Goal: Task Accomplishment & Management: Complete application form

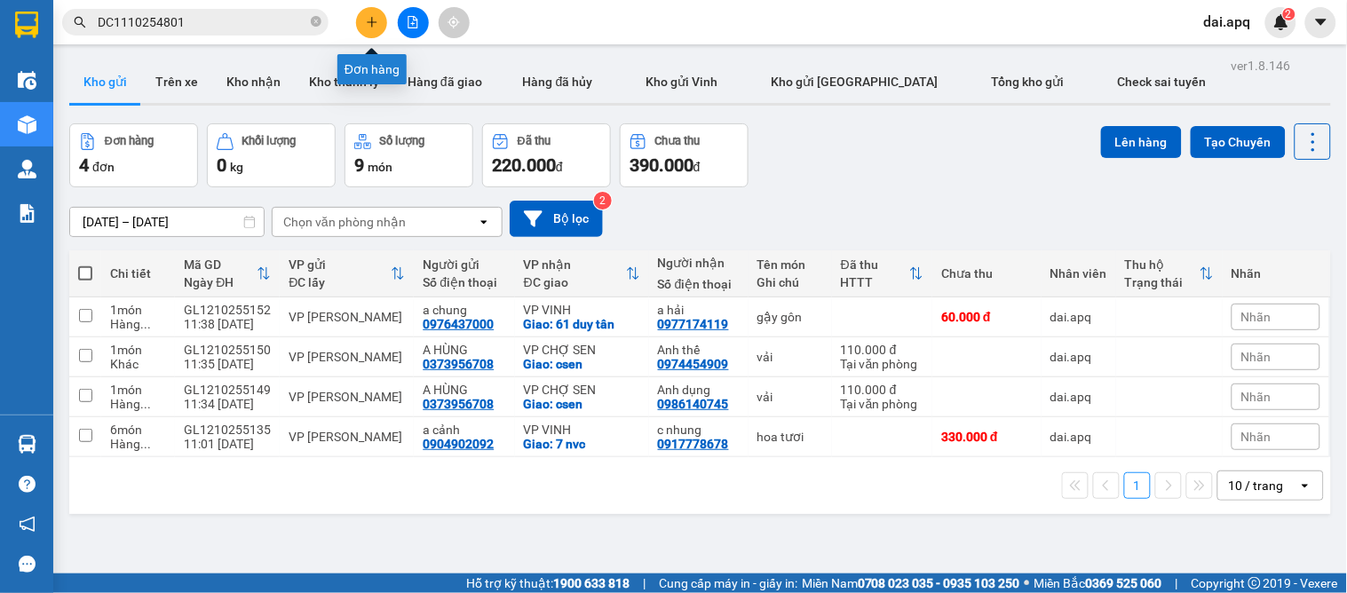
click at [365, 30] on button at bounding box center [371, 22] width 31 height 31
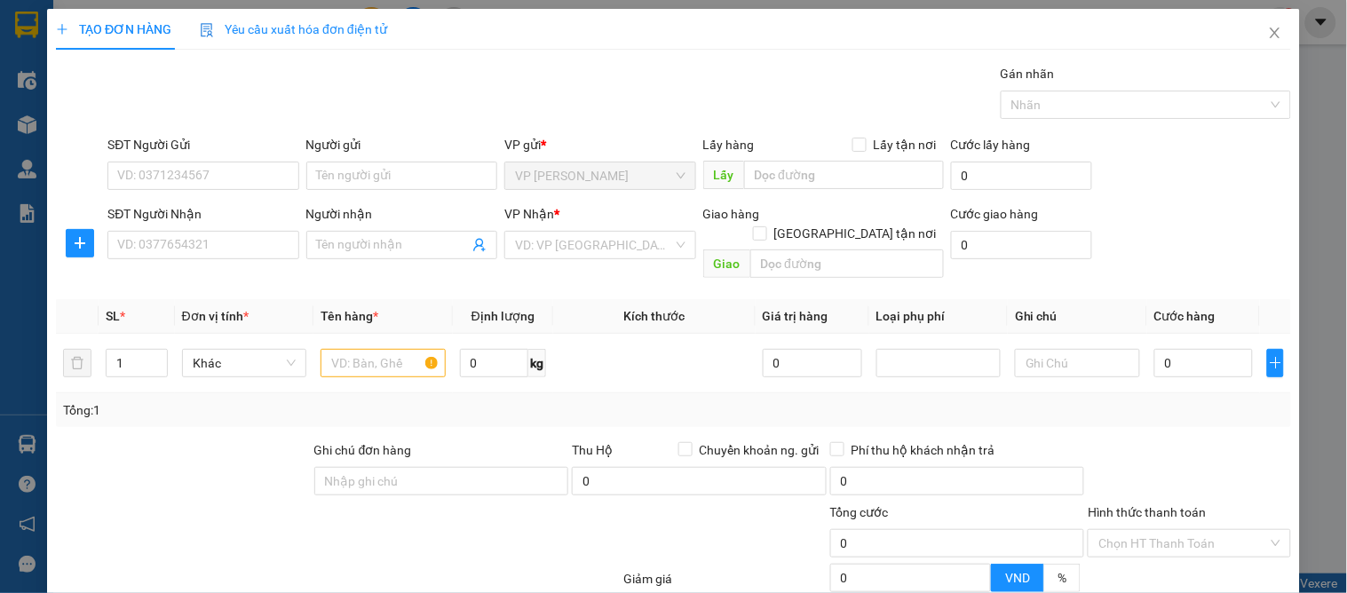
click at [297, 178] on div "SĐT Người Gửi VD: 0371234567" at bounding box center [203, 166] width 198 height 62
click at [249, 171] on input "SĐT Người Gửi" at bounding box center [202, 176] width 191 height 28
click at [259, 167] on input "SĐT Người Gửi" at bounding box center [202, 176] width 191 height 28
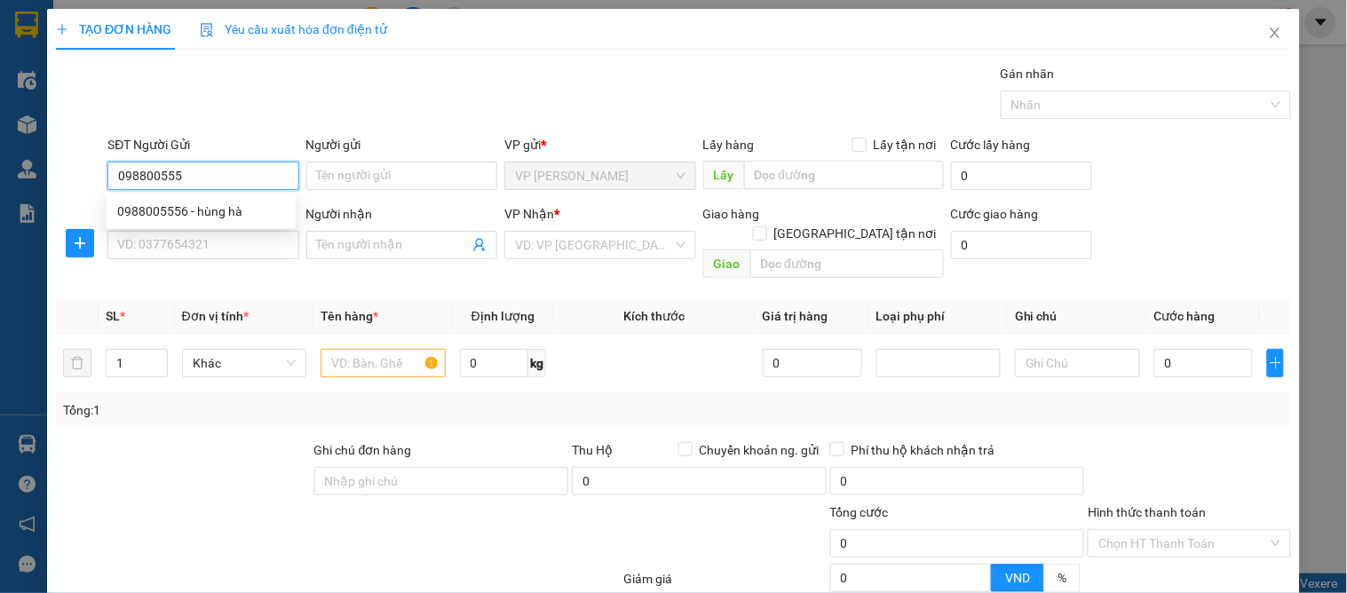
type input "0988005556"
click at [166, 218] on div "0988005556 - hùng hà" at bounding box center [201, 212] width 168 height 20
type input "hùng hà"
type input "0988005556"
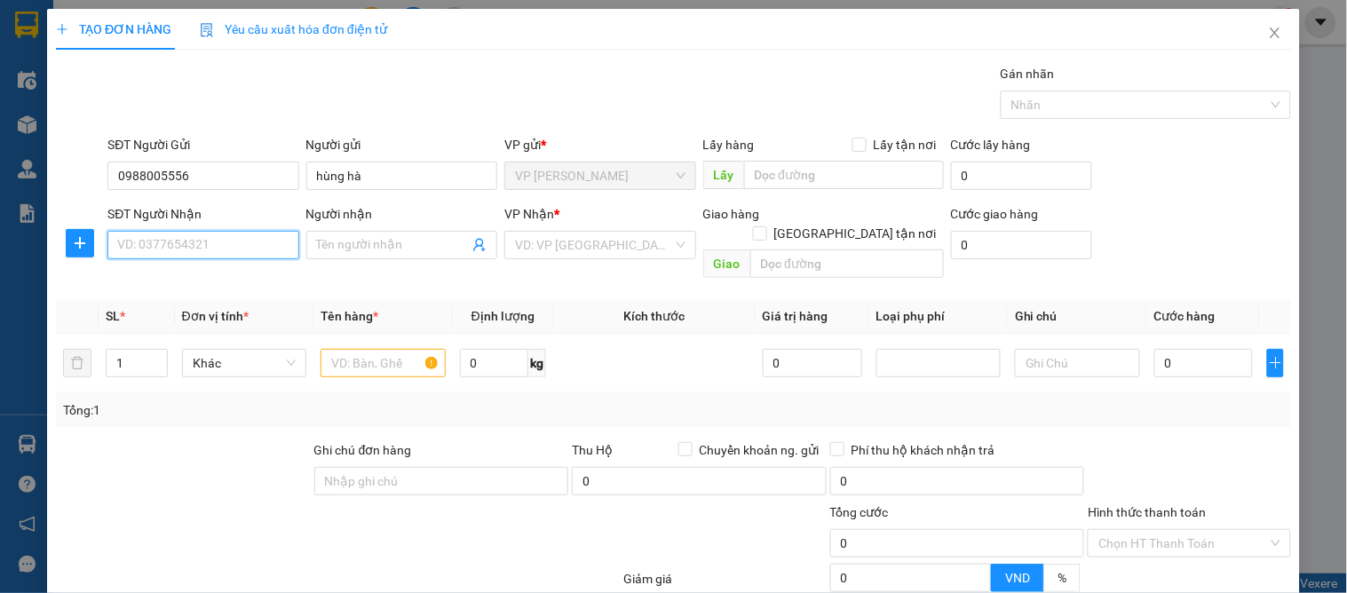
click at [172, 246] on input "SĐT Người Nhận" at bounding box center [202, 245] width 191 height 28
type input "0886779977"
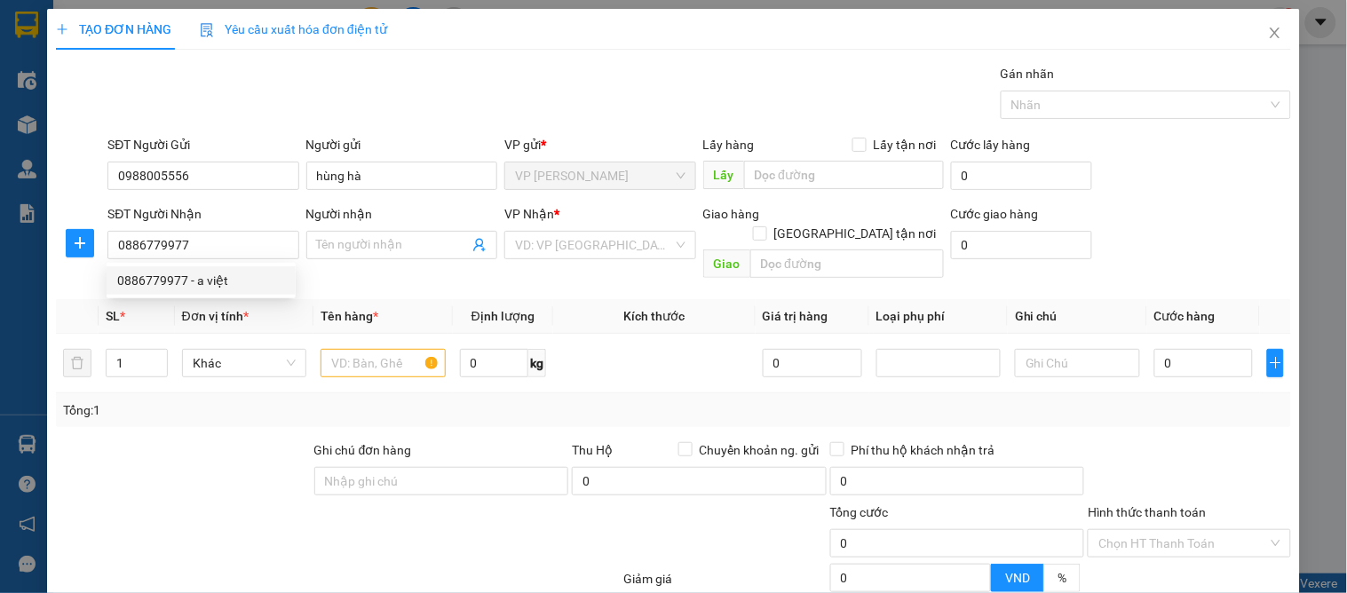
click at [217, 296] on div "0886779977 0886779977 - a việt" at bounding box center [201, 281] width 189 height 36
click at [226, 299] on th "Đơn vị tính *" at bounding box center [244, 316] width 139 height 35
click at [271, 243] on input "0886779977" at bounding box center [202, 245] width 191 height 28
click at [244, 271] on div "0886779977 - a việt" at bounding box center [201, 281] width 168 height 20
type input "a việt"
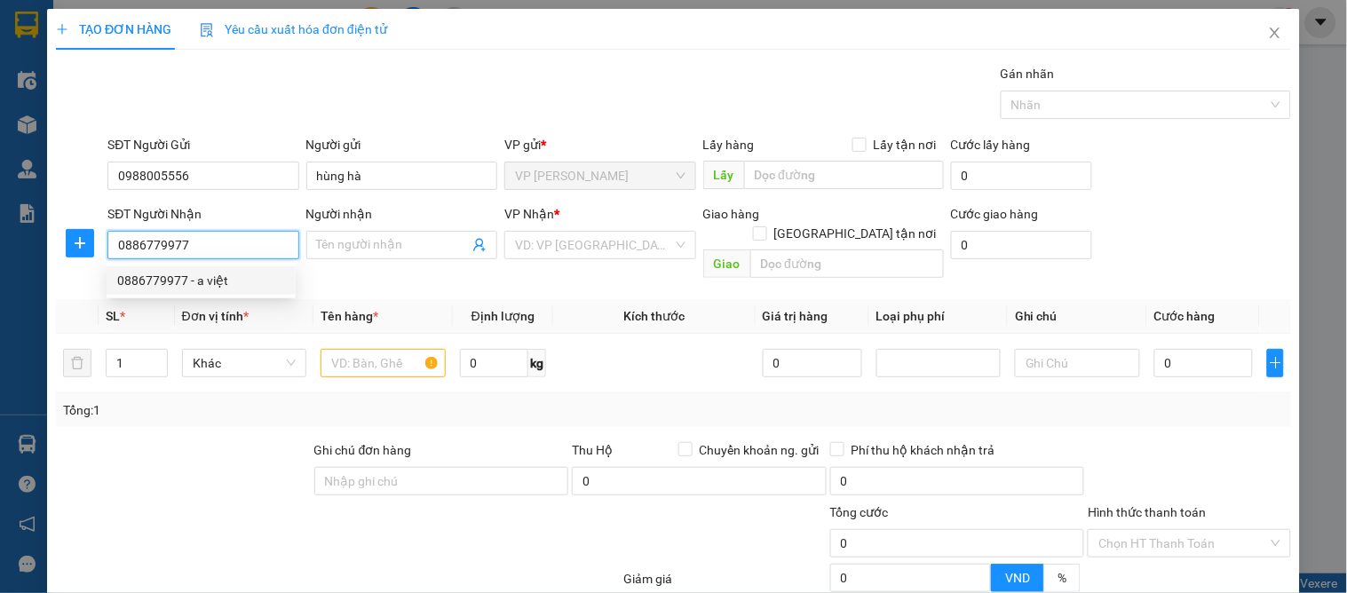
checkbox input "true"
type input "số 19 [PERSON_NAME]"
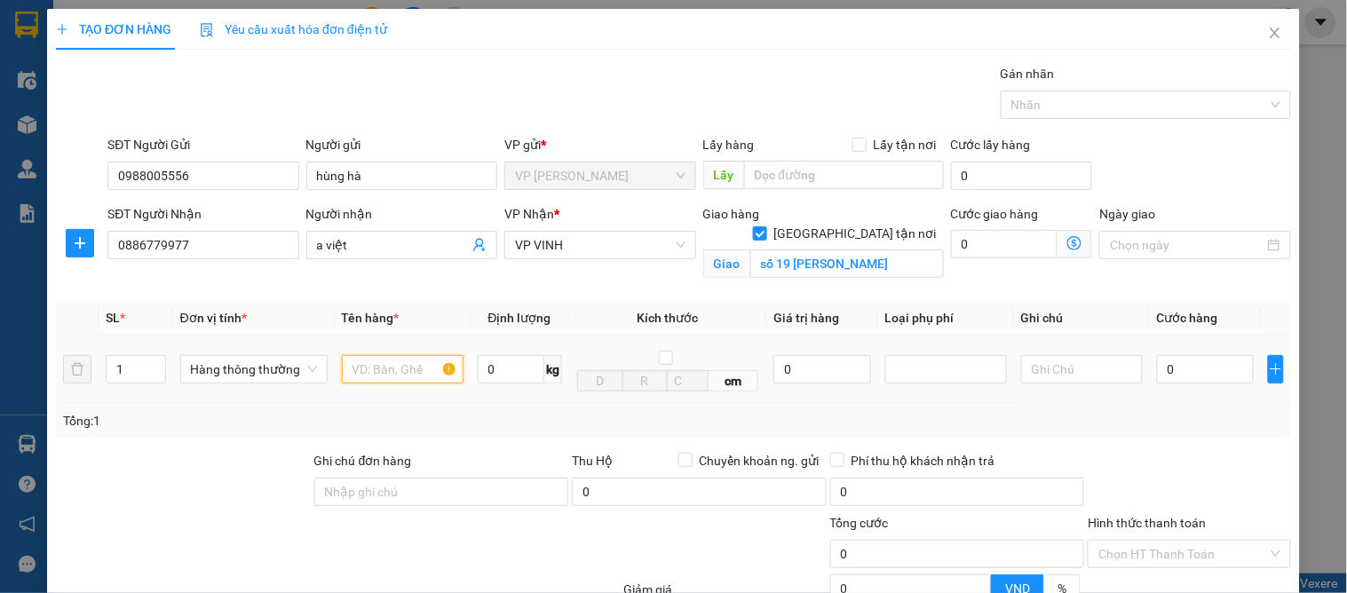
click at [404, 376] on input "text" at bounding box center [403, 369] width 122 height 28
type input "vợt"
click at [1196, 366] on input "0" at bounding box center [1205, 369] width 97 height 28
type input "4"
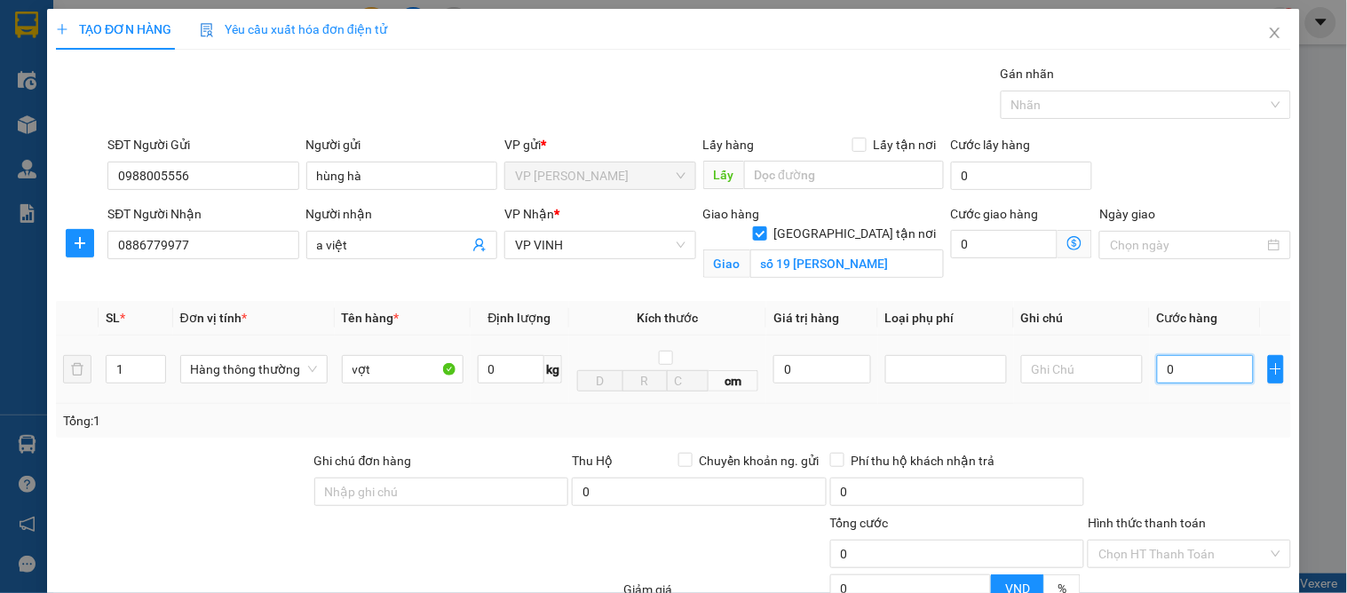
type input "4"
type input "40"
type input "40.000"
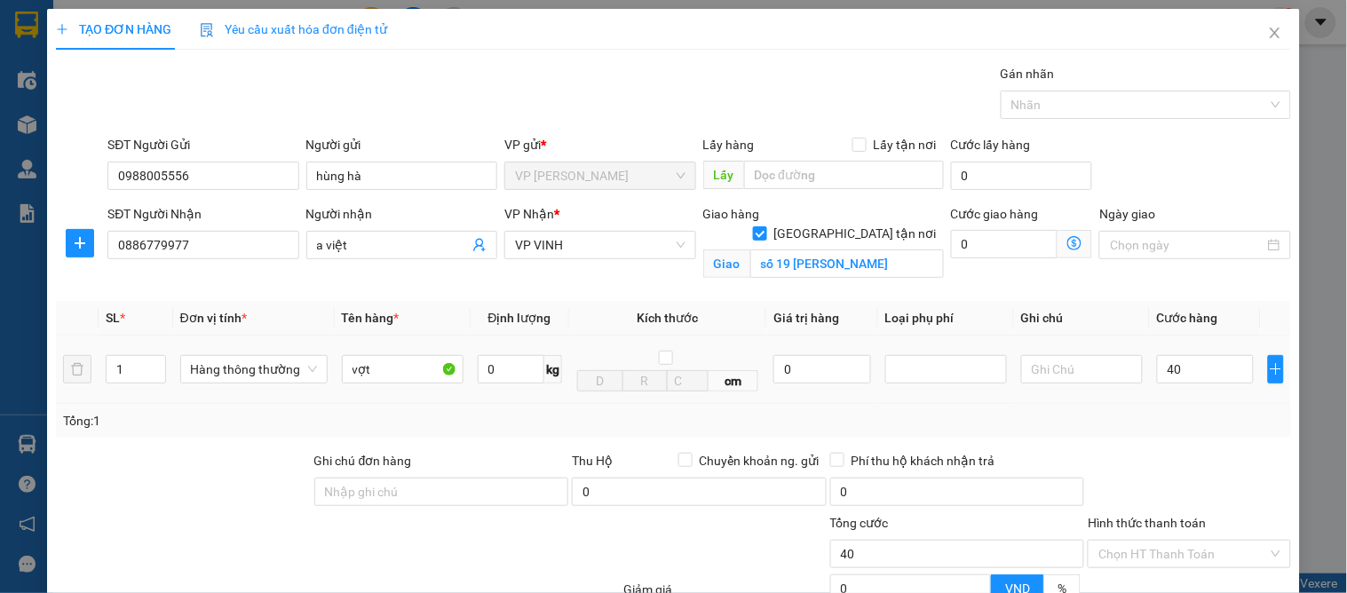
type input "40.000"
click at [1201, 437] on div "Tổng: 1" at bounding box center [673, 421] width 1235 height 34
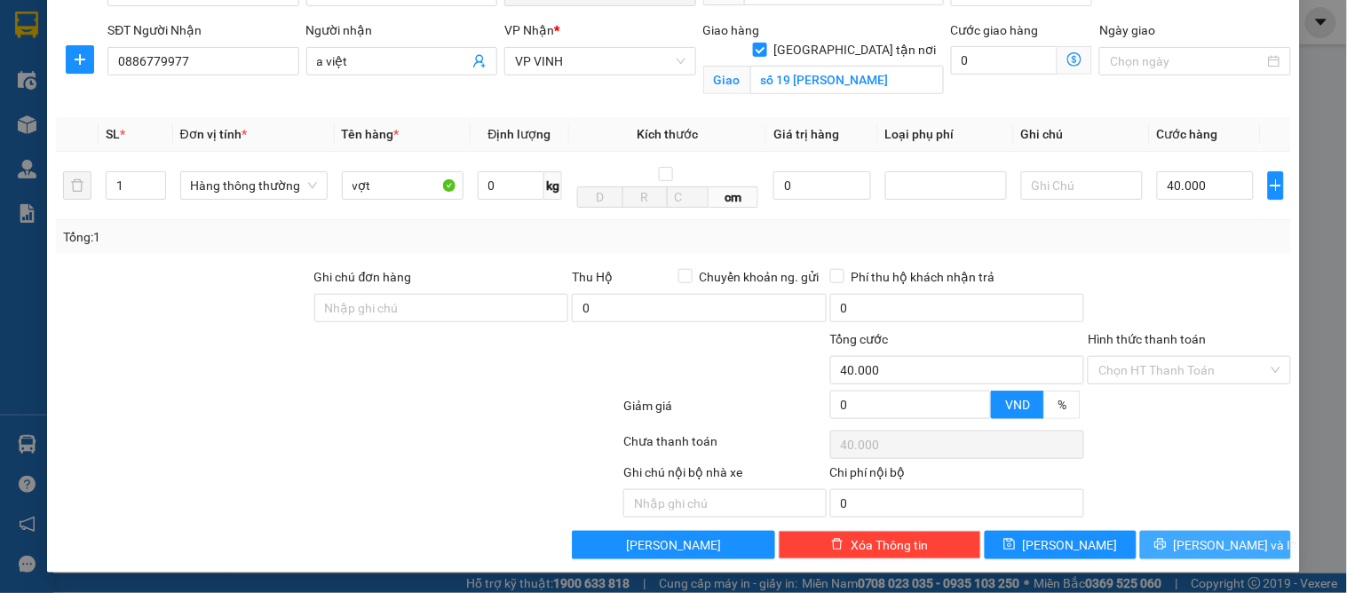
click at [1209, 543] on span "[PERSON_NAME] và In" at bounding box center [1236, 545] width 124 height 20
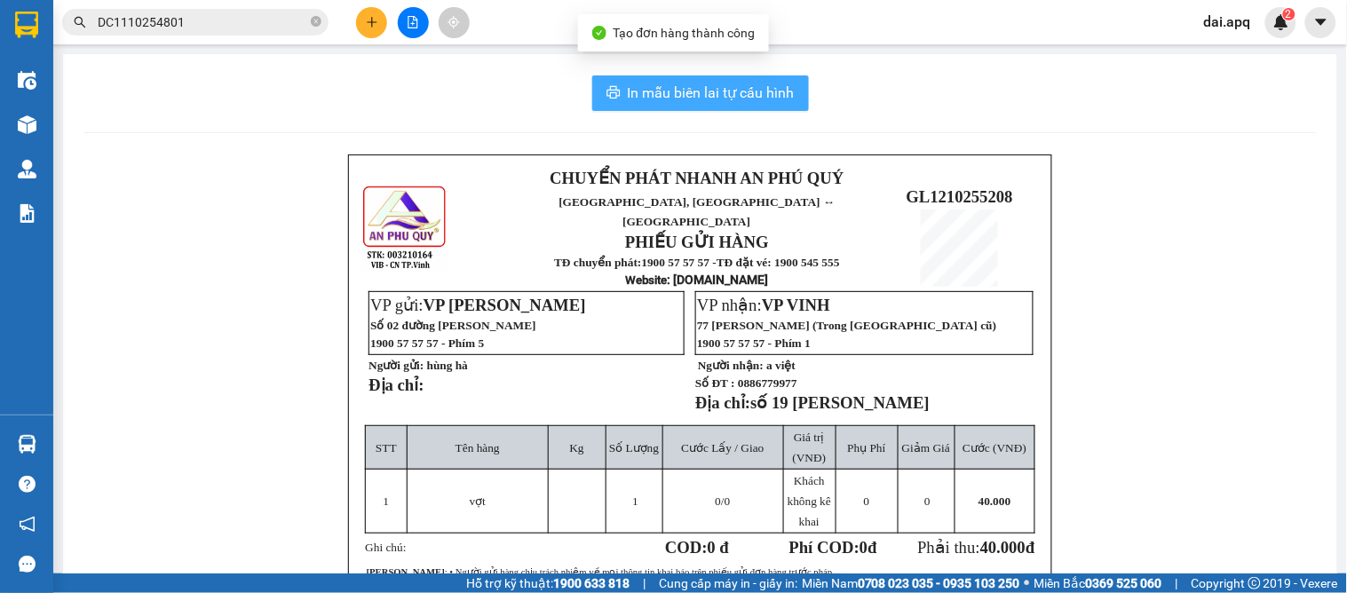
click at [664, 91] on span "In mẫu biên lai tự cấu hình" at bounding box center [711, 93] width 167 height 22
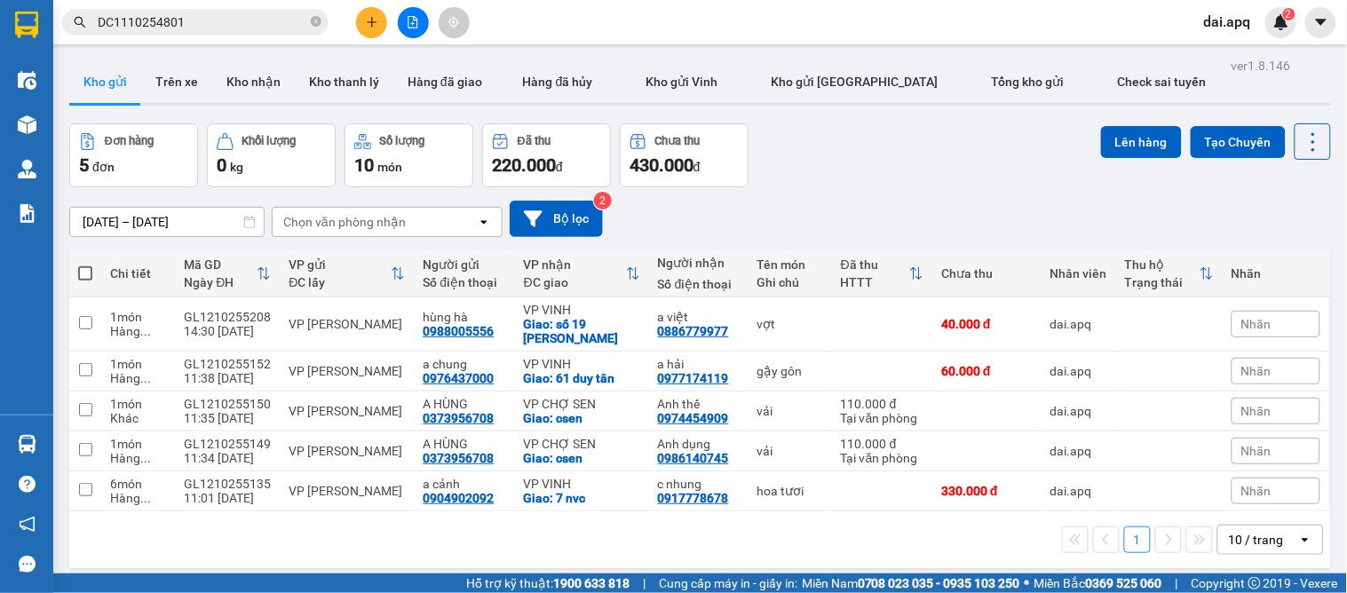
drag, startPoint x: 812, startPoint y: 197, endPoint x: 831, endPoint y: 205, distance: 21.1
click at [831, 205] on div "[DATE] – [DATE] Press the down arrow key to interact with the calendar and sele…" at bounding box center [700, 218] width 1262 height 63
click at [370, 28] on button at bounding box center [371, 22] width 31 height 31
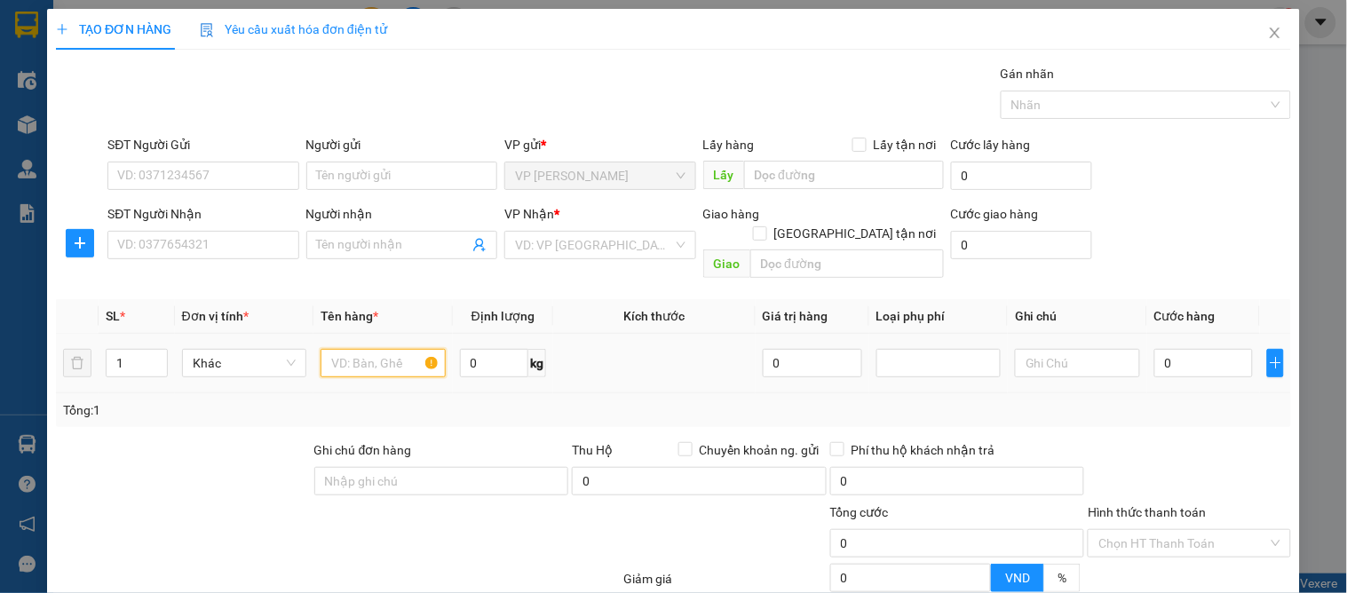
click at [371, 352] on input "text" at bounding box center [383, 363] width 124 height 28
type input "hoa quả"
type input "2"
click at [155, 357] on icon "up" at bounding box center [157, 359] width 5 height 4
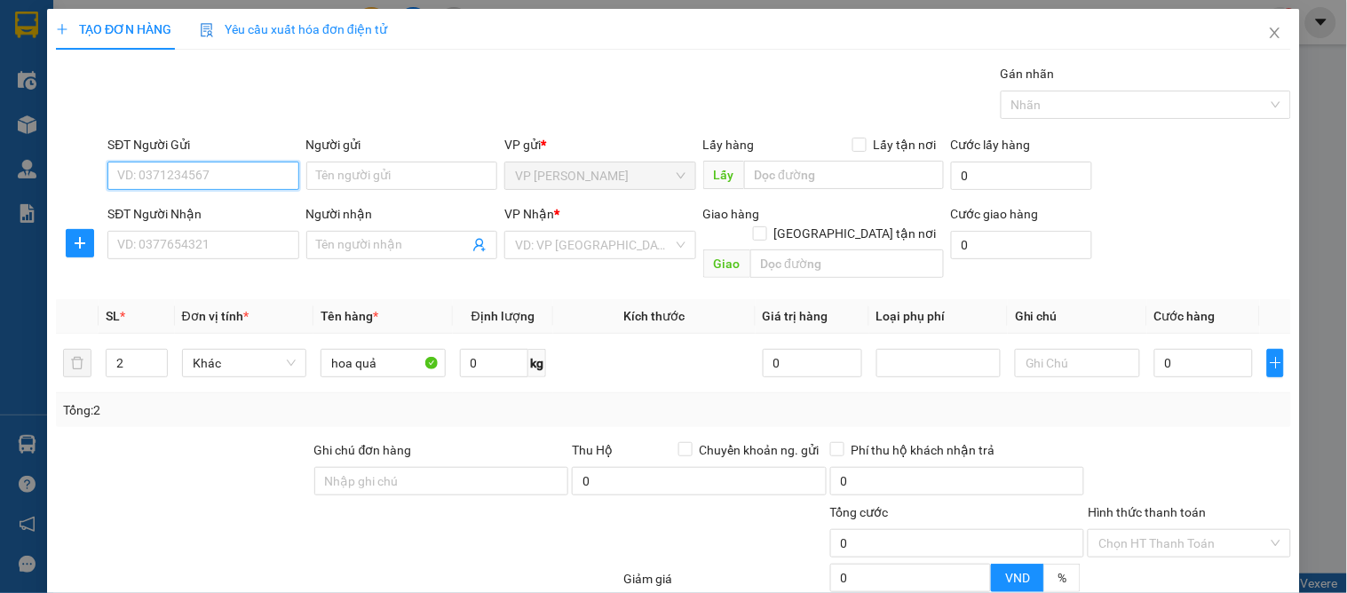
click at [155, 191] on div "SĐT Người Gửi VD: 0371234567" at bounding box center [202, 166] width 191 height 62
click at [152, 186] on input "SĐT Người Gửi" at bounding box center [202, 176] width 191 height 28
drag, startPoint x: 223, startPoint y: 207, endPoint x: 295, endPoint y: 187, distance: 74.5
click at [223, 205] on div "0347035459" at bounding box center [201, 212] width 168 height 20
type input "0347035459"
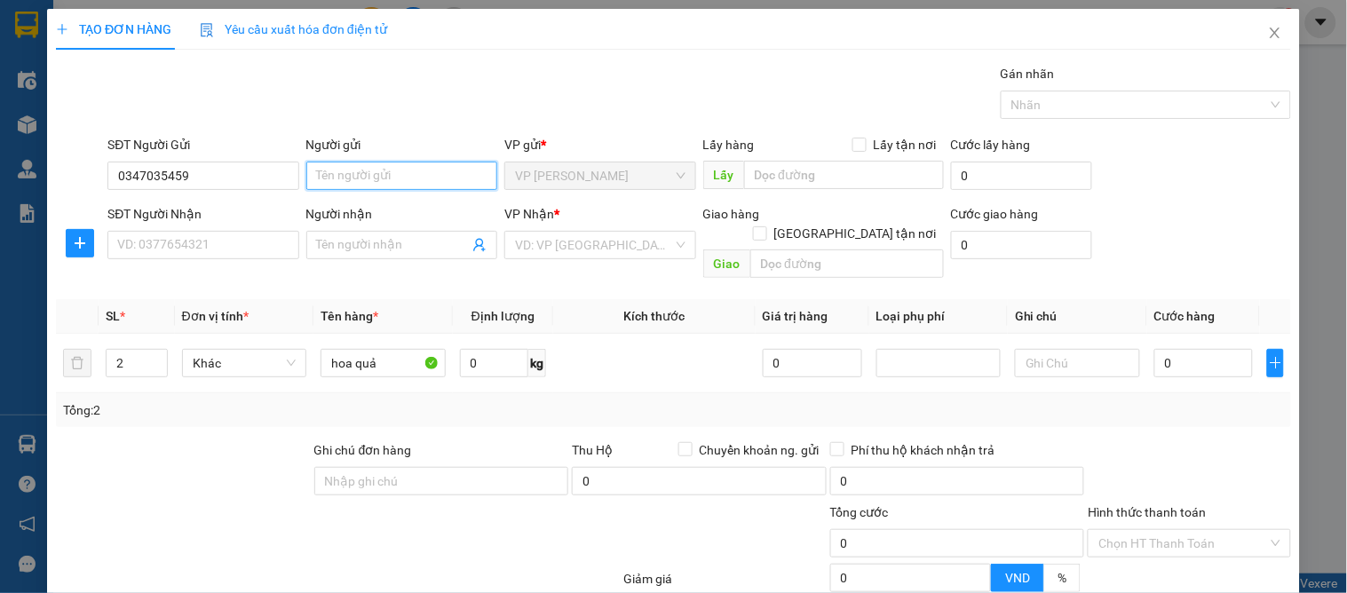
click at [306, 182] on input "Người gửi" at bounding box center [401, 176] width 191 height 28
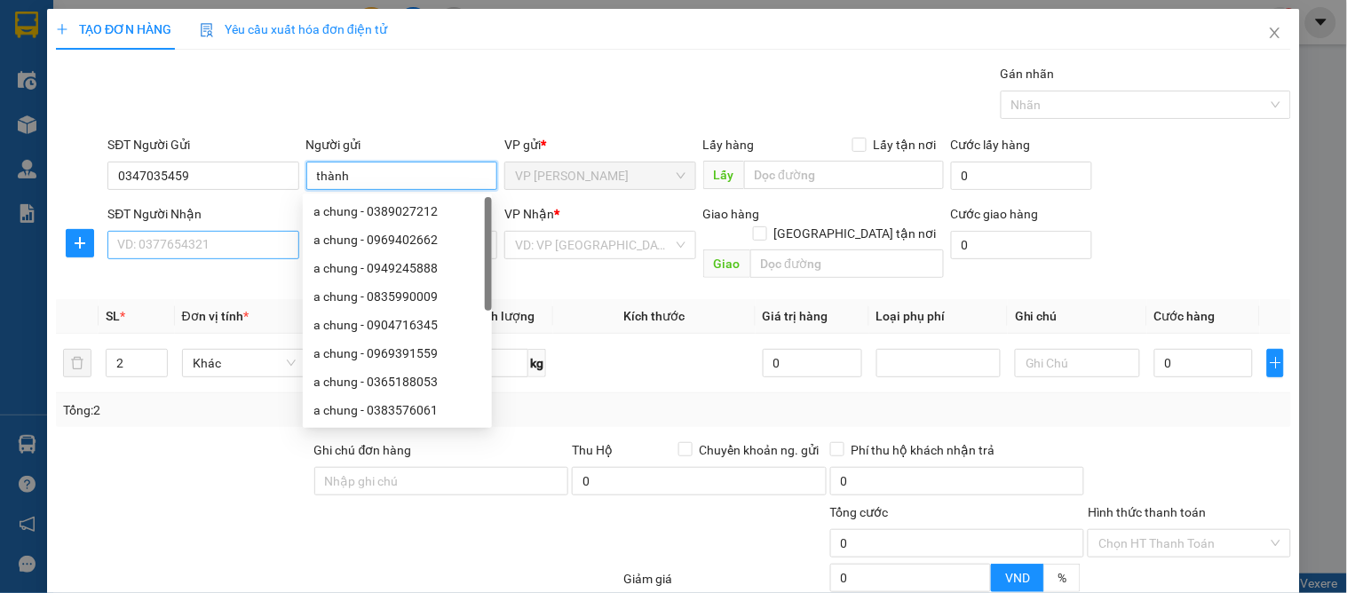
type input "thành"
click at [207, 243] on input "SĐT Người Nhận" at bounding box center [202, 245] width 191 height 28
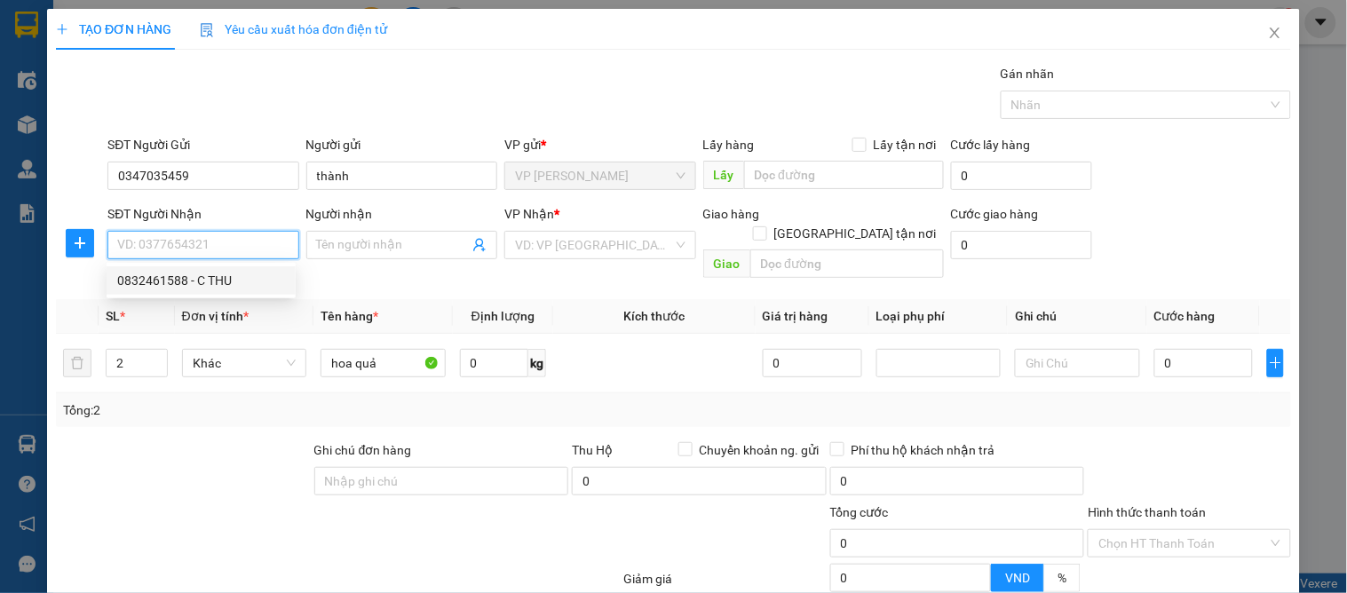
click at [234, 278] on div "0832461588 - C THU" at bounding box center [201, 281] width 168 height 20
type input "0832461588"
type input "C THU"
checkbox input "true"
type input "vp"
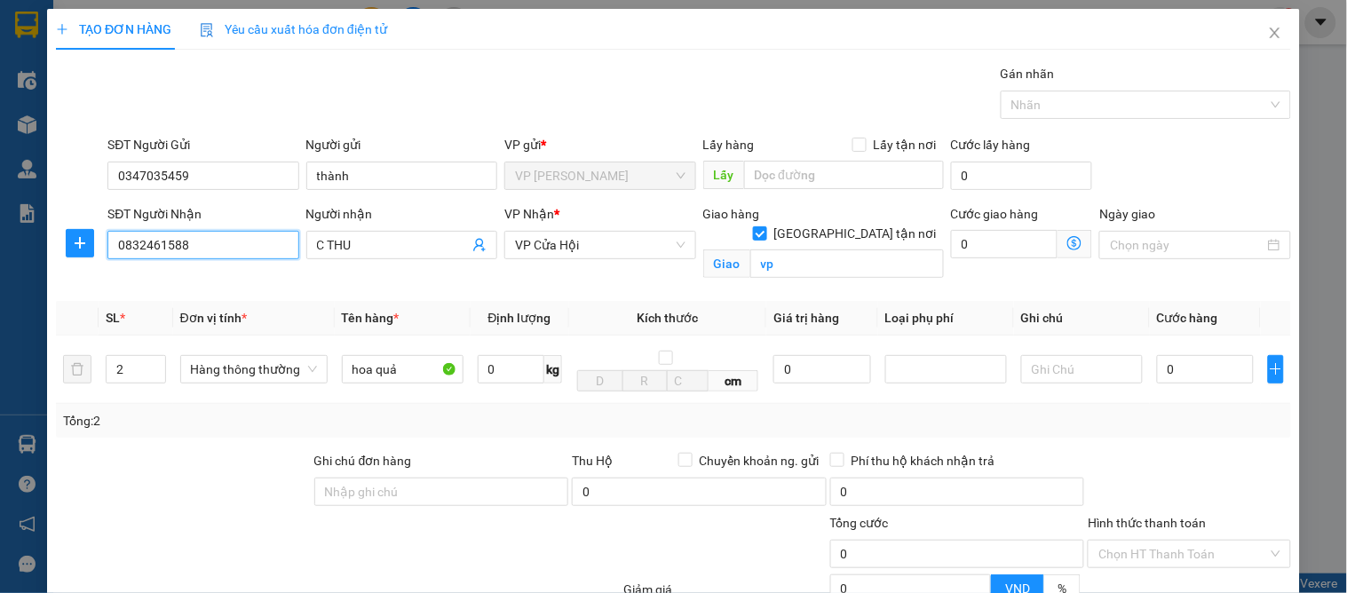
drag, startPoint x: 246, startPoint y: 249, endPoint x: 36, endPoint y: 264, distance: 211.0
click at [36, 264] on div "TẠO ĐƠN HÀNG Yêu cầu xuất hóa đơn điện tử Transit Pickup Surcharge Ids Transit …" at bounding box center [673, 296] width 1347 height 593
click at [151, 273] on div "0832461588 - C THU" at bounding box center [201, 281] width 168 height 20
type input "0832461588"
click at [1184, 378] on input "0" at bounding box center [1205, 369] width 97 height 28
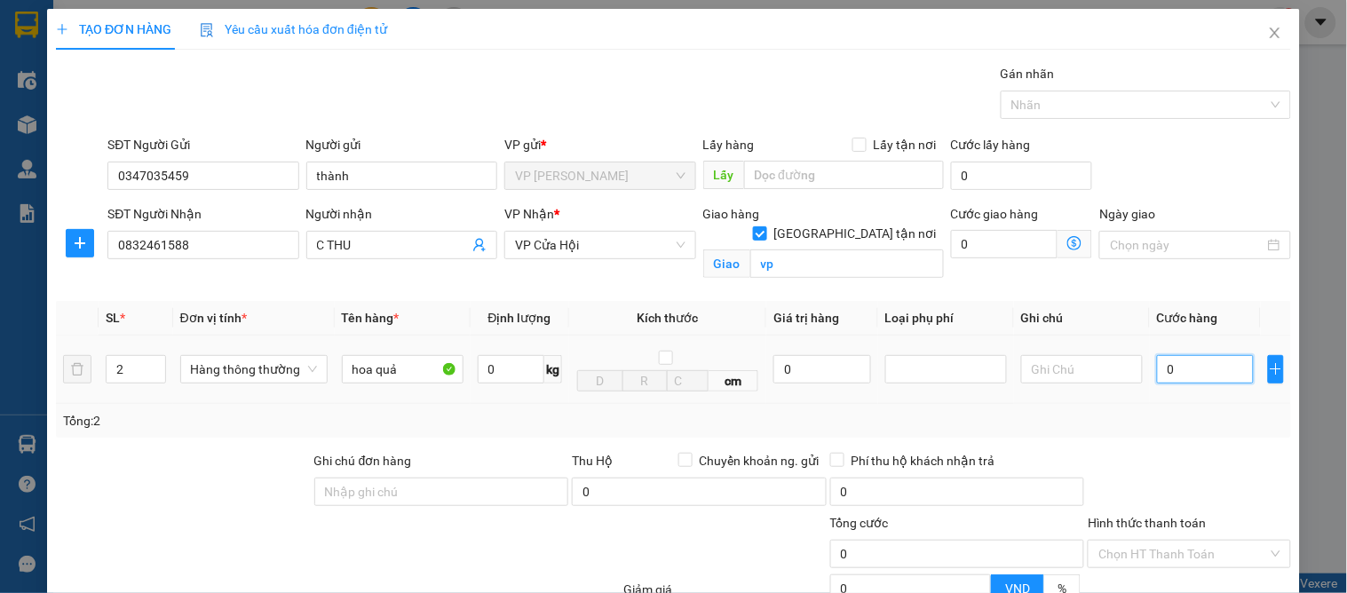
type input "9"
type input "90"
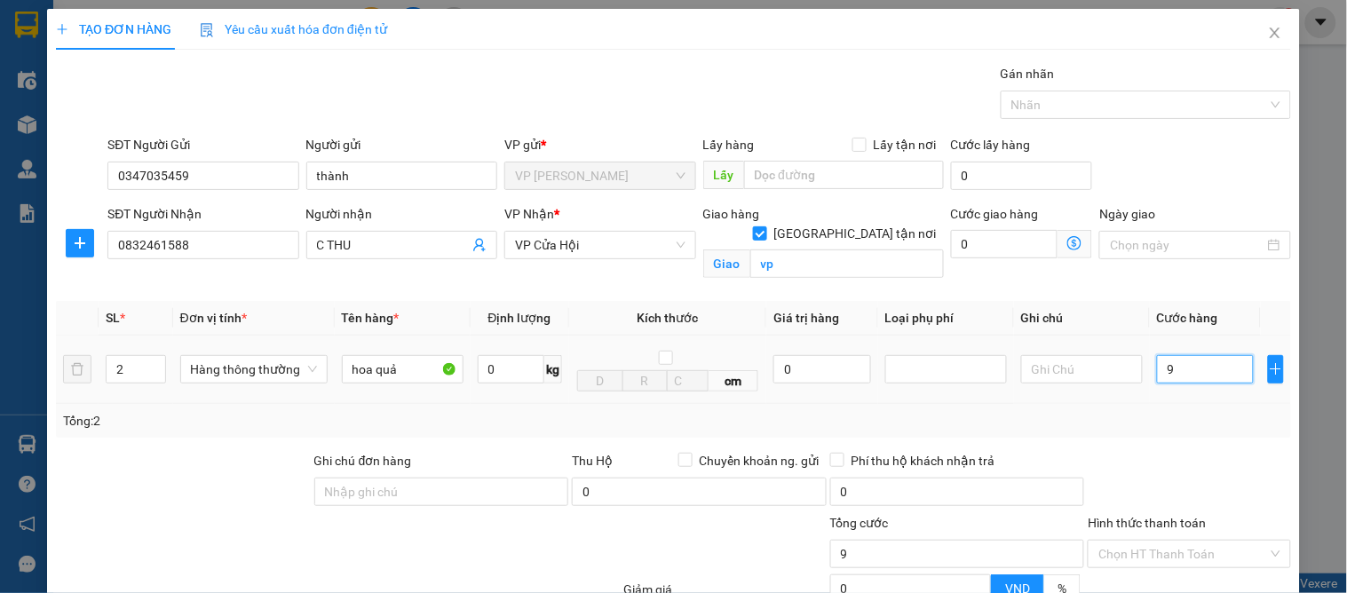
type input "90"
type input "90.000"
click at [1188, 416] on div "Tổng: 2" at bounding box center [673, 421] width 1221 height 20
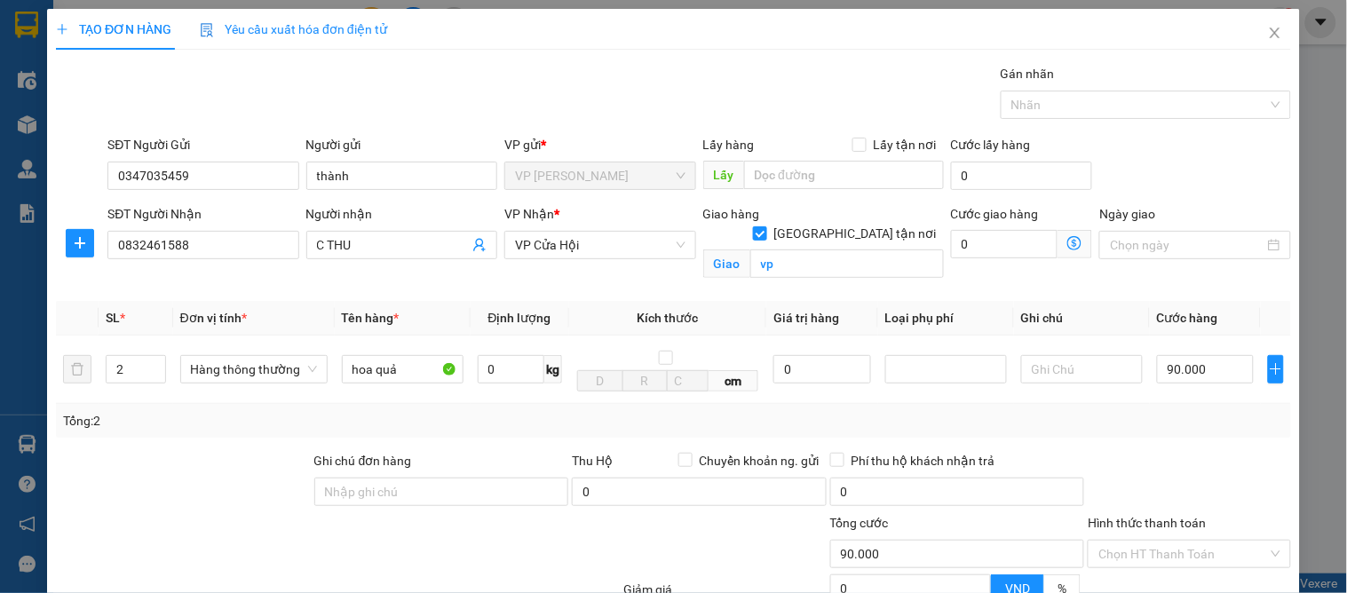
scroll to position [184, 0]
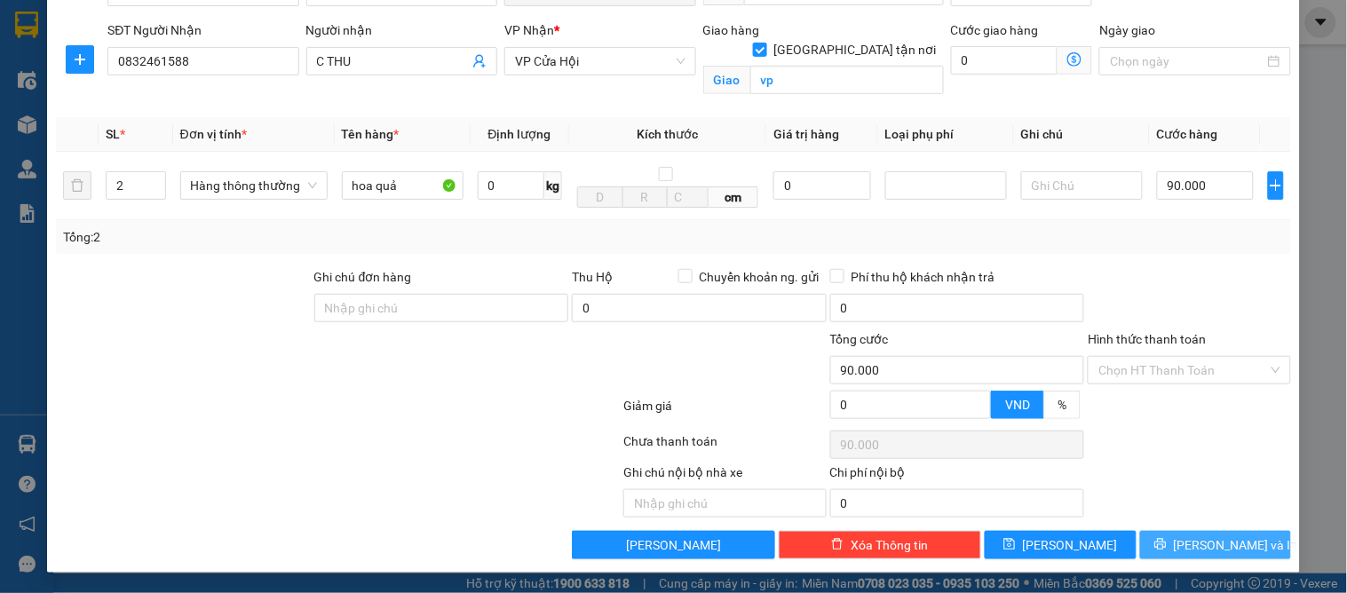
click at [1167, 548] on icon "printer" at bounding box center [1160, 544] width 12 height 12
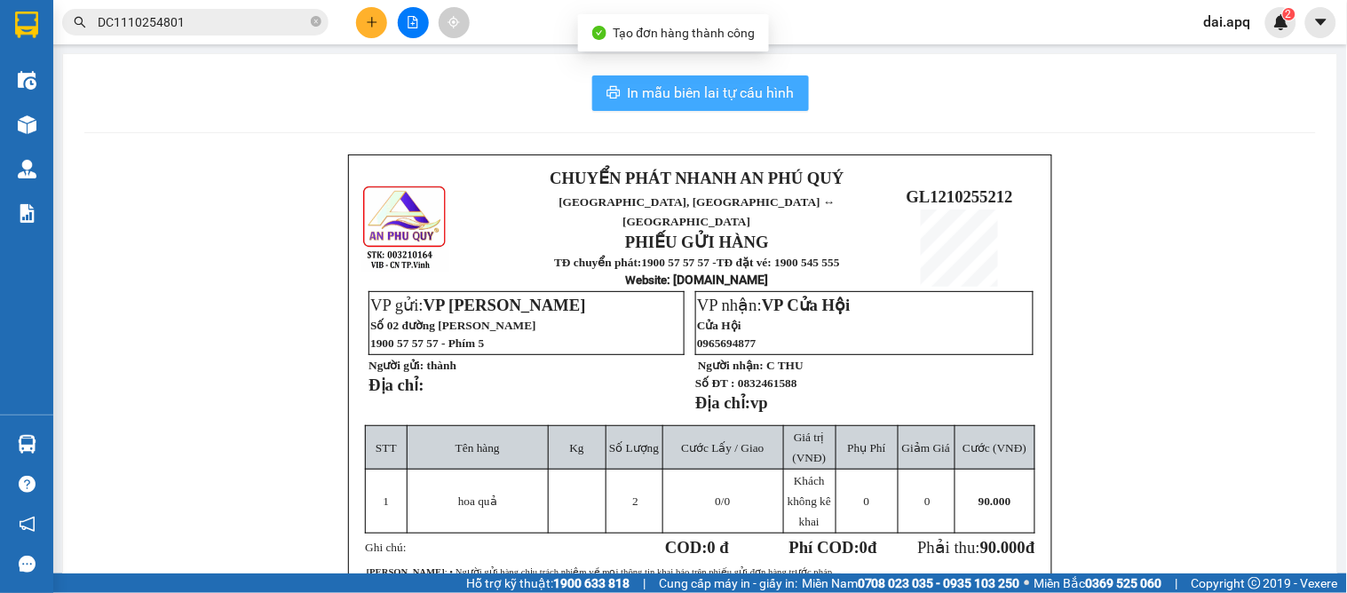
click at [671, 102] on span "In mẫu biên lai tự cấu hình" at bounding box center [711, 93] width 167 height 22
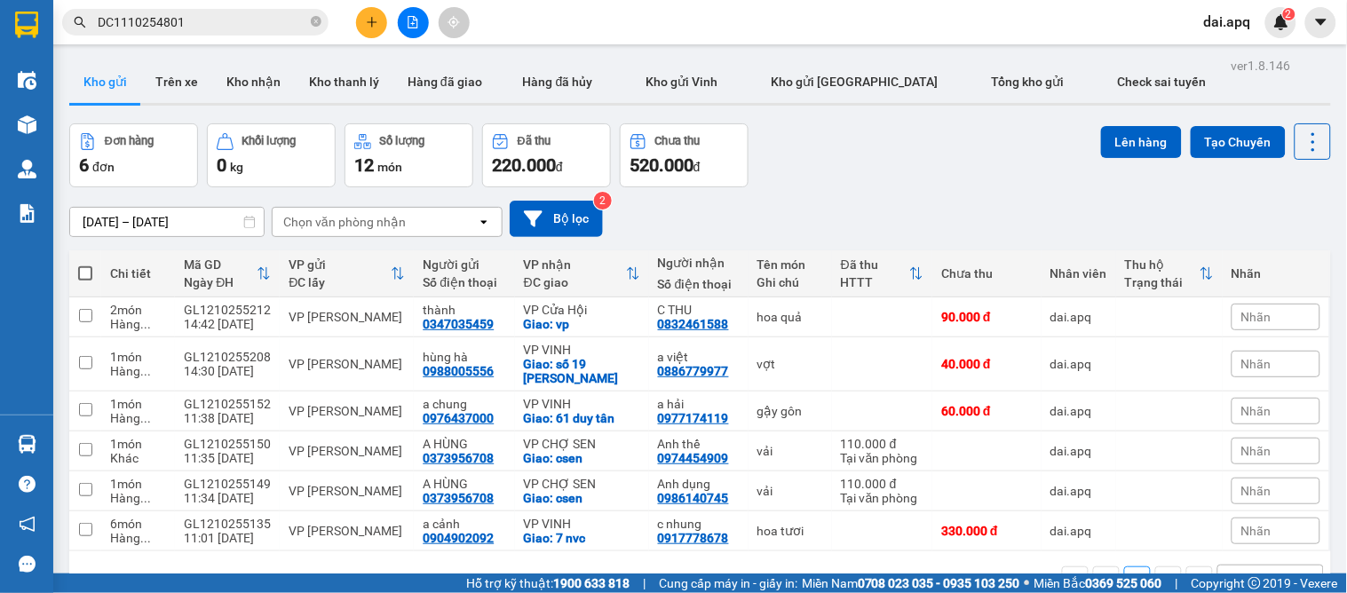
click at [792, 231] on div "[DATE] – [DATE] Press the down arrow key to interact with the calendar and sele…" at bounding box center [700, 219] width 1262 height 36
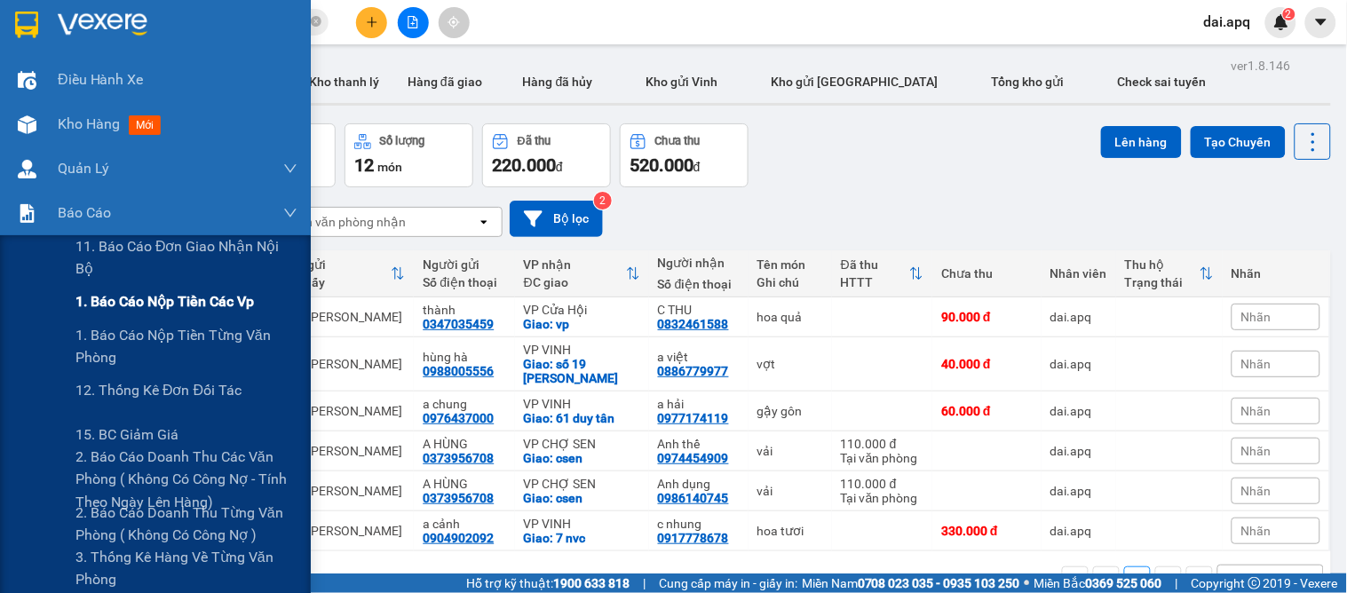
click at [90, 299] on span "1. Báo cáo nộp tiền các vp" at bounding box center [164, 301] width 178 height 22
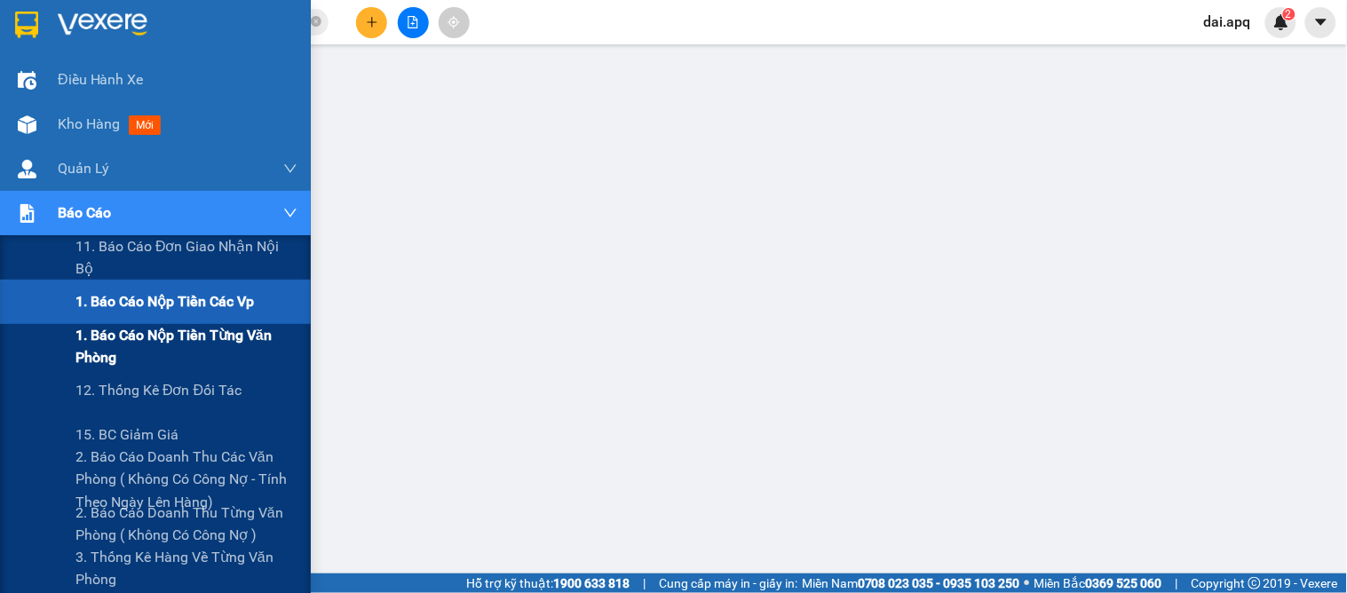
click at [116, 337] on span "1. Báo cáo nộp tiền từng văn phòng" at bounding box center [186, 346] width 222 height 44
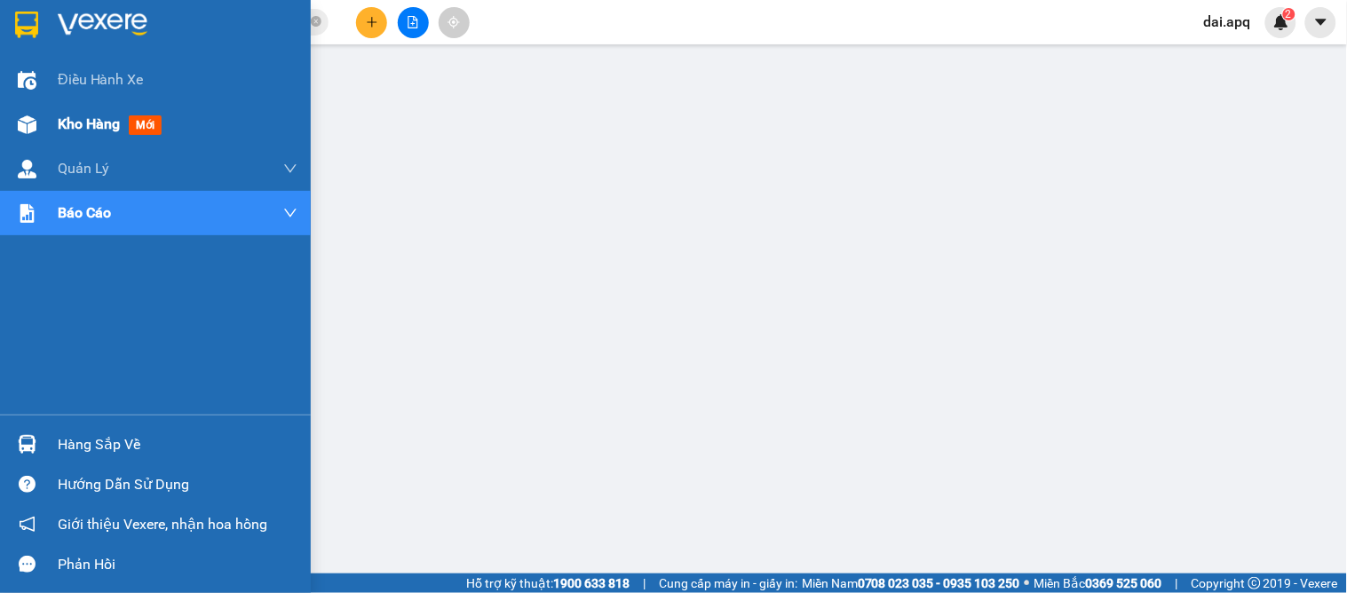
click at [43, 119] on div "Kho hàng mới" at bounding box center [155, 124] width 311 height 44
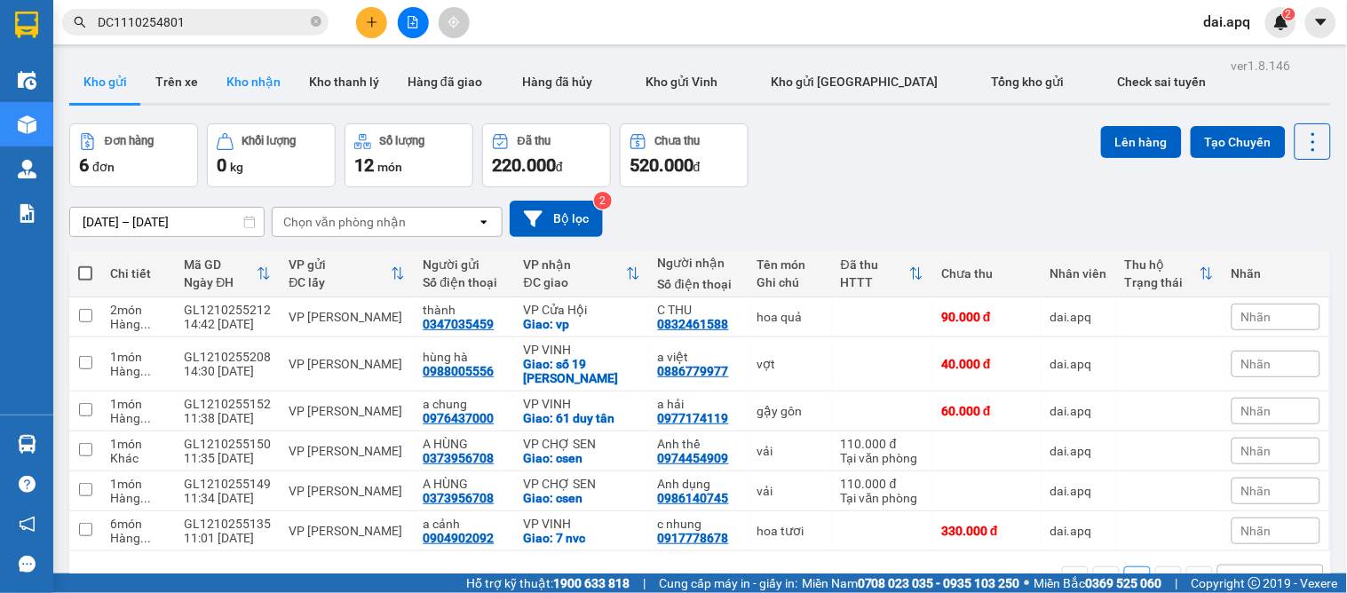
click at [263, 67] on button "Kho nhận" at bounding box center [253, 81] width 83 height 43
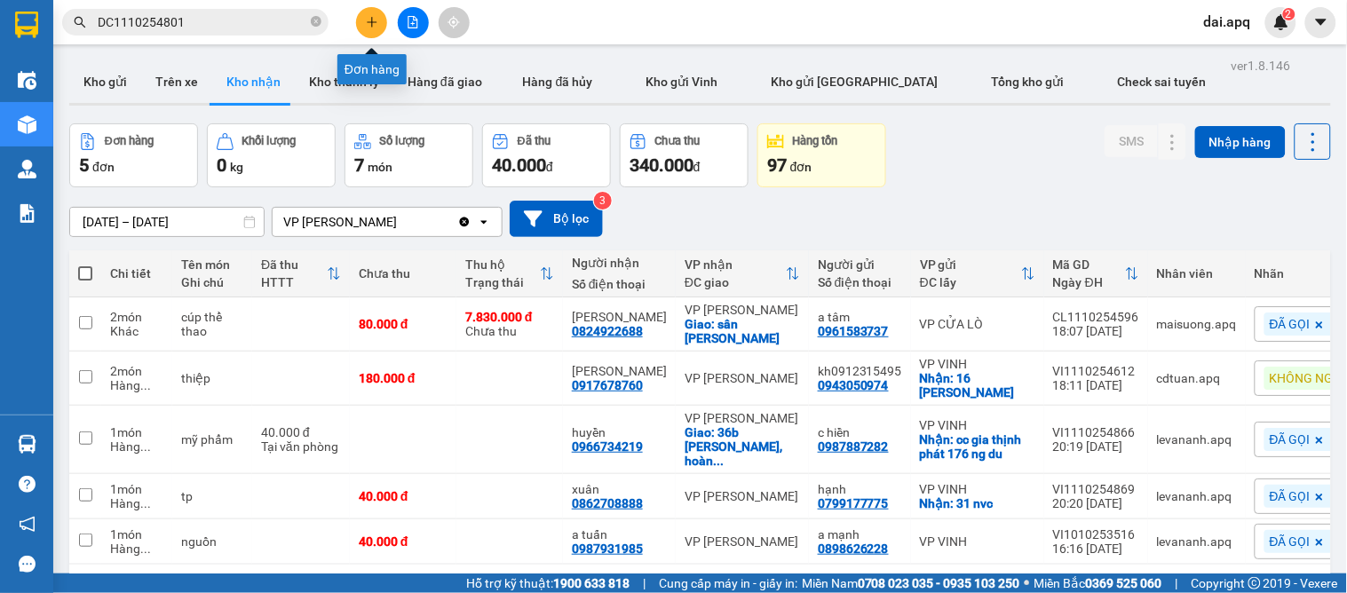
click at [365, 28] on button at bounding box center [371, 22] width 31 height 31
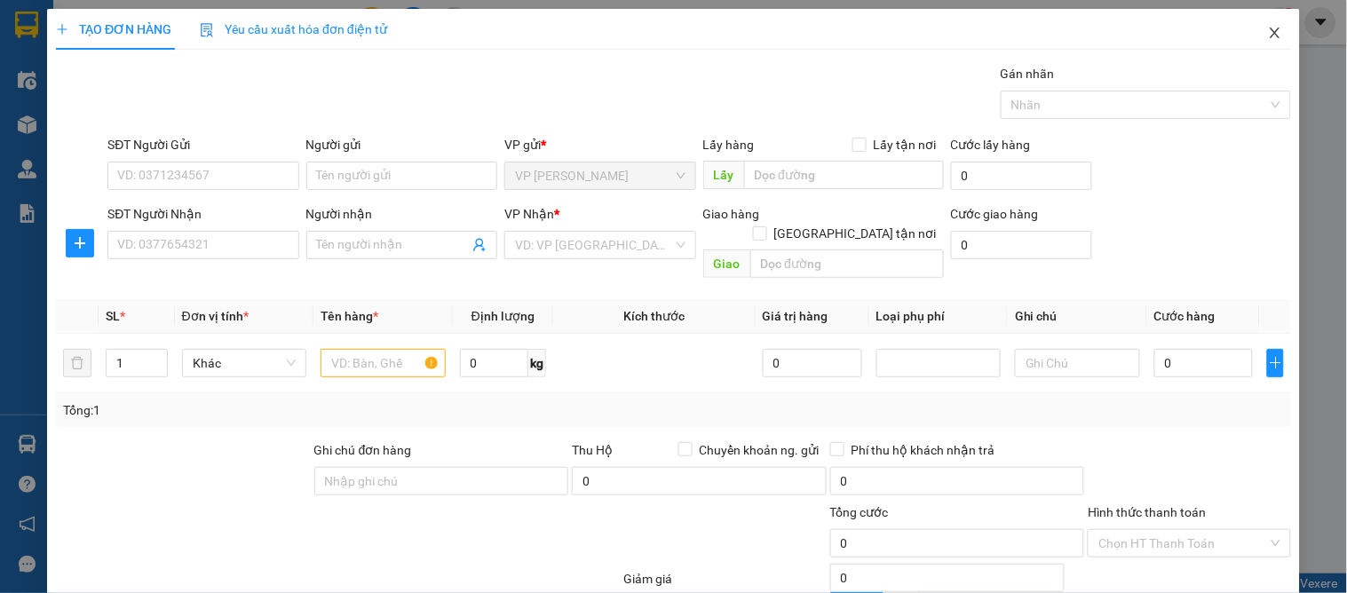
click at [1268, 36] on icon "close" at bounding box center [1275, 33] width 14 height 14
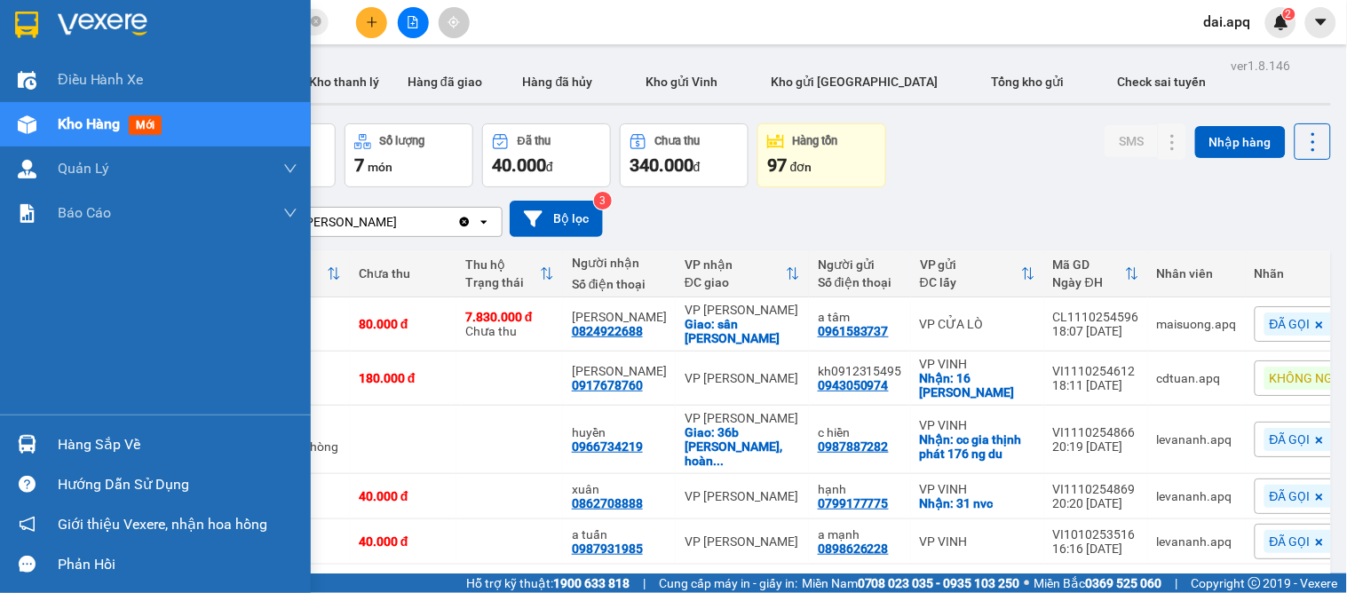
click at [56, 448] on div "Hàng sắp về" at bounding box center [155, 444] width 311 height 40
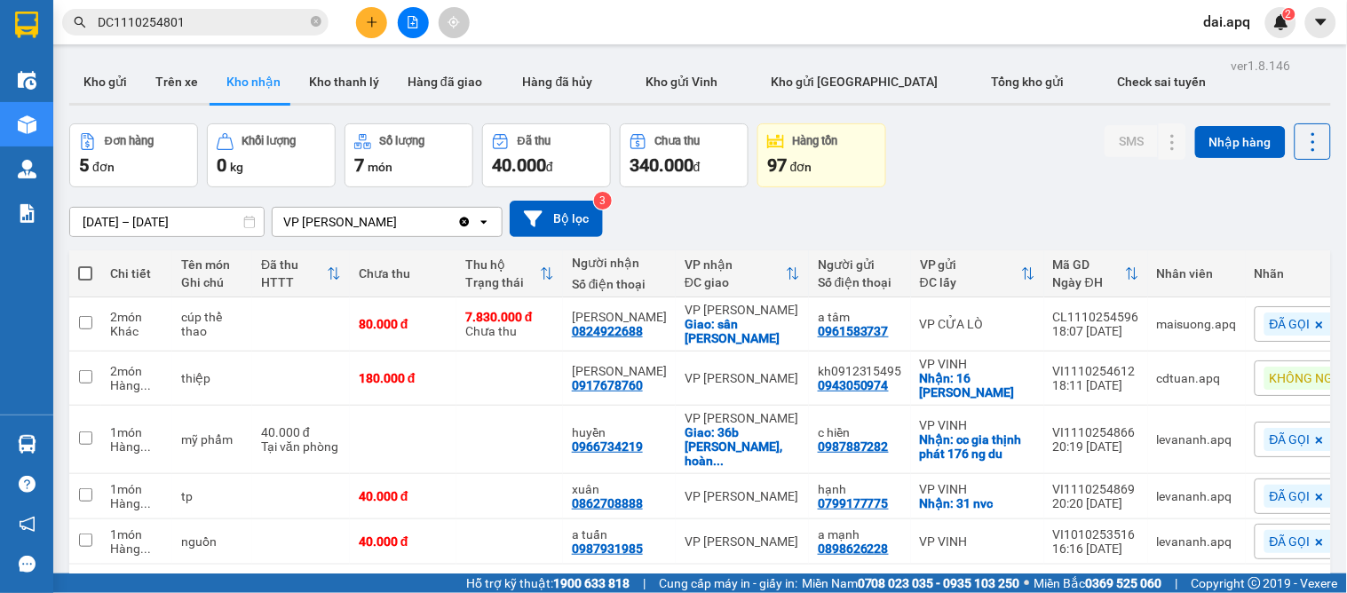
click at [947, 192] on section "Kết quả tìm kiếm ( 1 ) Bộ lọc Mã ĐH Trạng thái Món hàng Thu hộ Tổng cước Chưa c…" at bounding box center [673, 296] width 1347 height 593
click at [369, 14] on button at bounding box center [371, 22] width 31 height 31
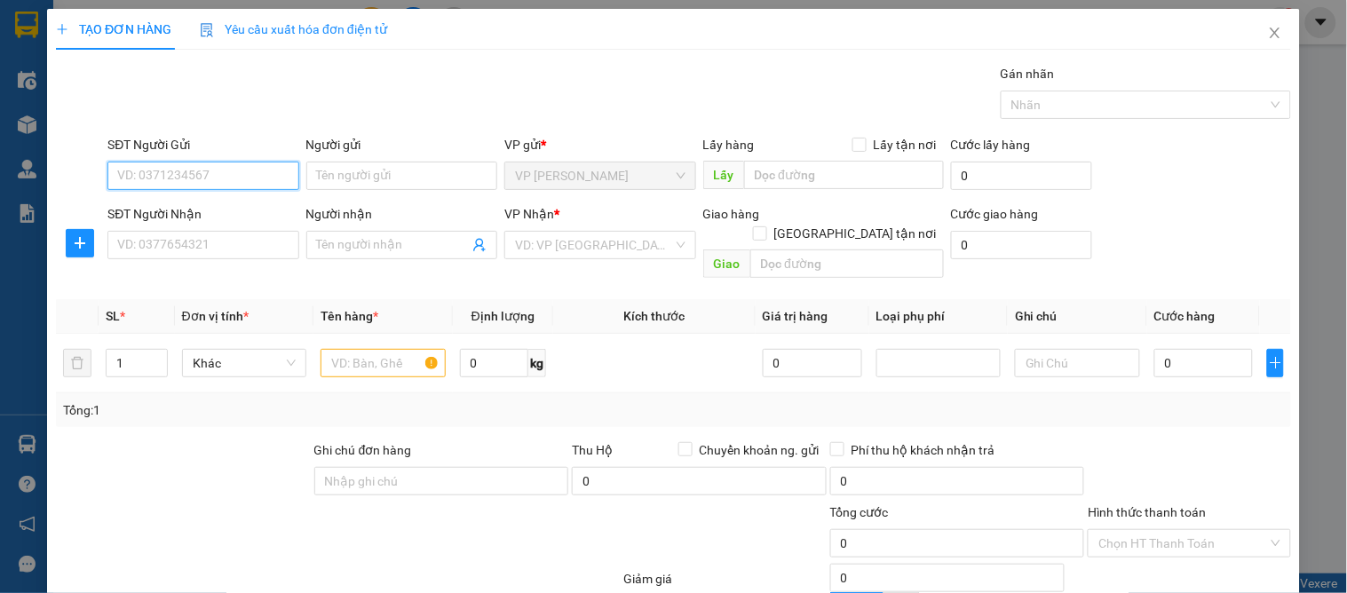
click at [264, 174] on input "SĐT Người Gửi" at bounding box center [202, 176] width 191 height 28
type input "0981031829"
click at [193, 204] on div "0981031829 - a châu" at bounding box center [201, 212] width 168 height 20
type input "a châu"
type input "0981031829"
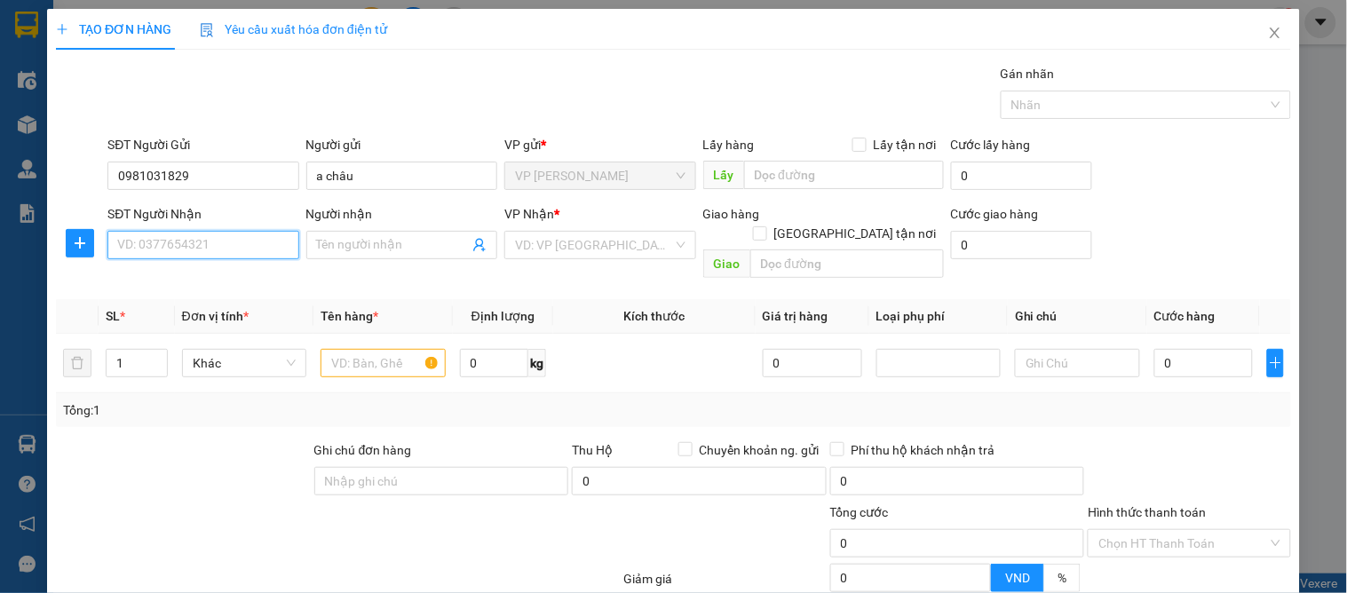
click at [197, 251] on input "SĐT Người Nhận" at bounding box center [202, 245] width 191 height 28
click at [223, 271] on div "0857759666 - a long" at bounding box center [201, 281] width 168 height 20
type input "0857759666"
type input "a long"
checkbox input "true"
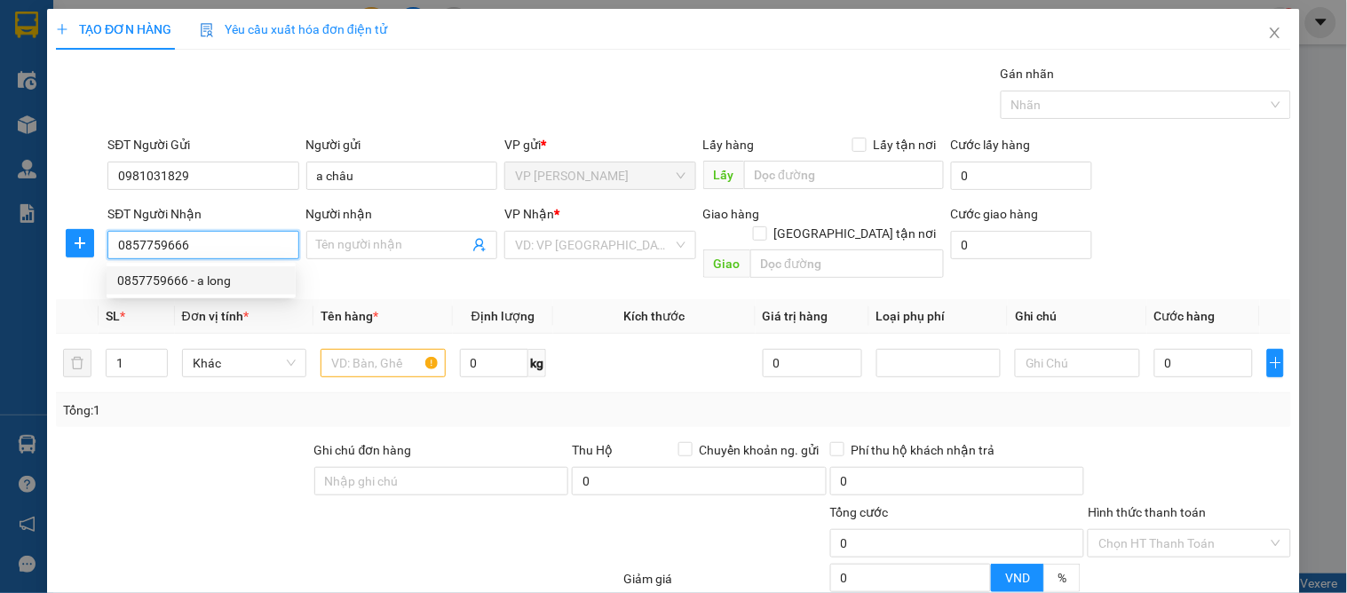
type input "16 [PERSON_NAME]"
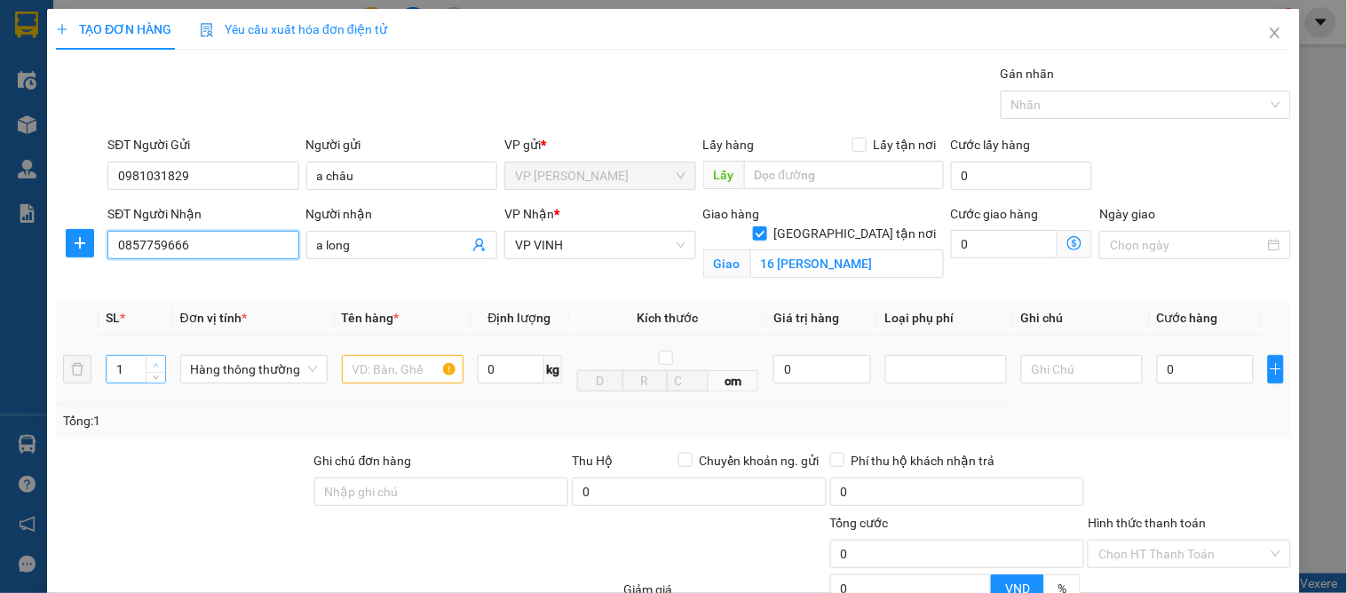
type input "0857759666"
type input "2"
click at [146, 357] on span "Increase Value" at bounding box center [156, 364] width 20 height 16
click at [370, 364] on input "text" at bounding box center [403, 369] width 122 height 28
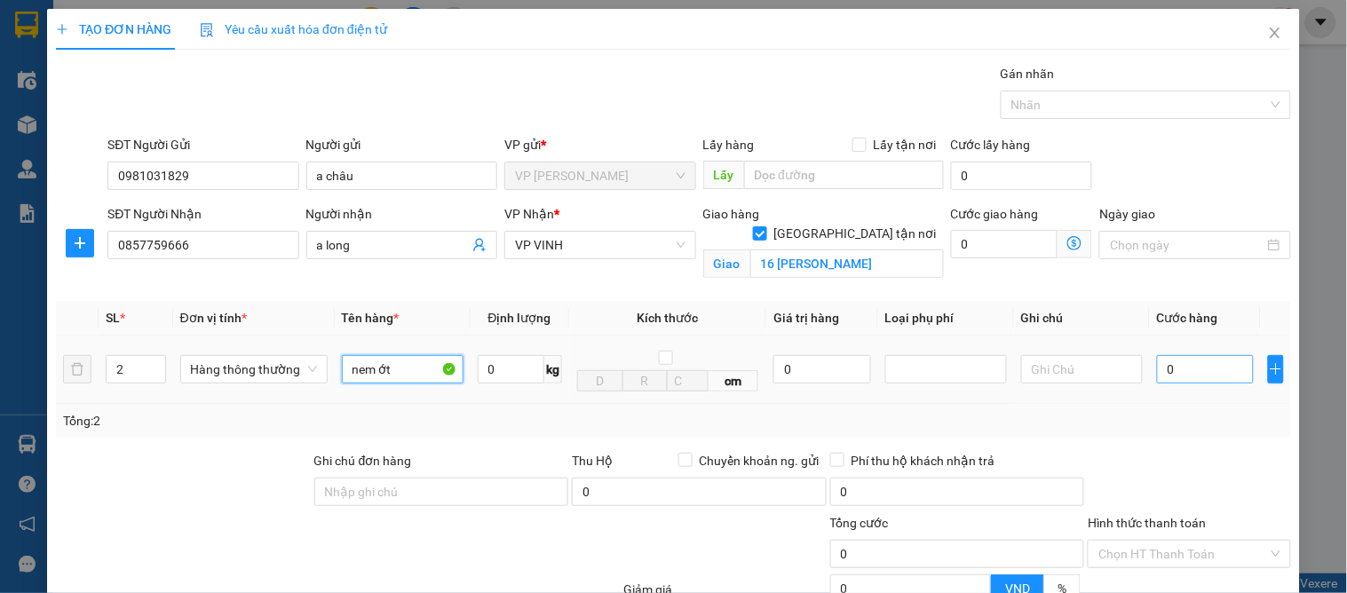
type input "nem ớt"
click at [1160, 379] on input "0" at bounding box center [1205, 369] width 97 height 28
click at [1183, 377] on input "0" at bounding box center [1205, 369] width 97 height 28
type input "01"
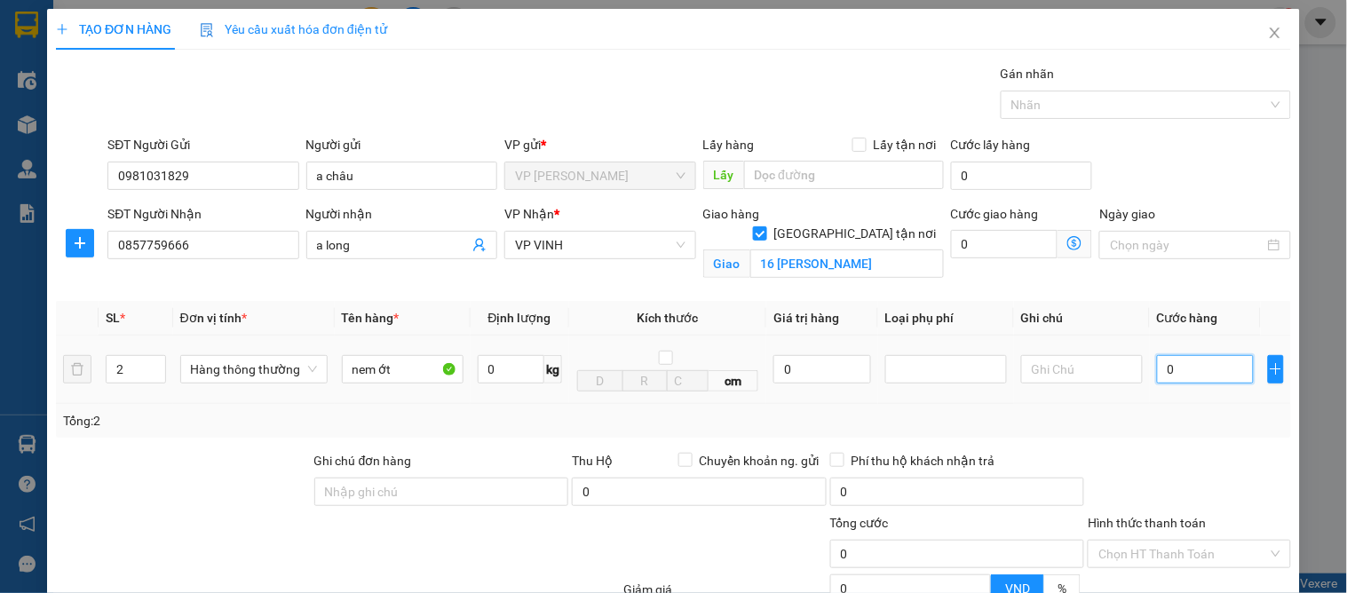
type input "1"
type input "011"
type input "11"
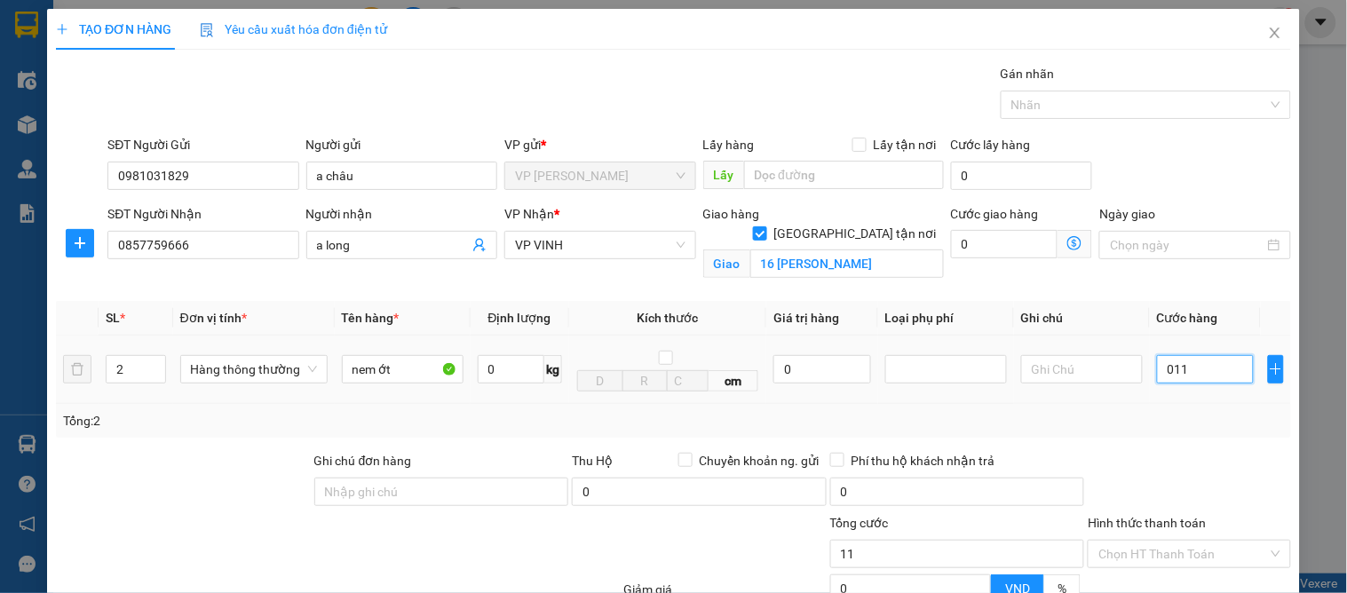
type input "0.110"
type input "110"
type input "110.000"
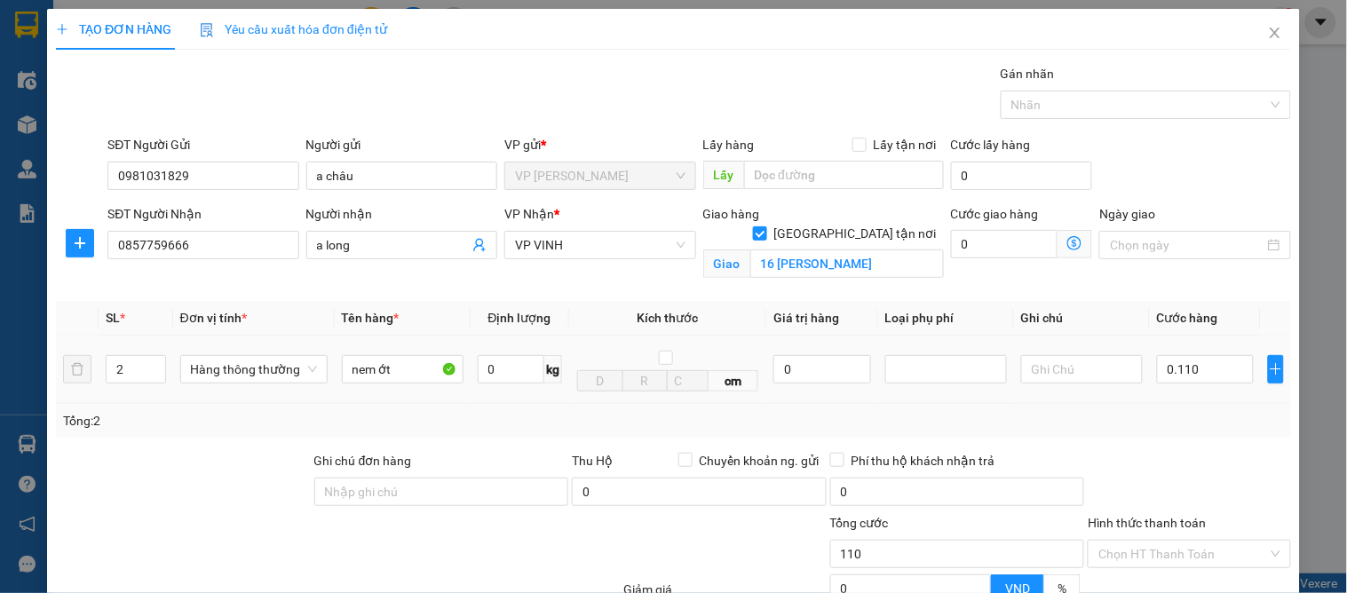
type input "110.000"
click at [1131, 462] on div at bounding box center [1189, 482] width 206 height 62
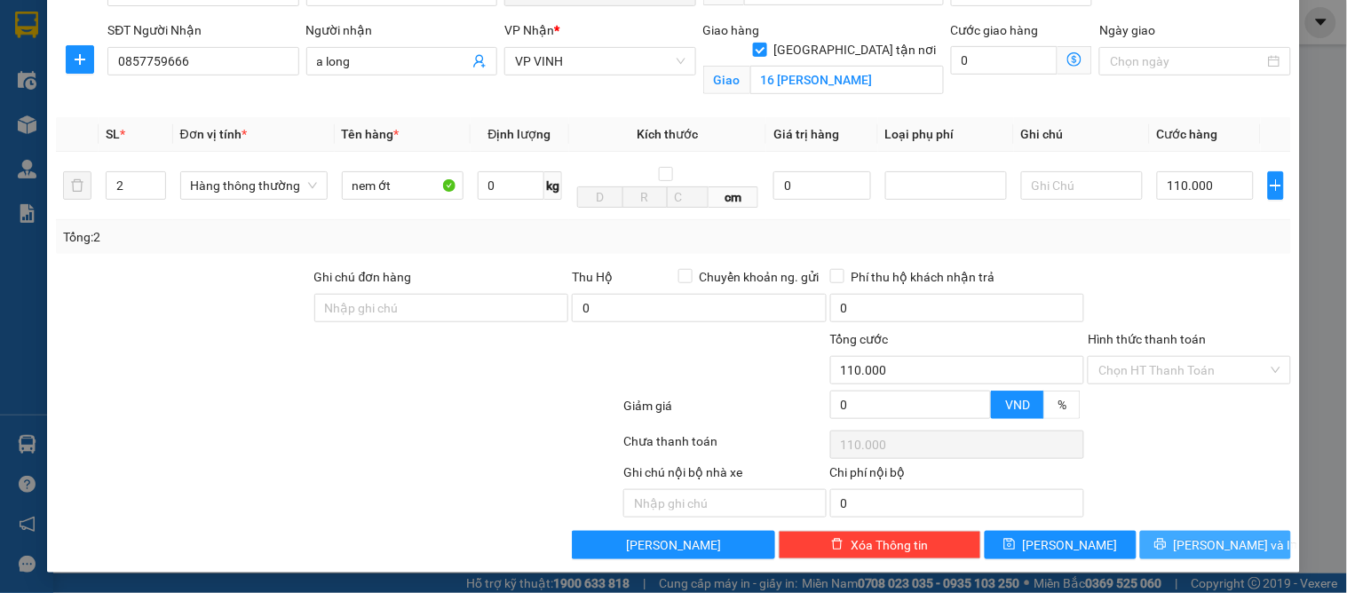
click at [1187, 536] on span "[PERSON_NAME] và In" at bounding box center [1236, 545] width 124 height 20
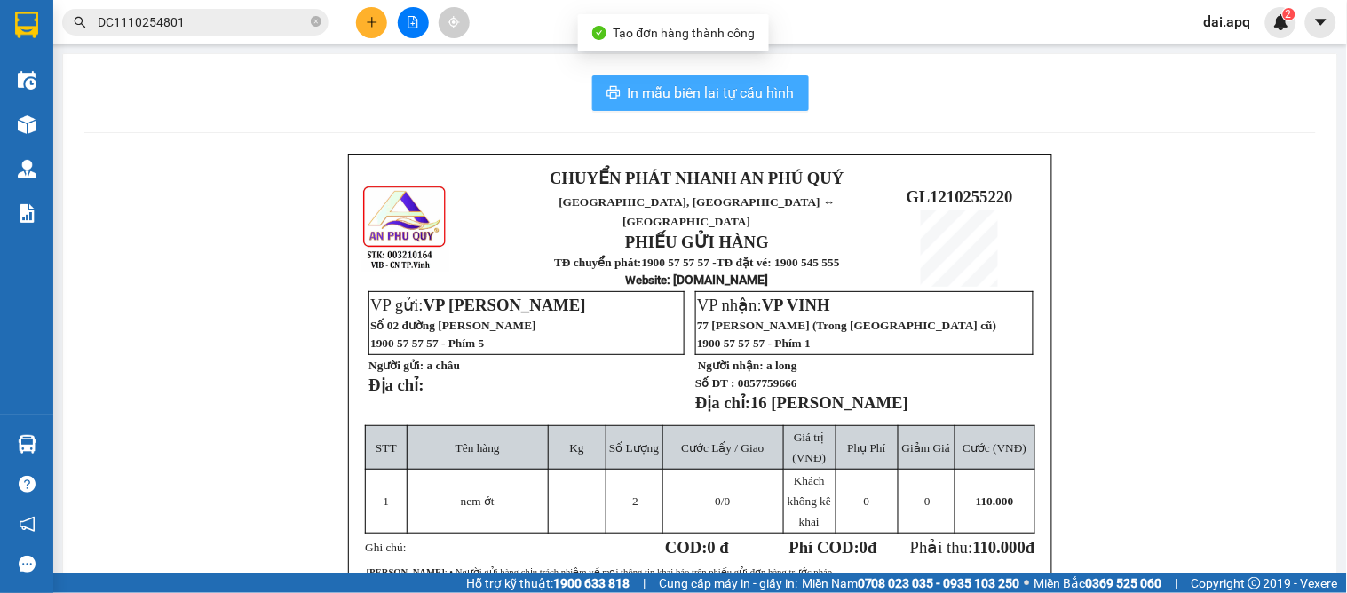
click at [741, 85] on span "In mẫu biên lai tự cấu hình" at bounding box center [711, 93] width 167 height 22
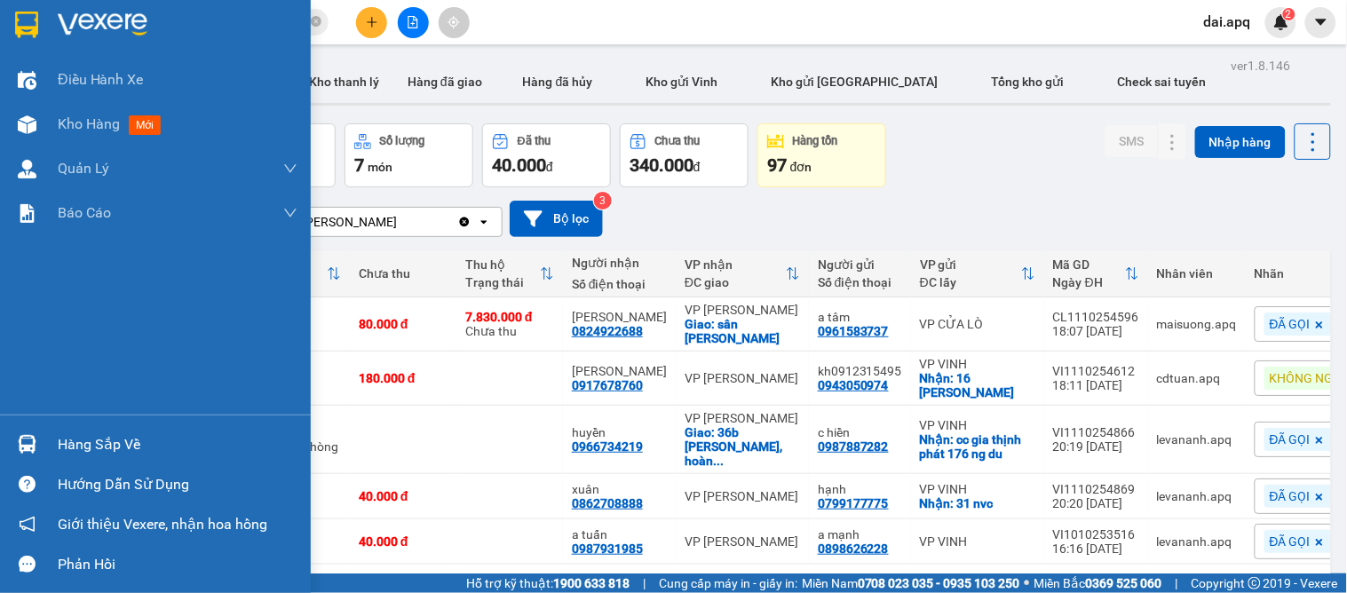
click at [74, 449] on div "Hàng sắp về" at bounding box center [178, 445] width 240 height 27
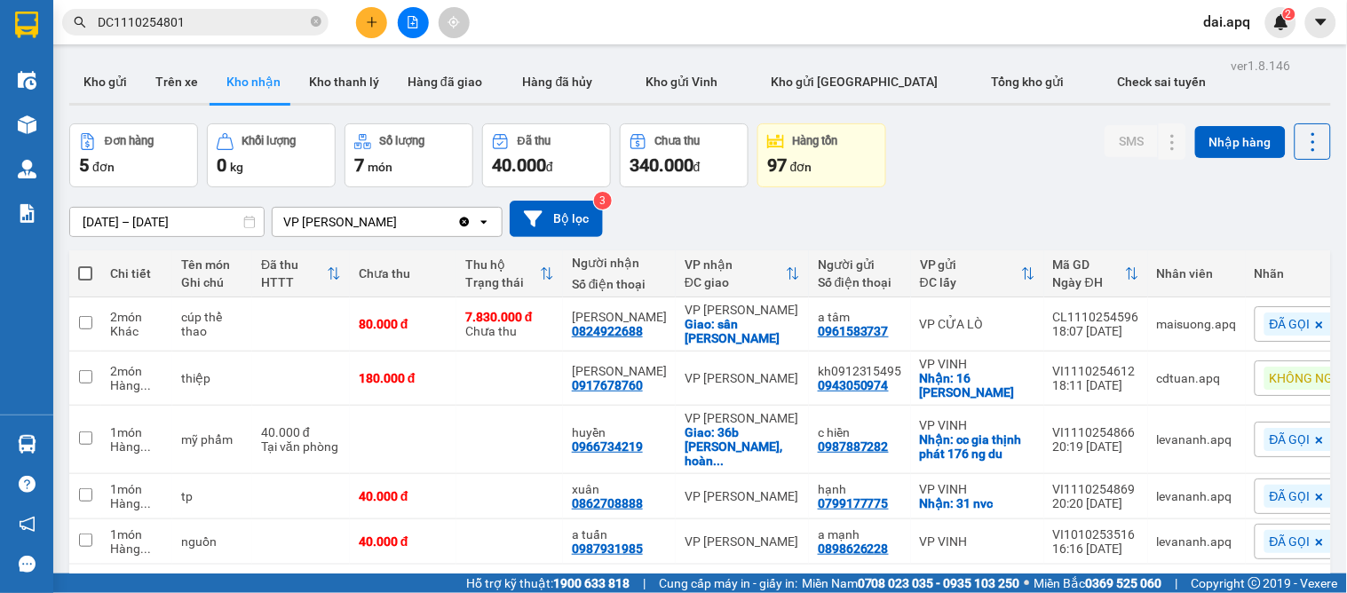
click at [885, 152] on section "Kết quả tìm kiếm ( 1 ) Bộ lọc Mã ĐH Trạng thái Món hàng Thu hộ Tổng cước Chưa c…" at bounding box center [673, 296] width 1347 height 593
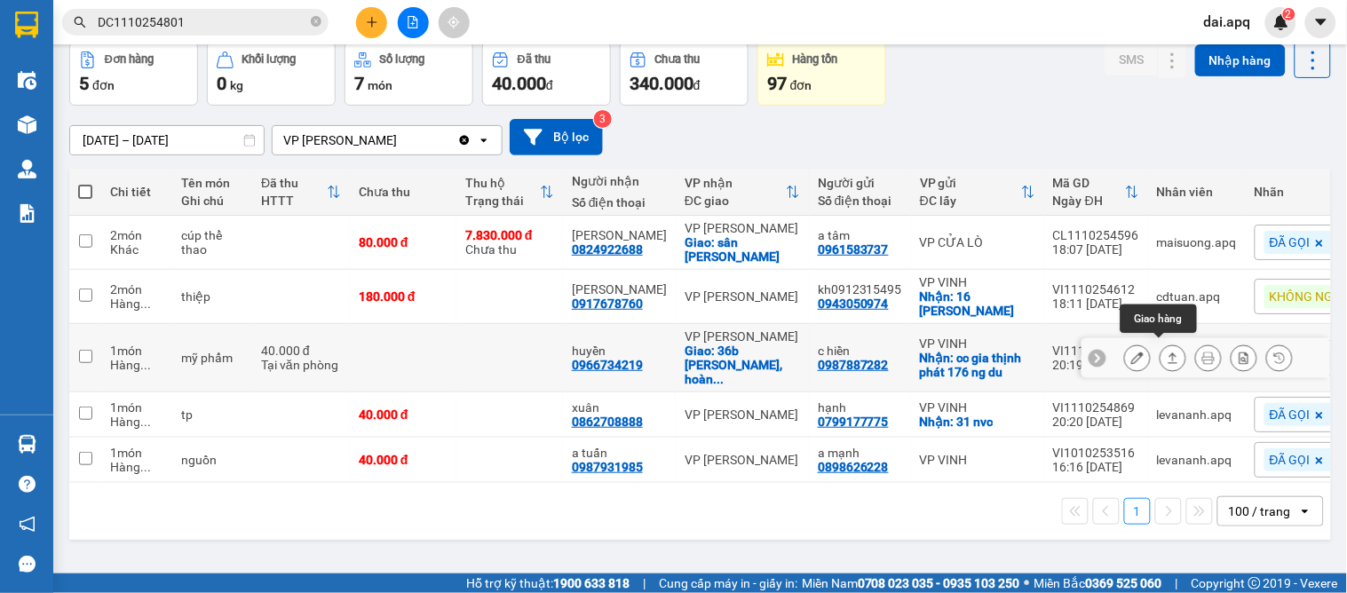
click at [1167, 352] on icon at bounding box center [1173, 358] width 12 height 12
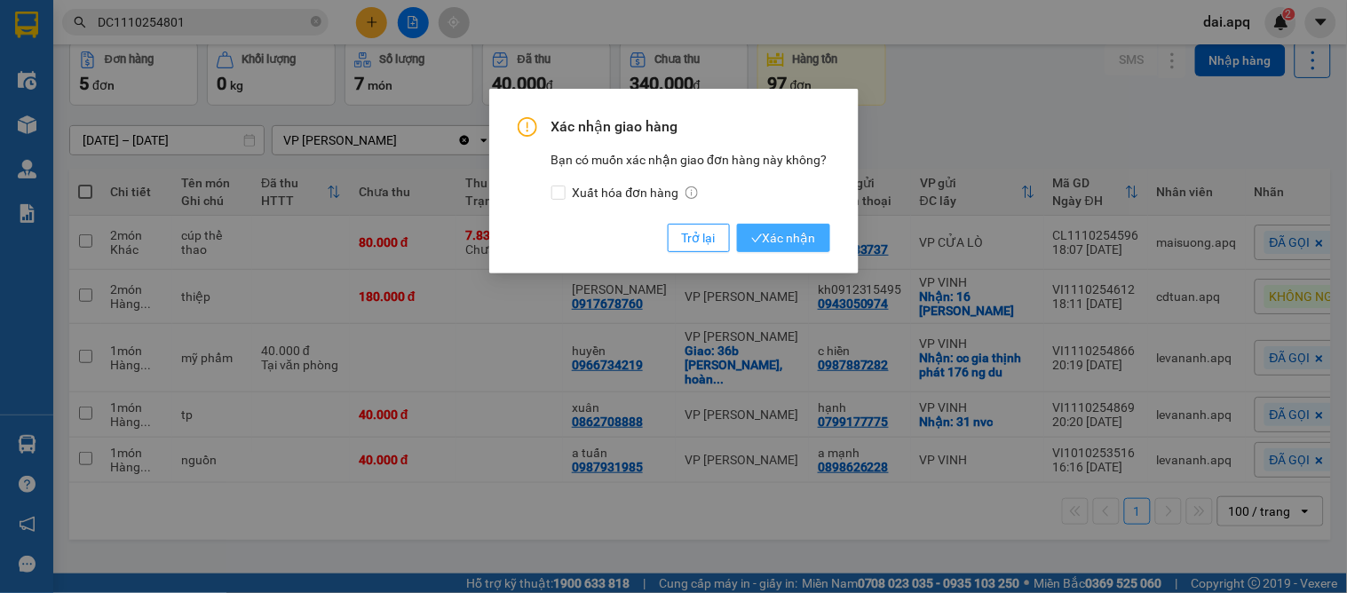
click at [791, 241] on span "Xác nhận" at bounding box center [783, 238] width 65 height 20
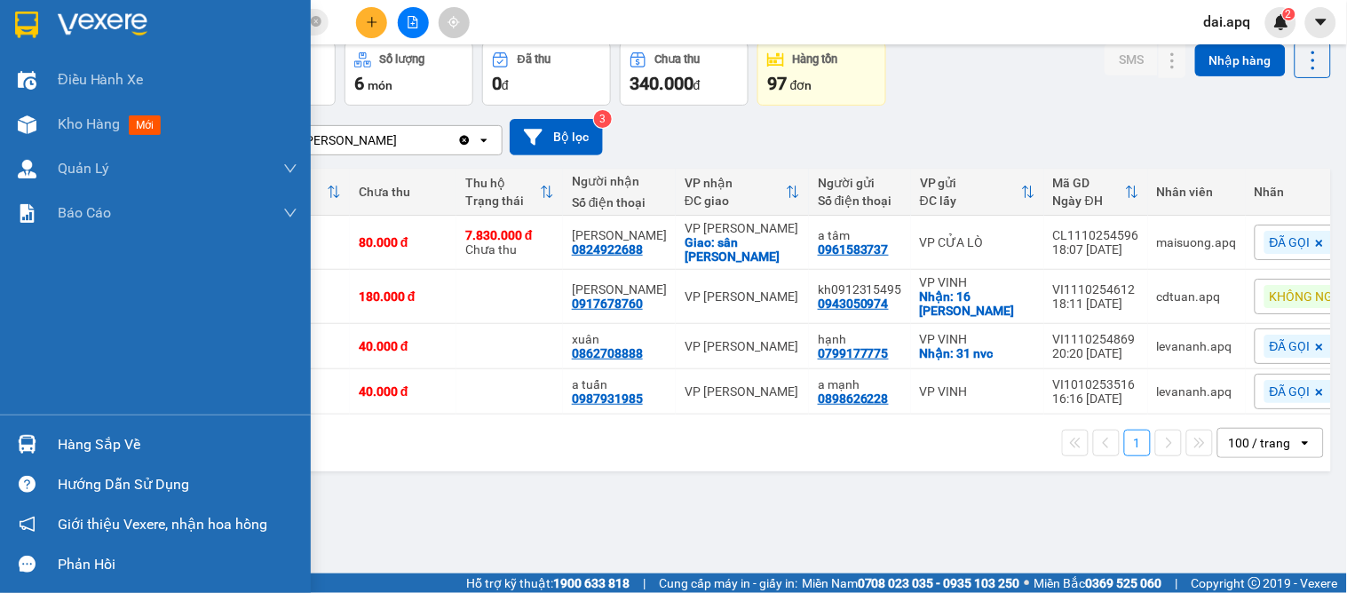
click at [34, 439] on img at bounding box center [27, 444] width 19 height 19
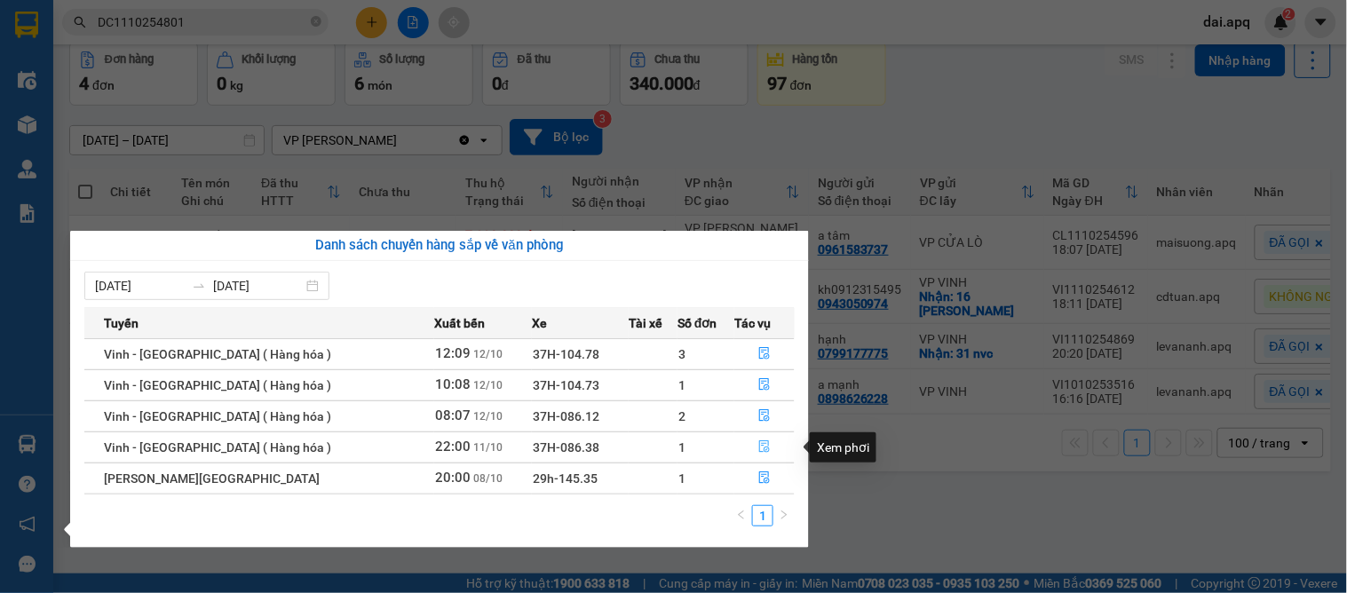
click at [755, 440] on button "button" at bounding box center [764, 447] width 59 height 28
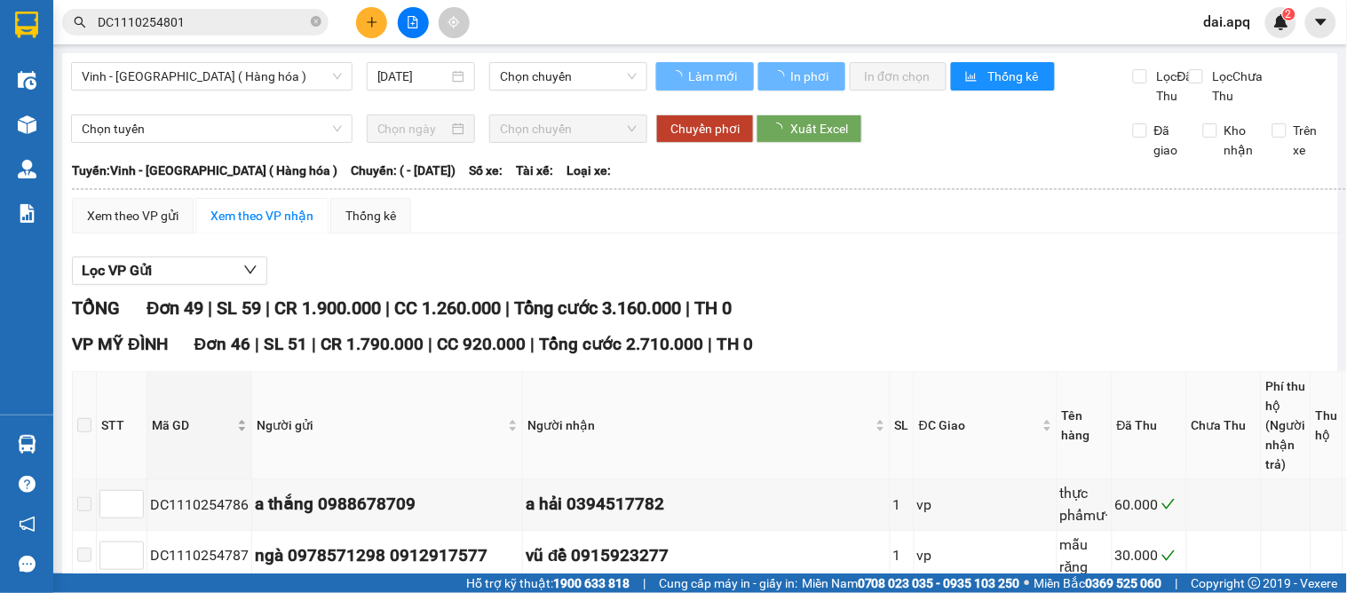
type input "[DATE]"
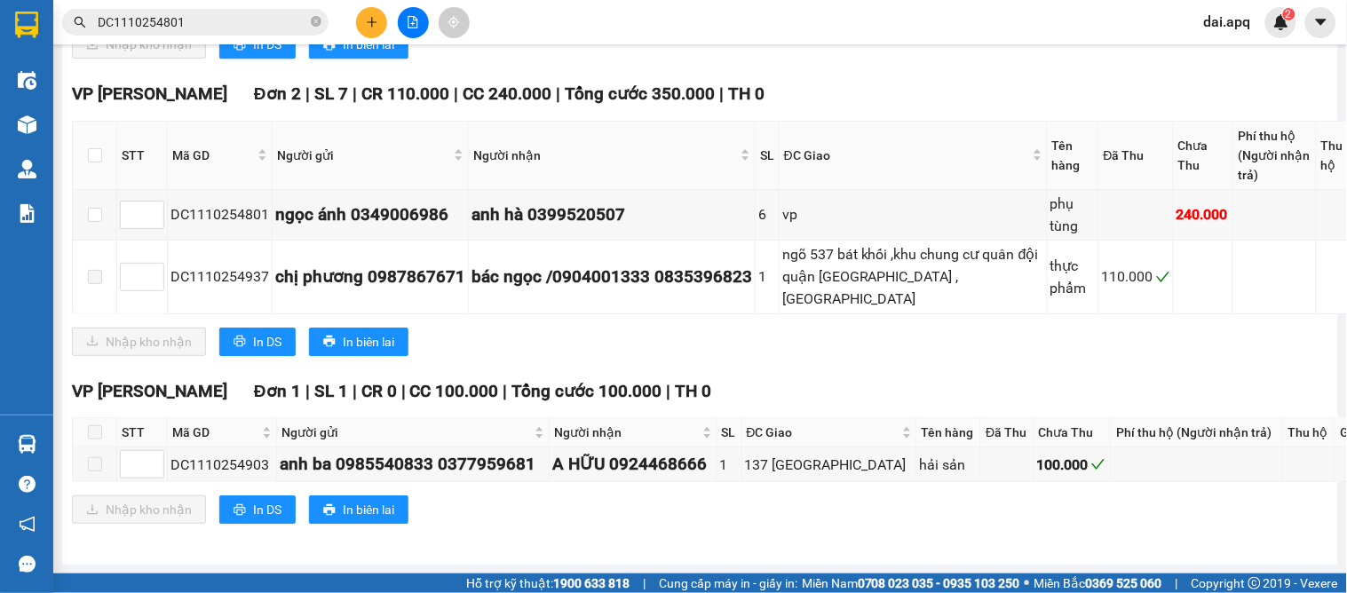
scroll to position [3922, 0]
click at [96, 152] on input "checkbox" at bounding box center [95, 155] width 14 height 14
checkbox input "true"
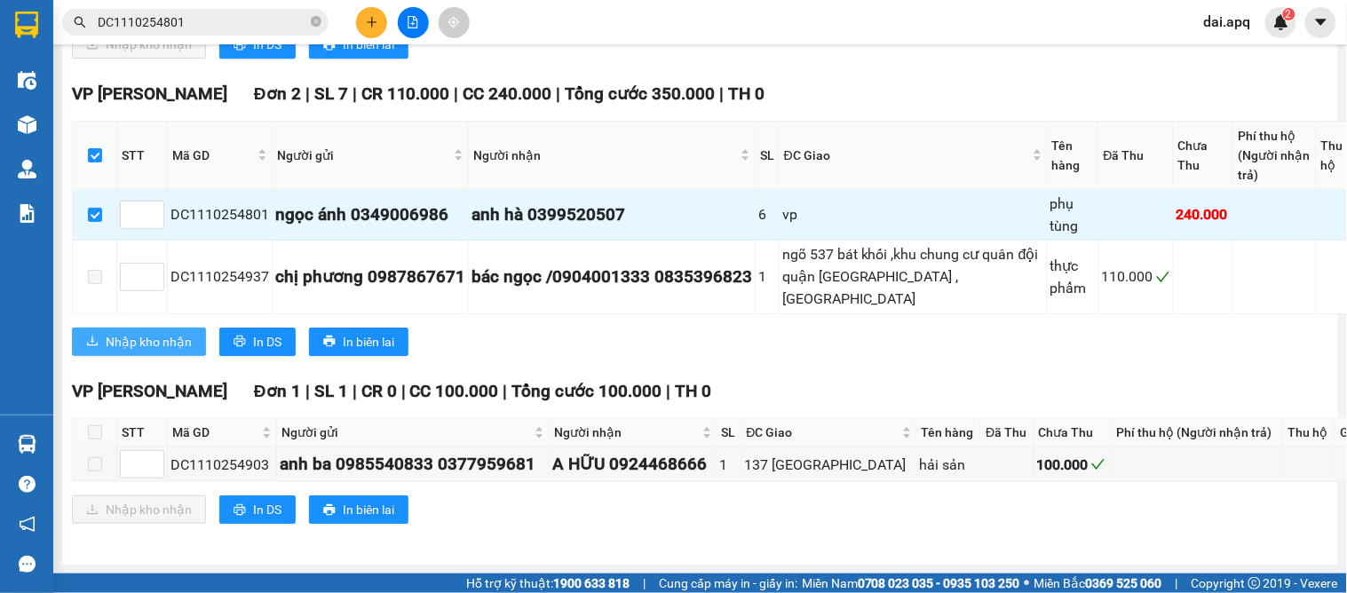
click at [127, 340] on span "Nhập kho nhận" at bounding box center [149, 342] width 86 height 20
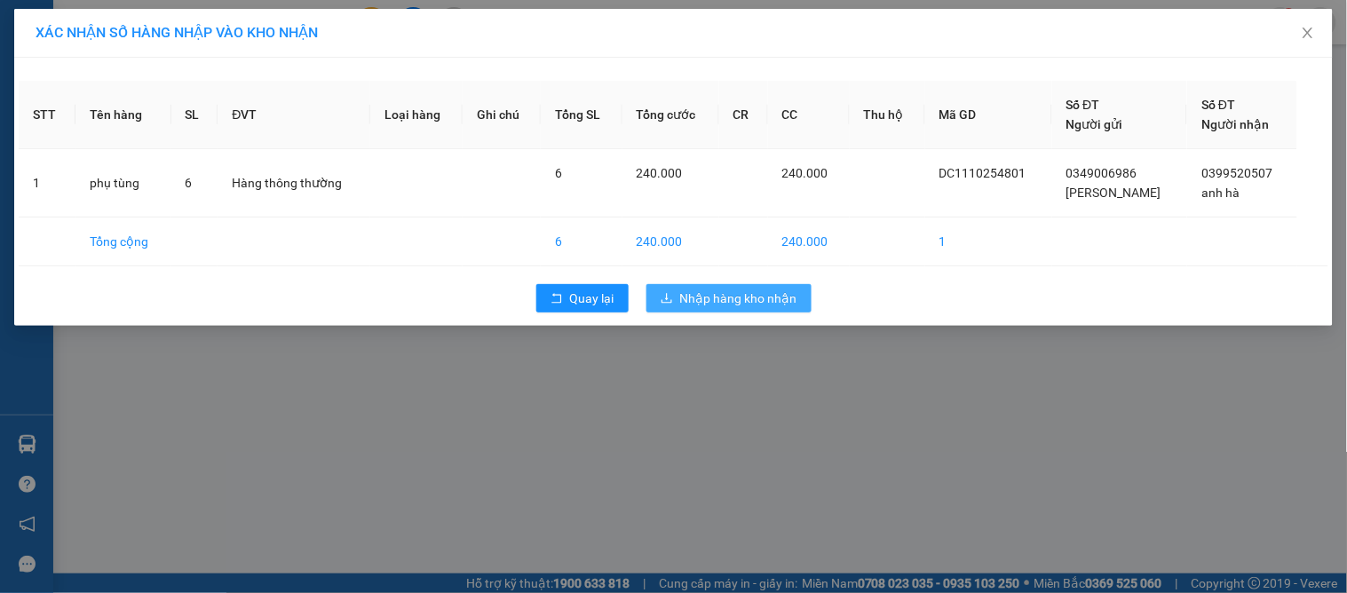
click at [703, 307] on span "Nhập hàng kho nhận" at bounding box center [738, 299] width 117 height 20
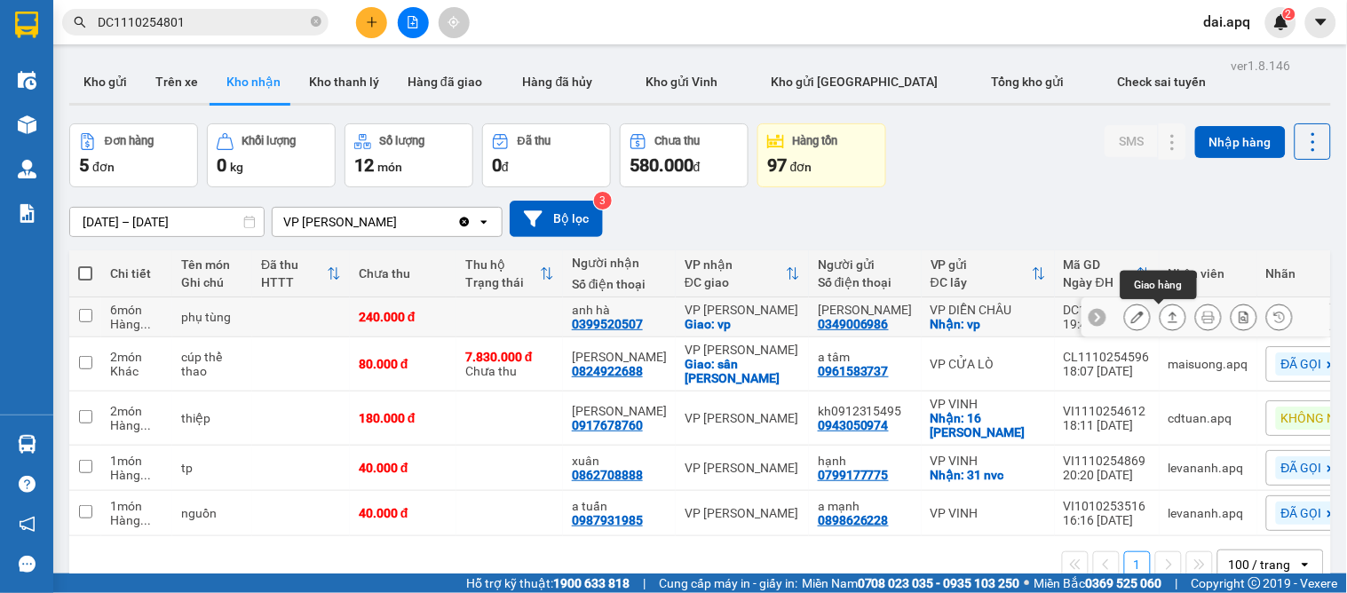
click at [1167, 321] on icon at bounding box center [1173, 317] width 12 height 12
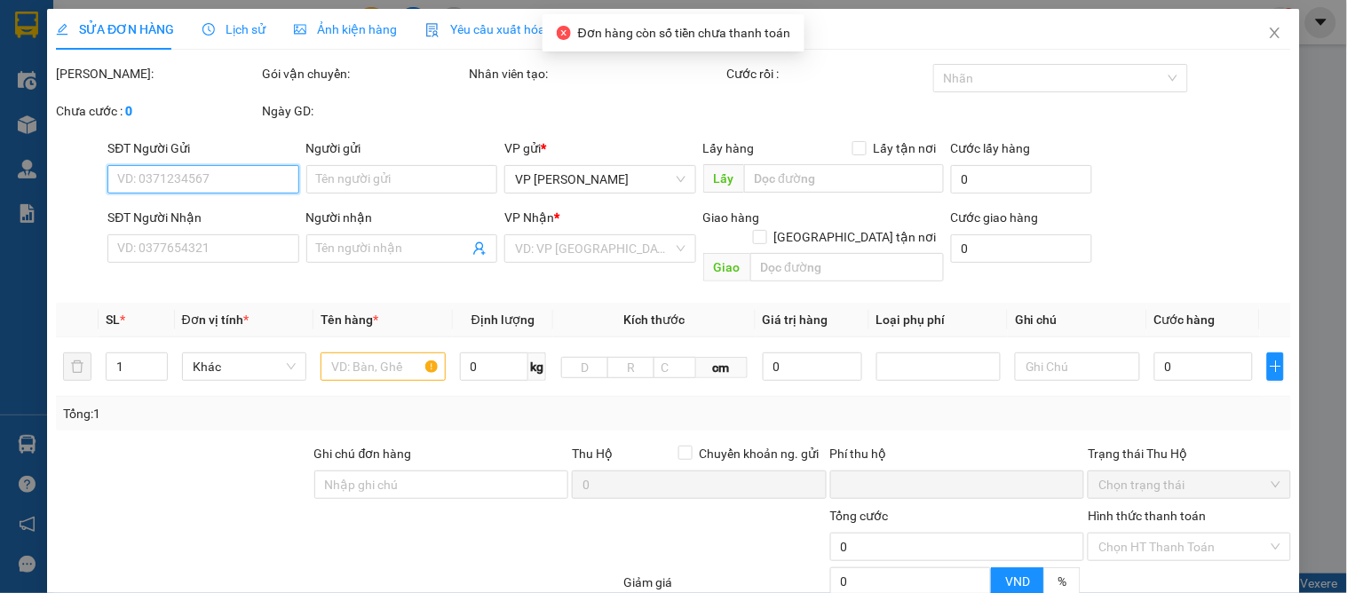
scroll to position [157, 0]
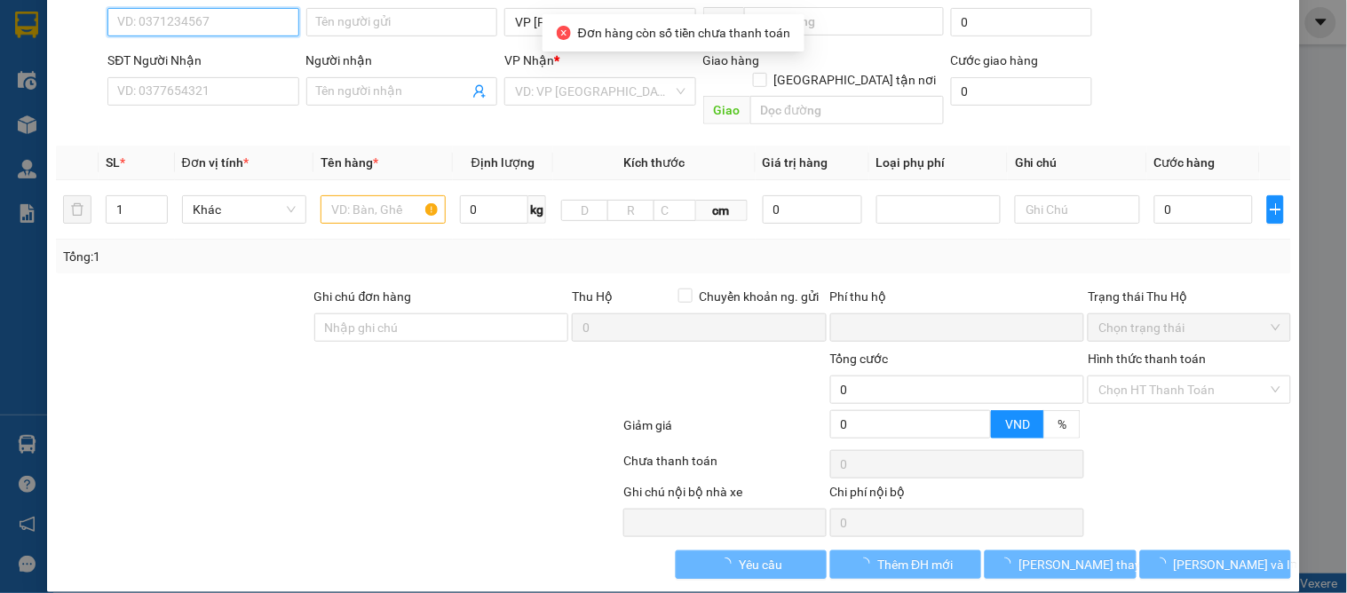
type input "0349006986"
type input "[PERSON_NAME]"
checkbox input "true"
type input "vp"
type input "0399520507"
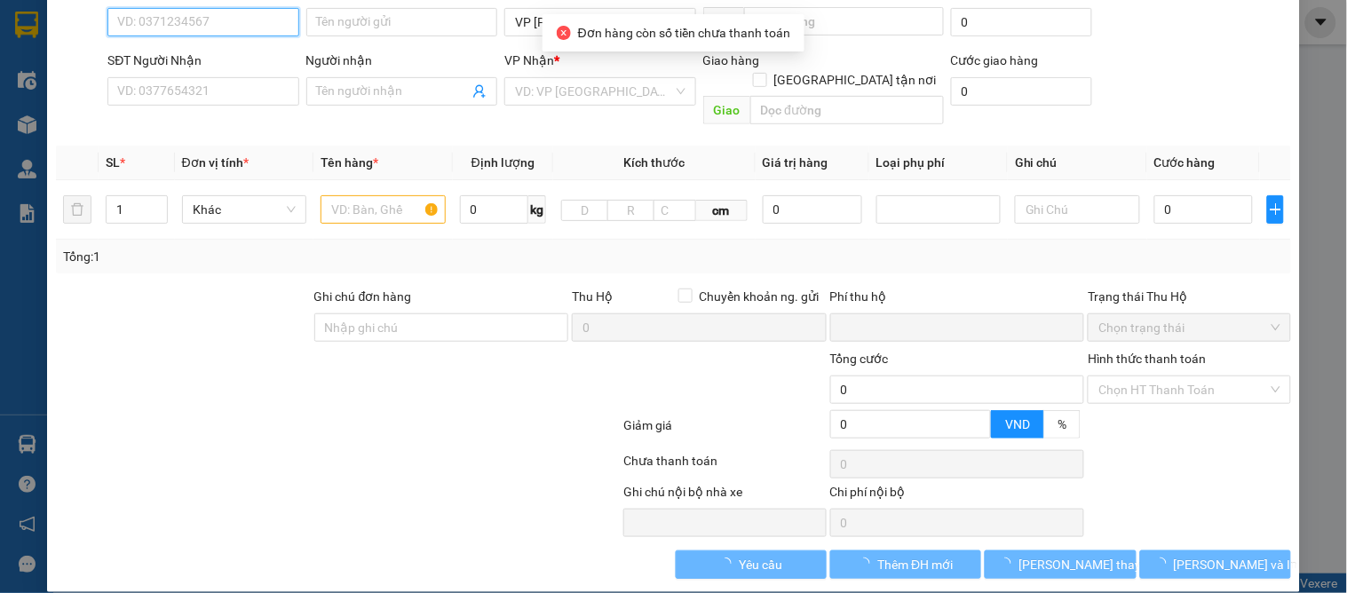
type input "anh hà"
checkbox input "true"
type input "vp"
type input "0"
type input "240.000"
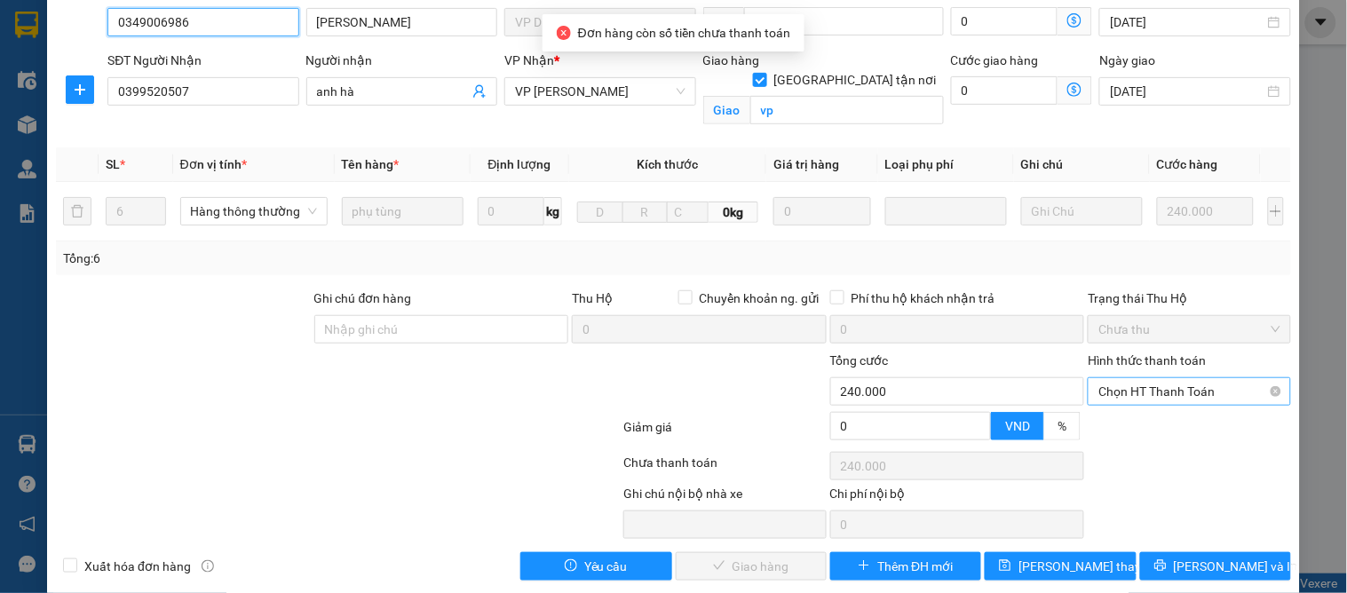
click at [1124, 398] on span "Chọn HT Thanh Toán" at bounding box center [1188, 391] width 181 height 27
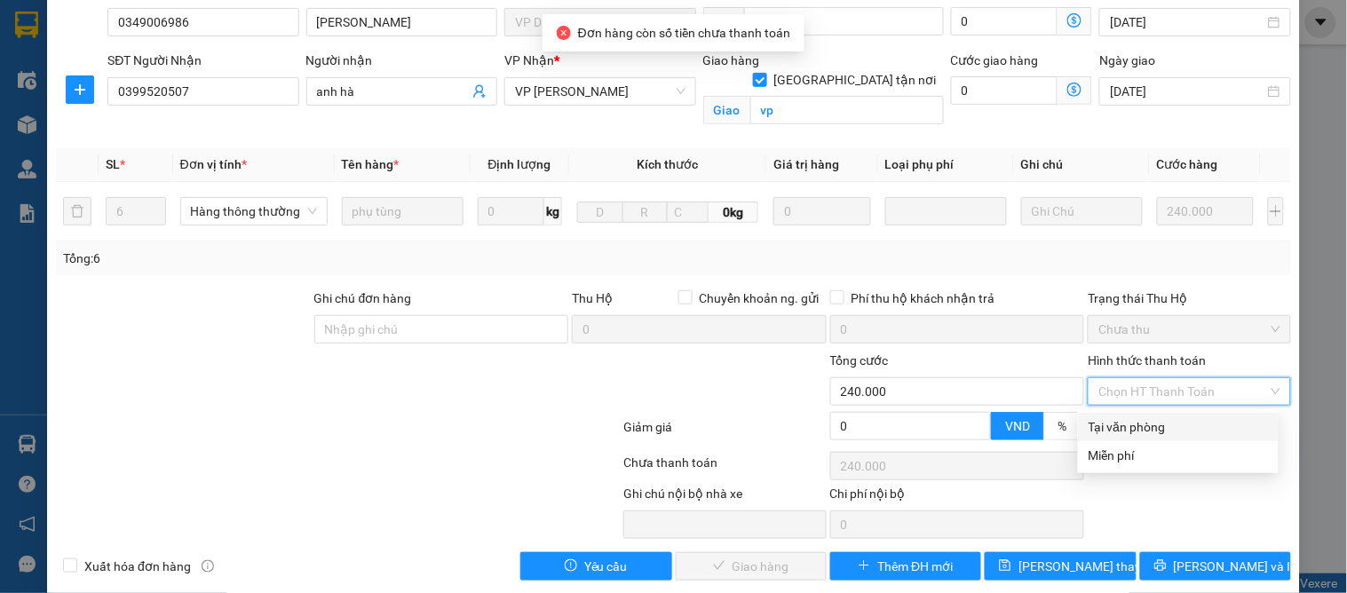
click at [1111, 419] on div "Tại văn phòng" at bounding box center [1178, 427] width 179 height 20
type input "0"
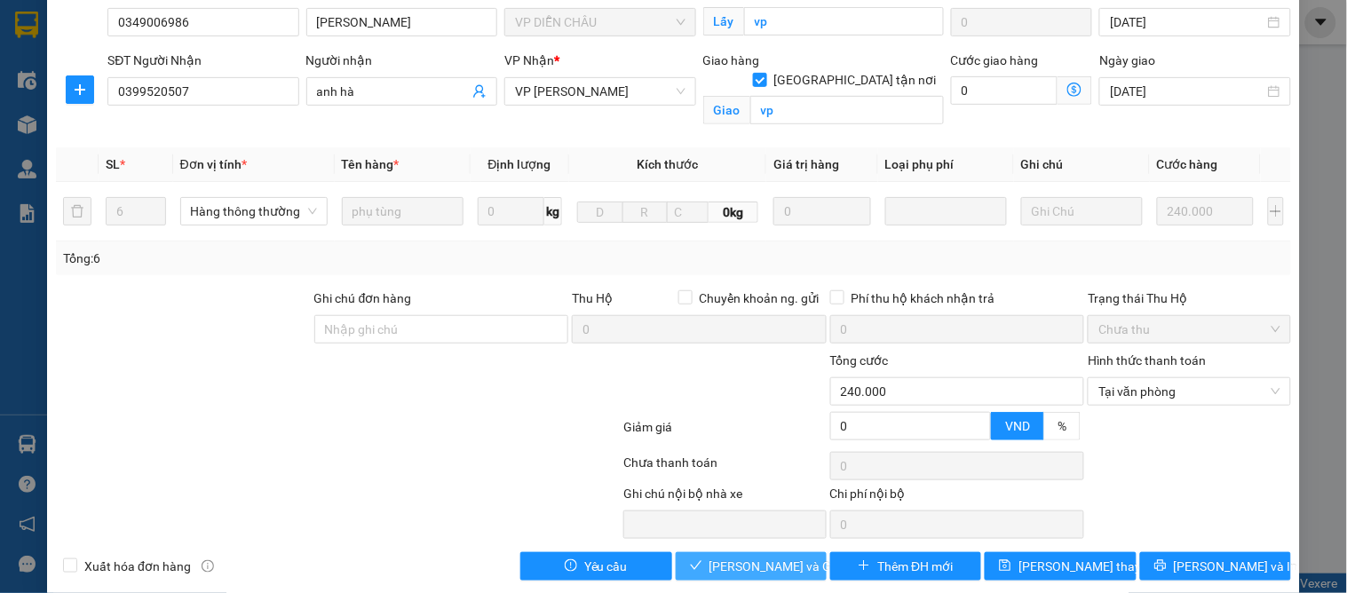
click at [766, 560] on span "[PERSON_NAME] và Giao hàng" at bounding box center [794, 567] width 170 height 20
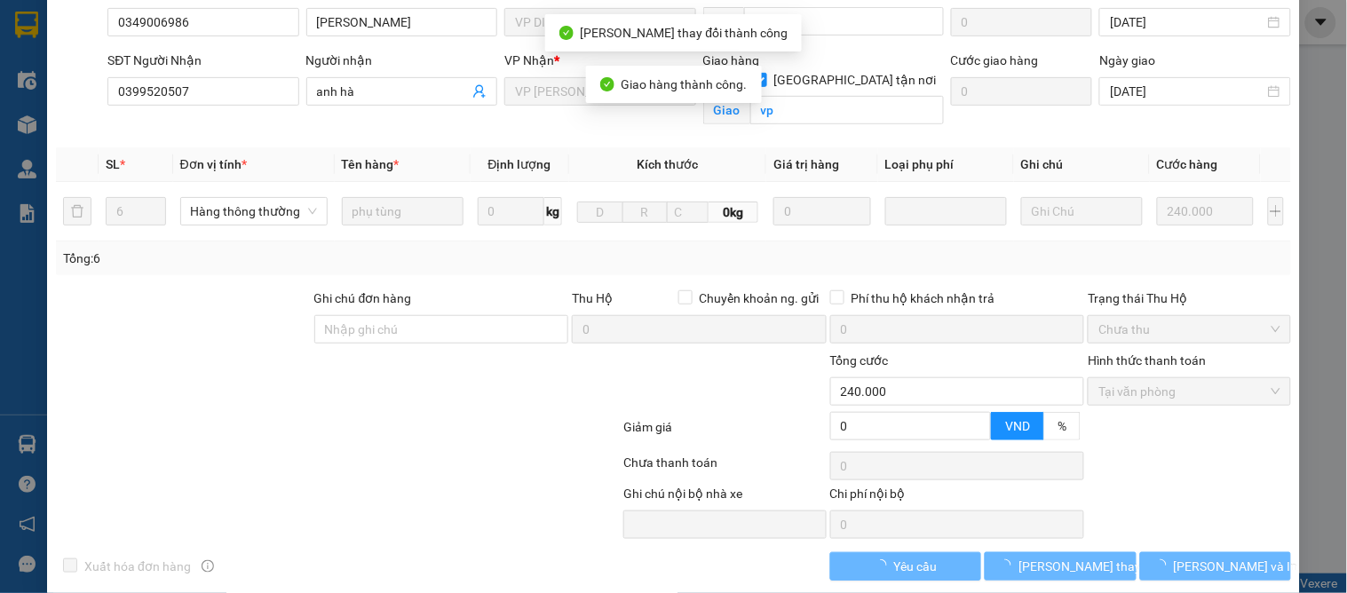
scroll to position [0, 0]
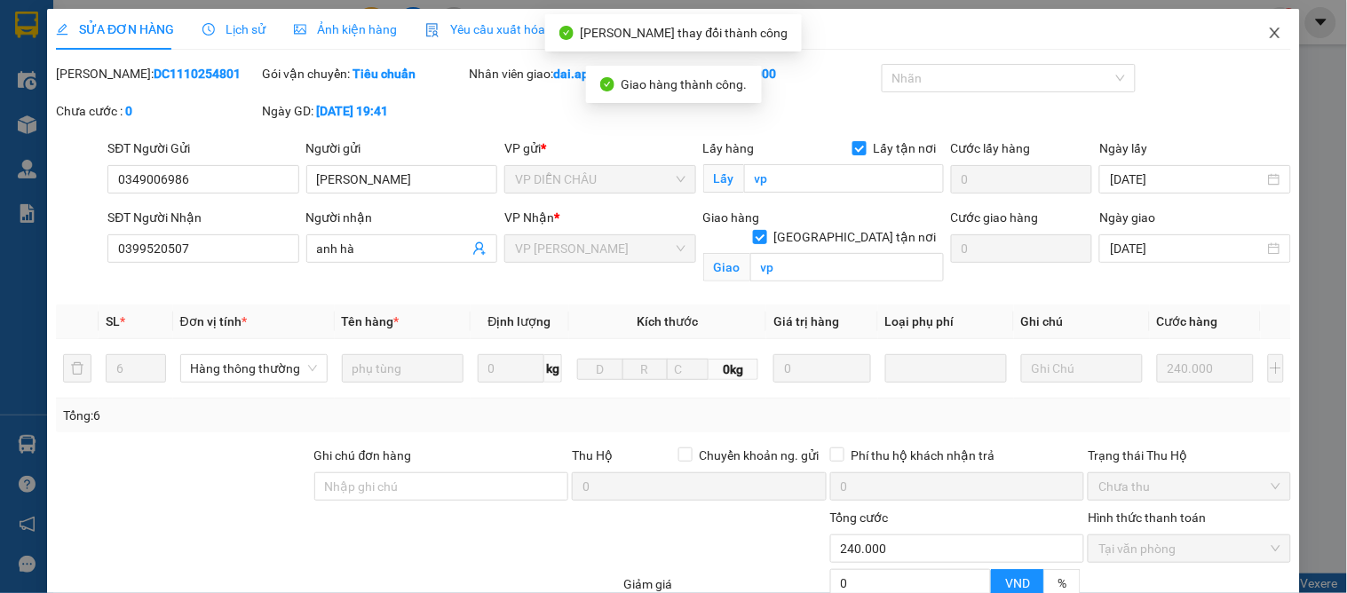
click at [1270, 29] on icon "close" at bounding box center [1275, 33] width 10 height 11
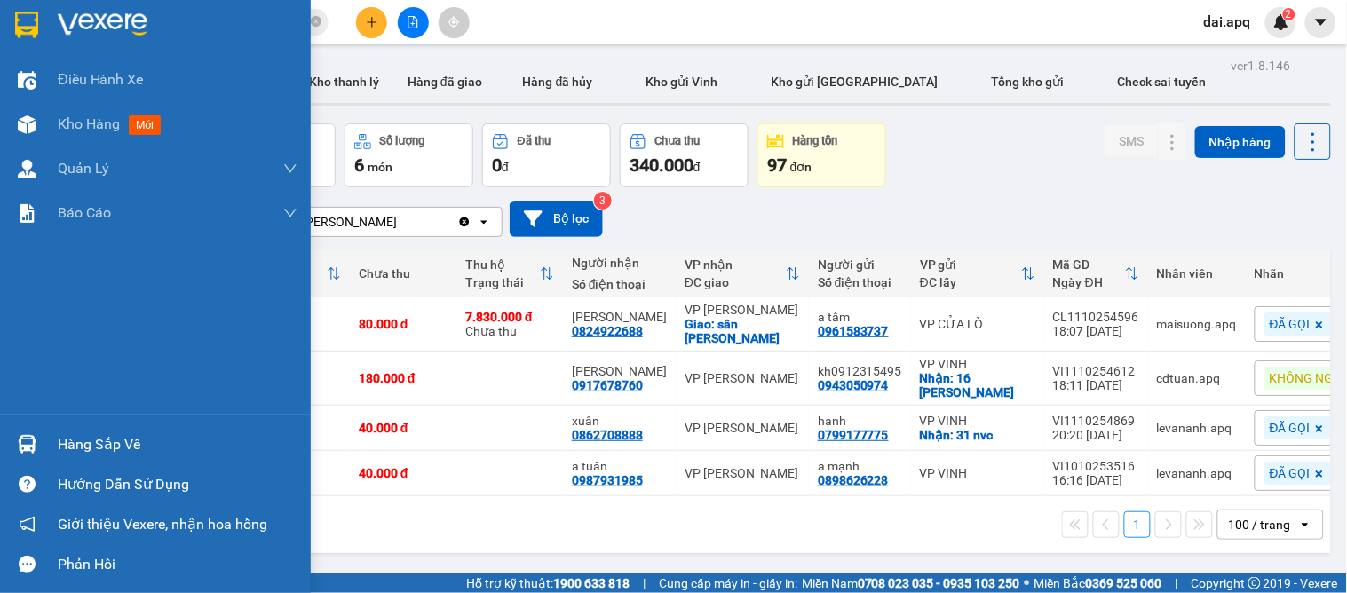
click at [66, 444] on div "Hàng sắp về" at bounding box center [178, 445] width 240 height 27
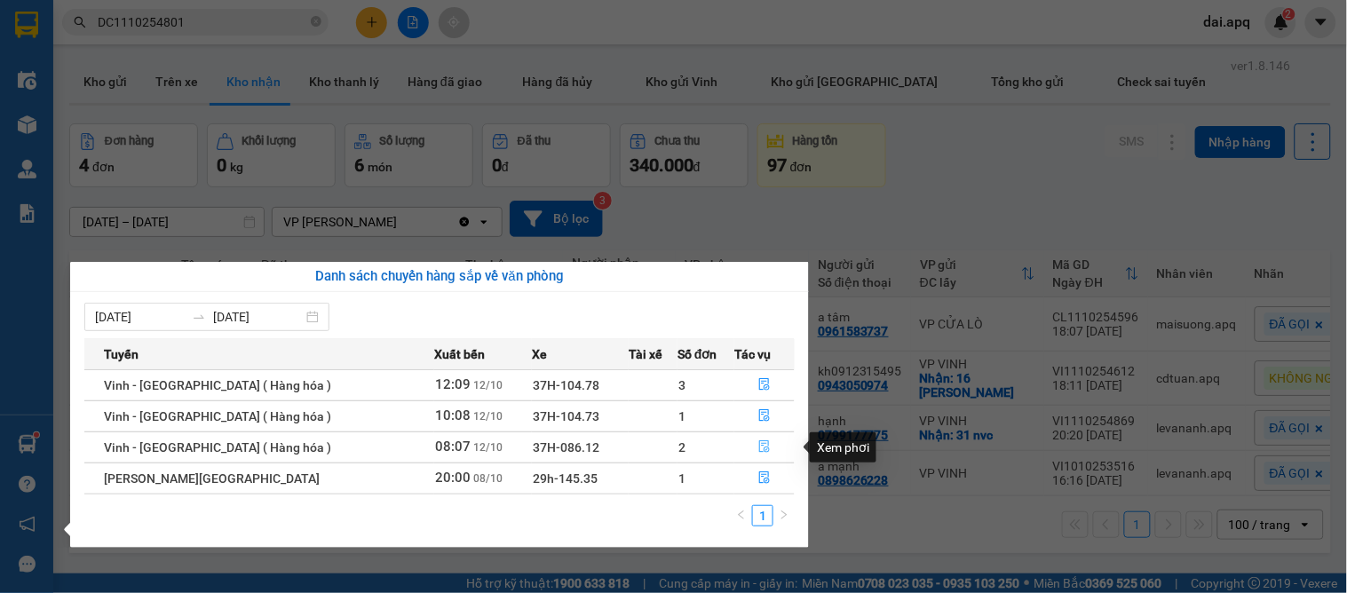
click at [767, 442] on button "button" at bounding box center [764, 447] width 59 height 28
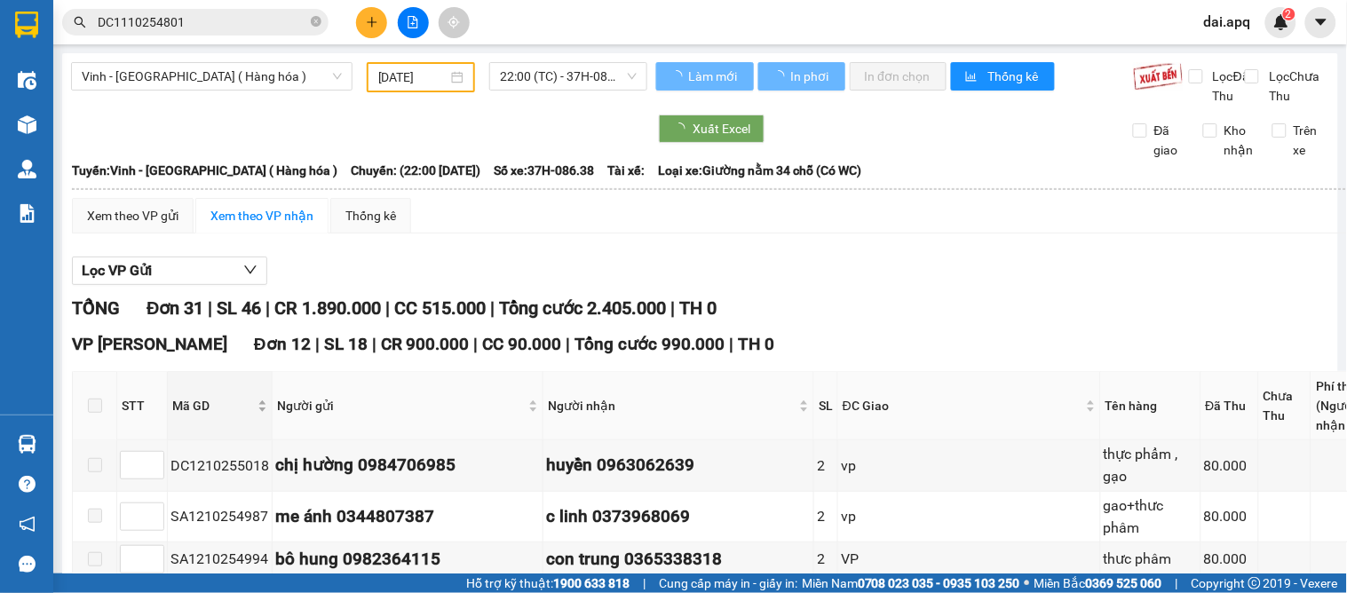
type input "[DATE]"
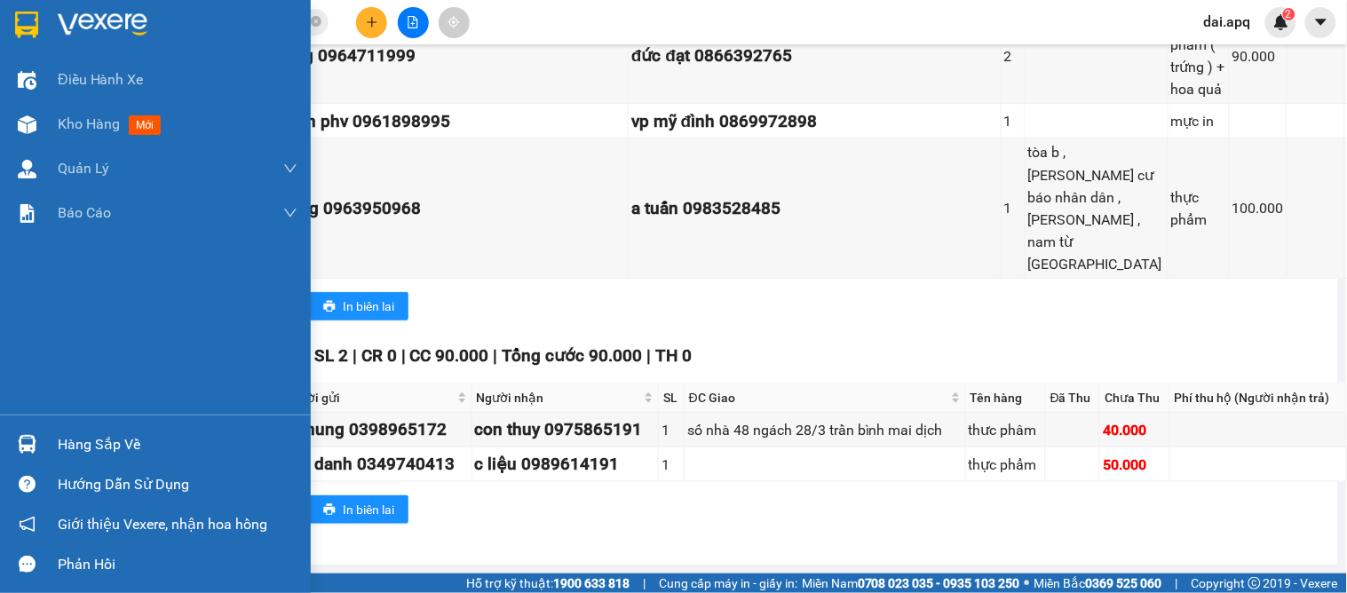
scroll to position [2184, 0]
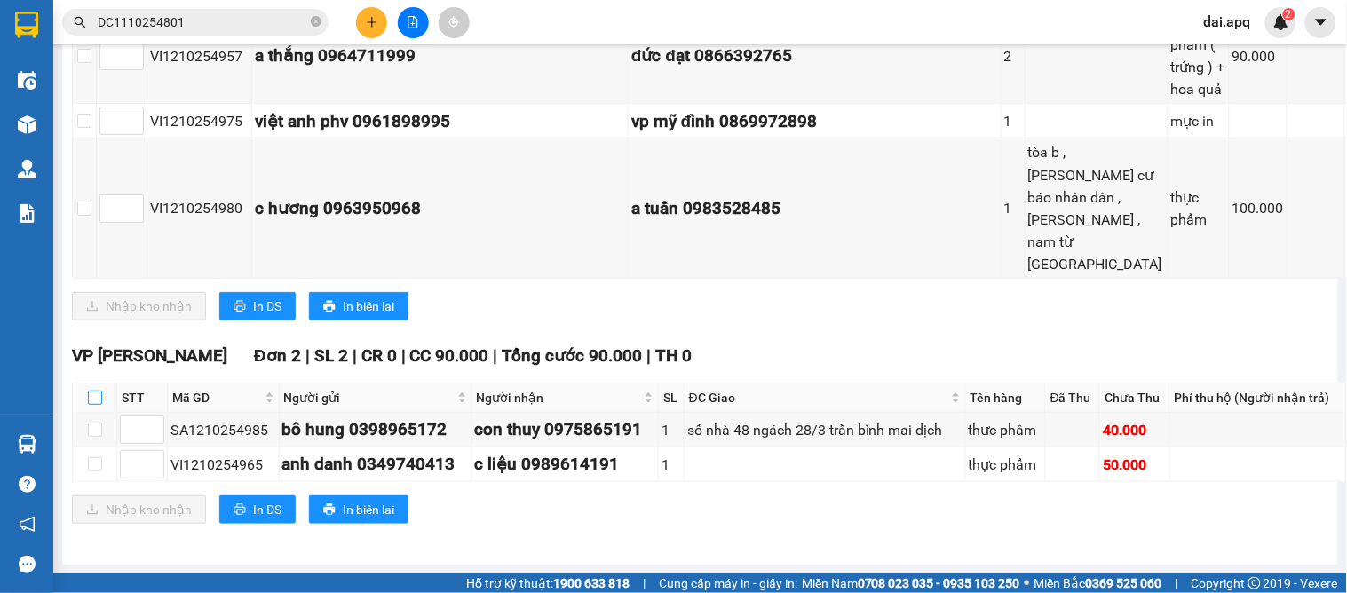
click at [88, 391] on input "checkbox" at bounding box center [95, 398] width 14 height 14
checkbox input "true"
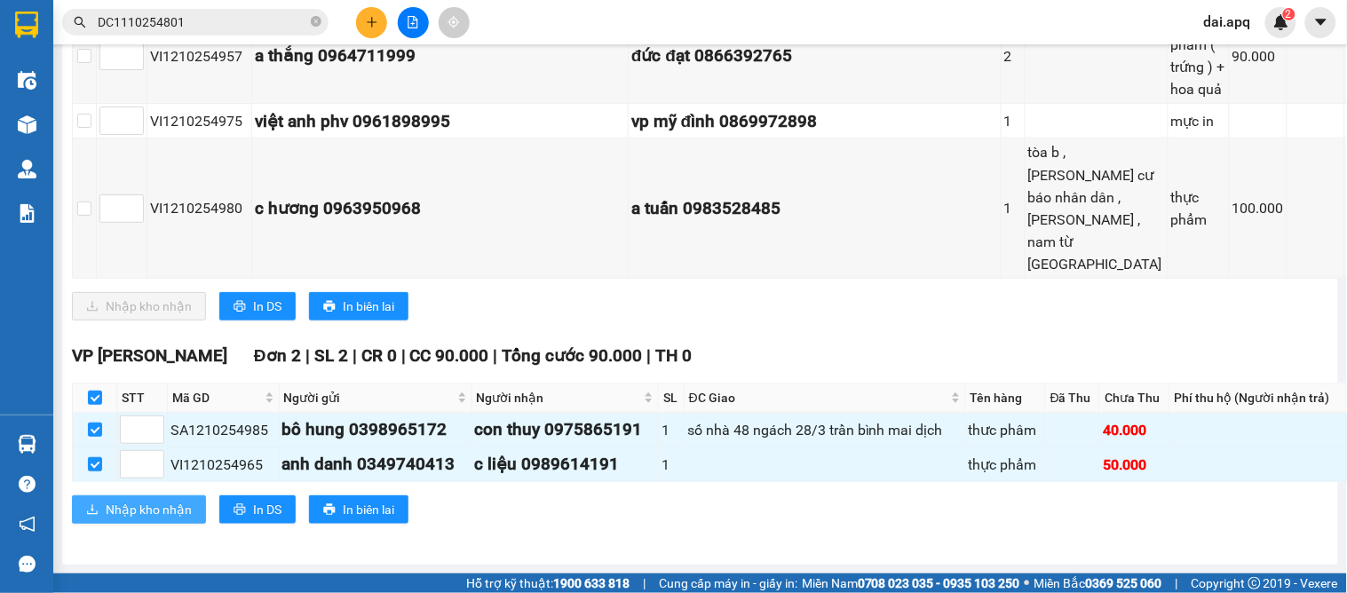
click at [125, 500] on span "Nhập kho nhận" at bounding box center [149, 510] width 86 height 20
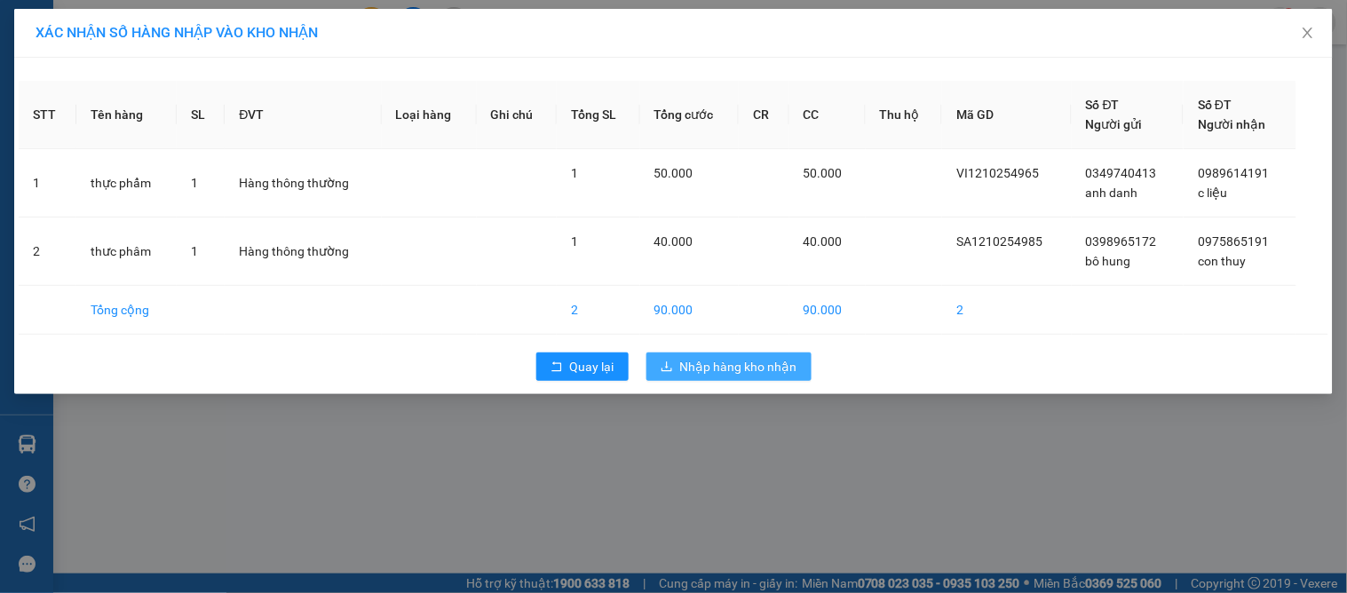
click at [672, 377] on button "Nhập hàng kho nhận" at bounding box center [728, 367] width 165 height 28
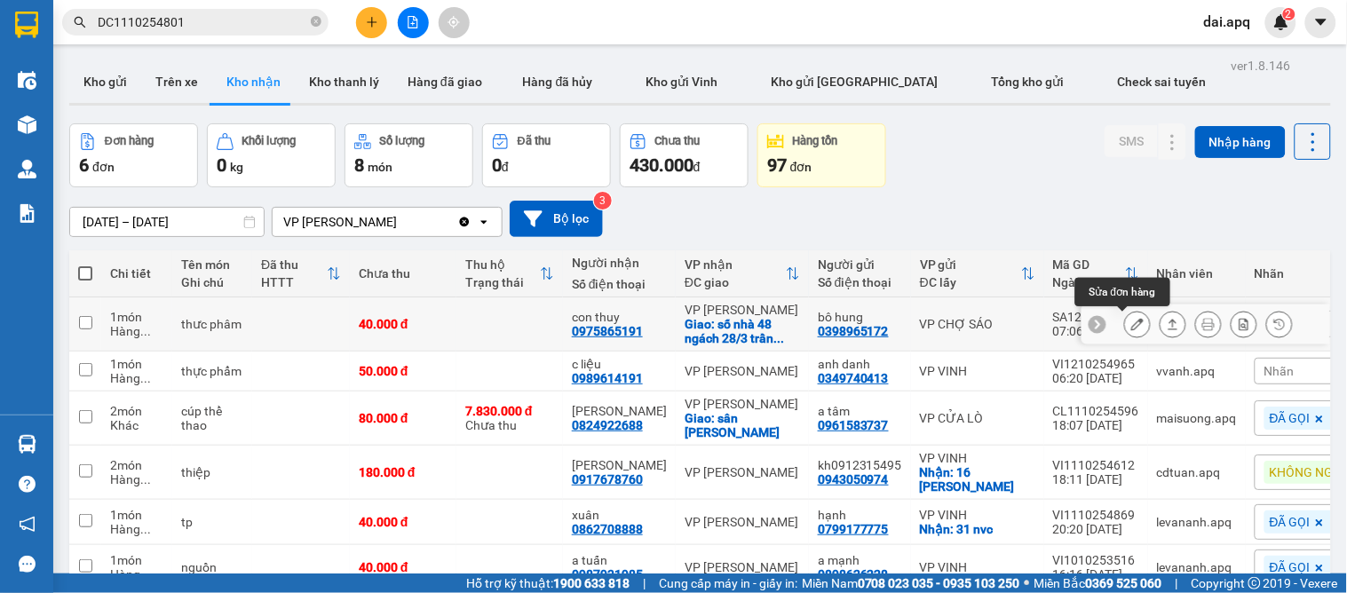
click at [1131, 323] on icon at bounding box center [1137, 324] width 12 height 12
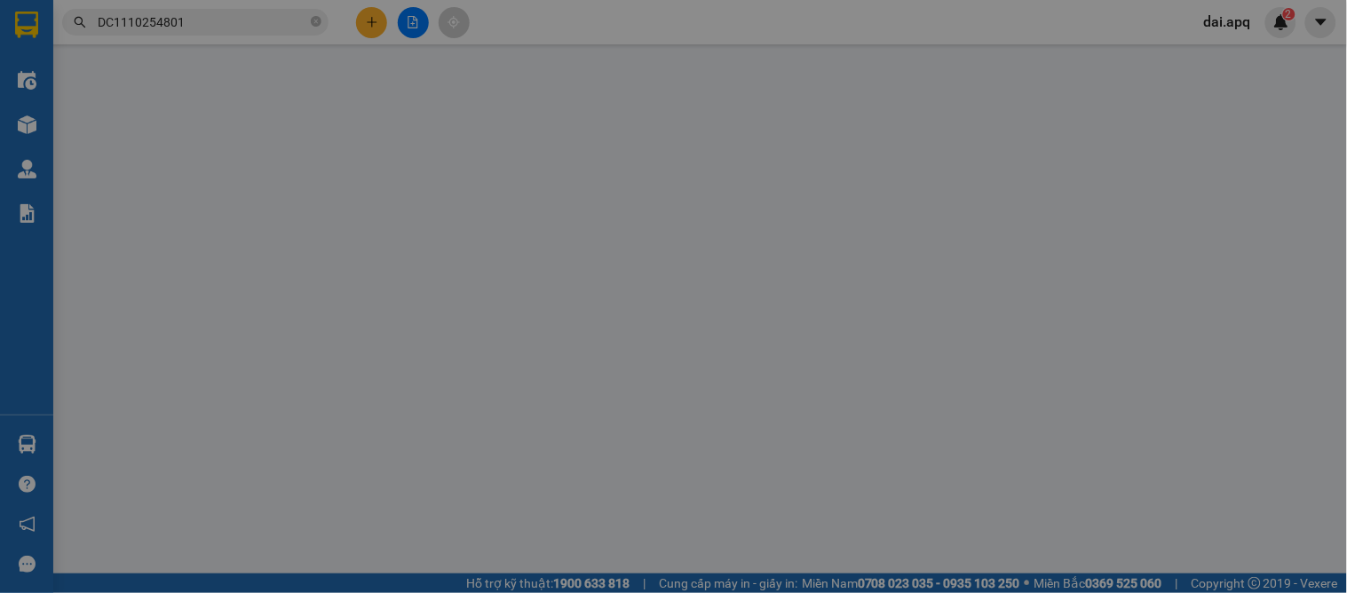
type input "0398965172"
type input "bô hung"
type input "0975865191"
type input "con thuy"
checkbox input "true"
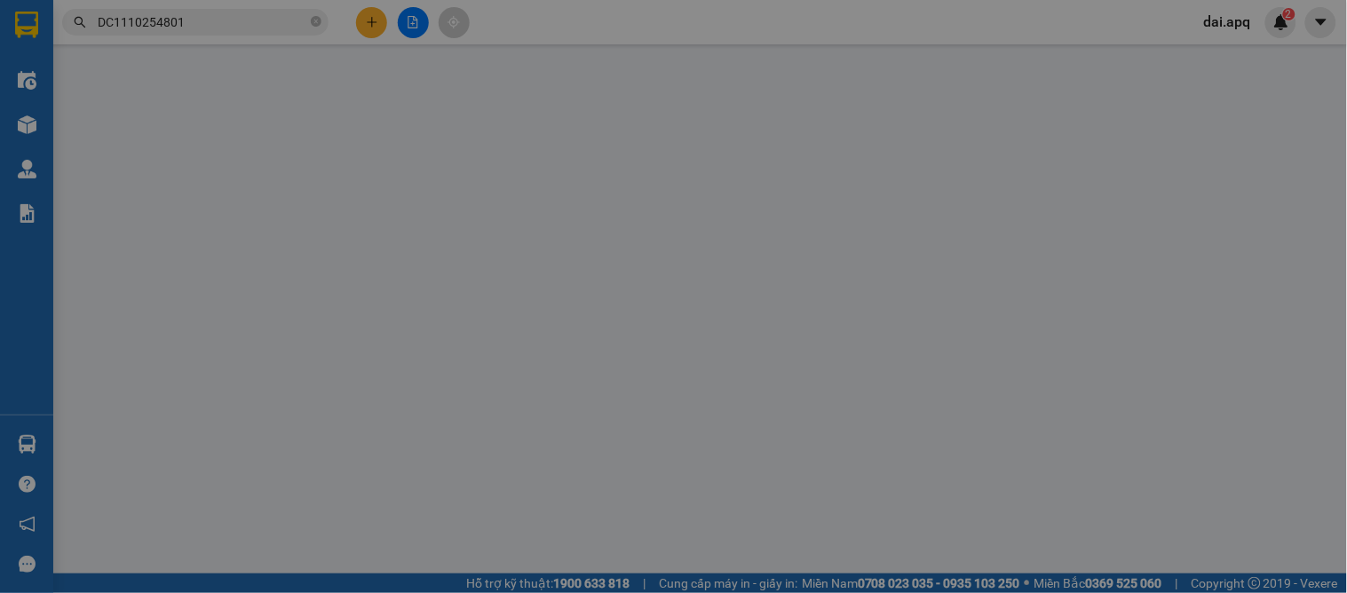
type input "số nhà 48 ngách 28/3 trần bình mai dịch"
type input "0"
type input "40.000"
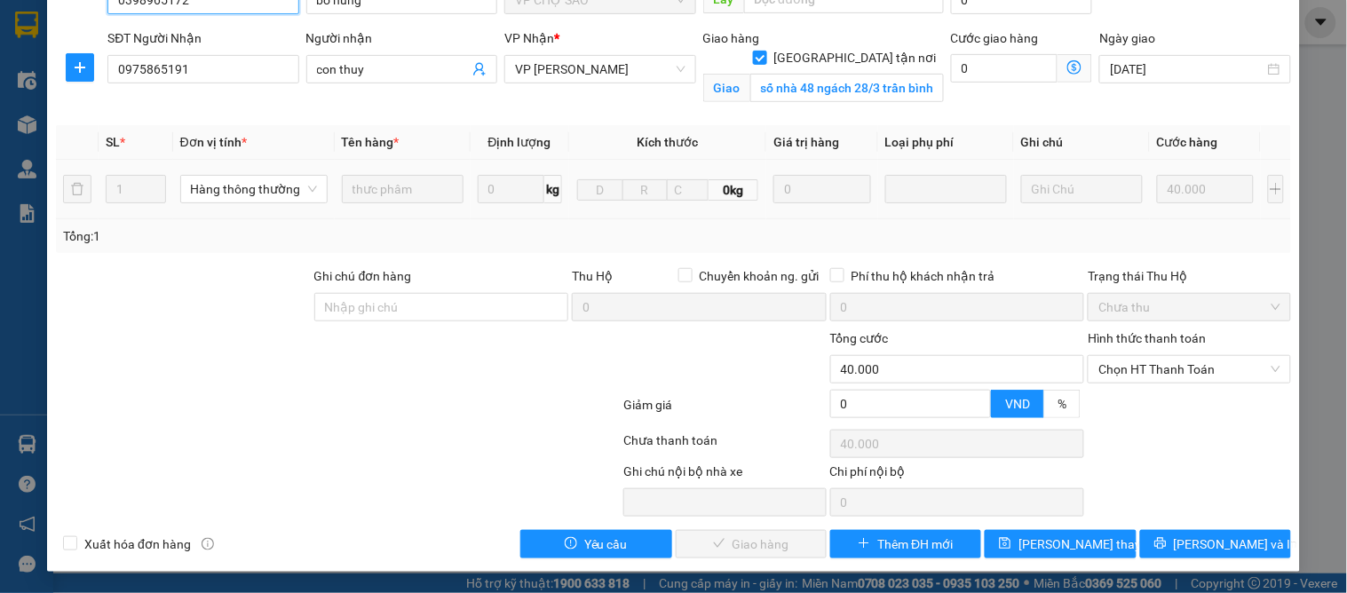
scroll to position [178, 0]
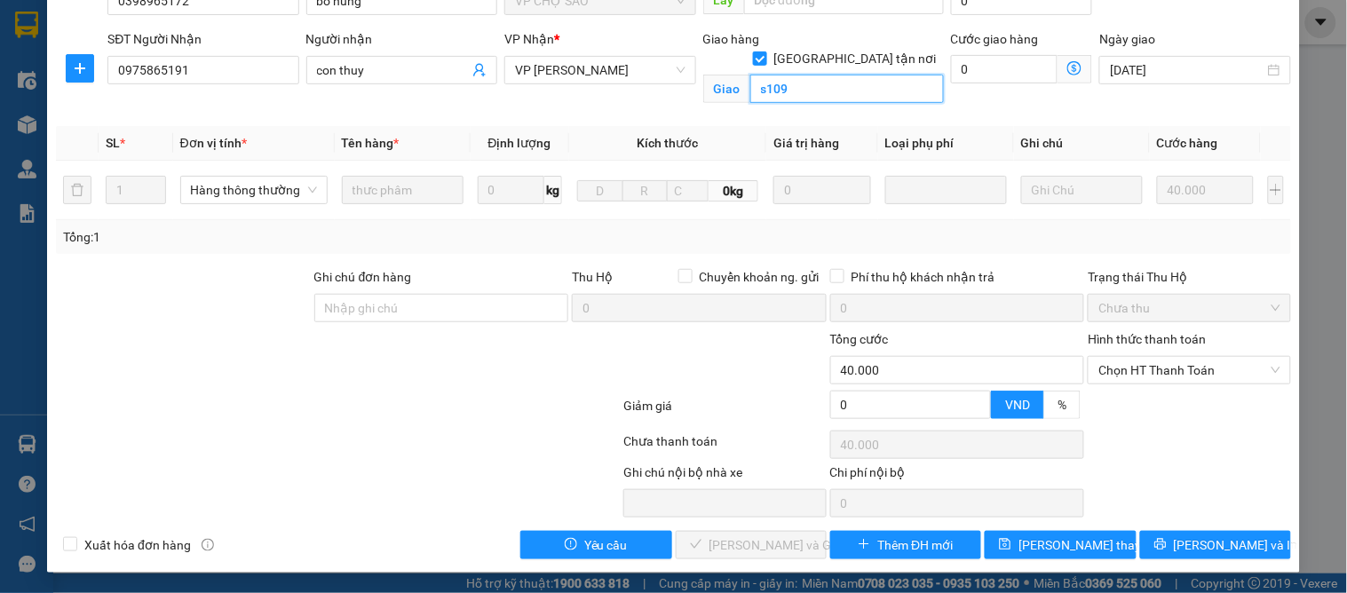
type input "s109 ó"
drag, startPoint x: 884, startPoint y: 67, endPoint x: 614, endPoint y: 74, distance: 270.0
click at [584, 67] on div "SĐT Người Nhận 0975865191 Người nhận con thuy VP Nhận * VP GIA LÂM Giao hàng Gi…" at bounding box center [699, 70] width 1191 height 83
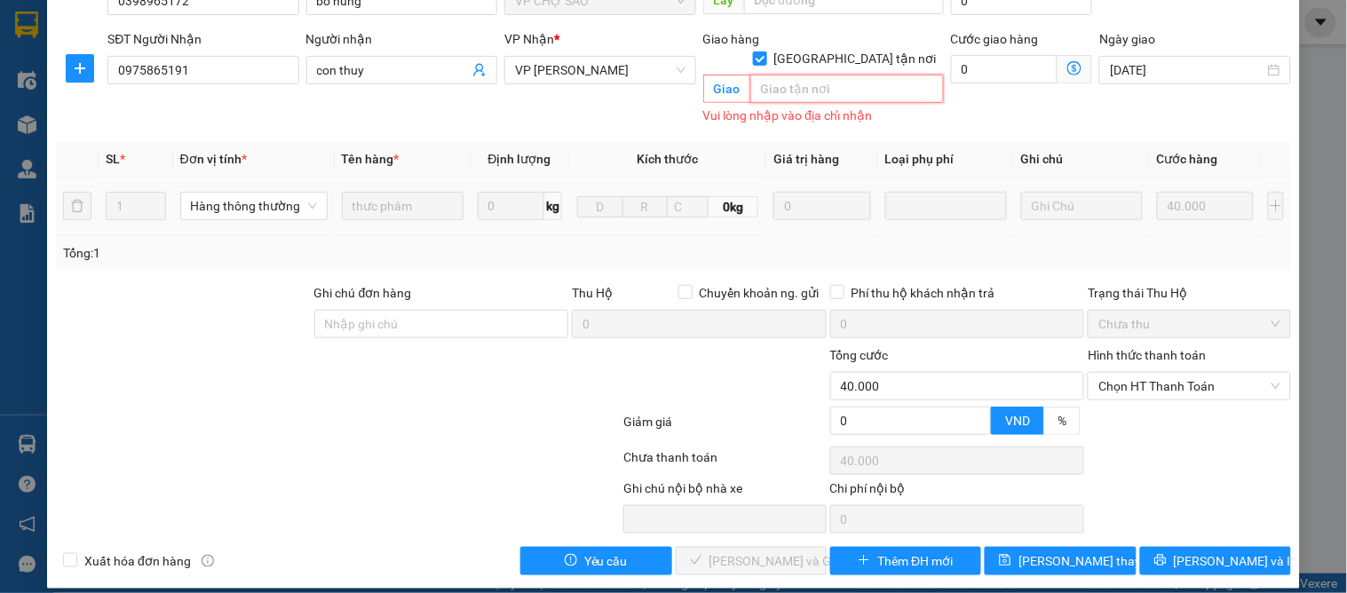
scroll to position [0, 0]
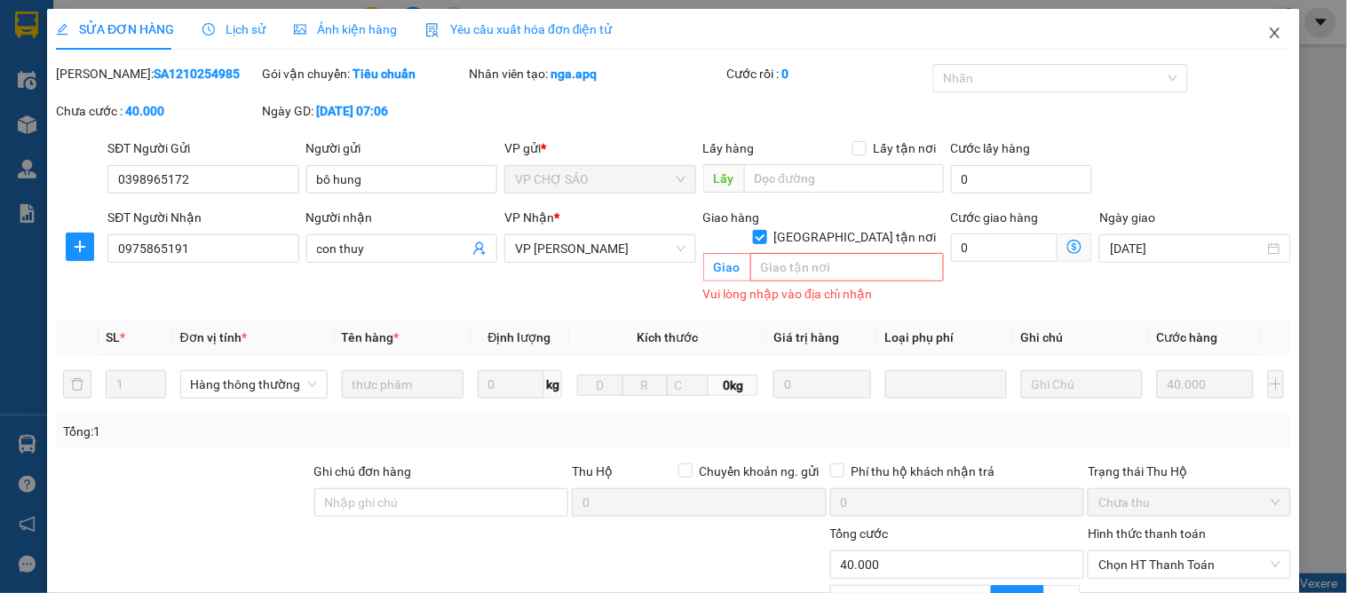
click at [1268, 39] on icon "close" at bounding box center [1275, 33] width 14 height 14
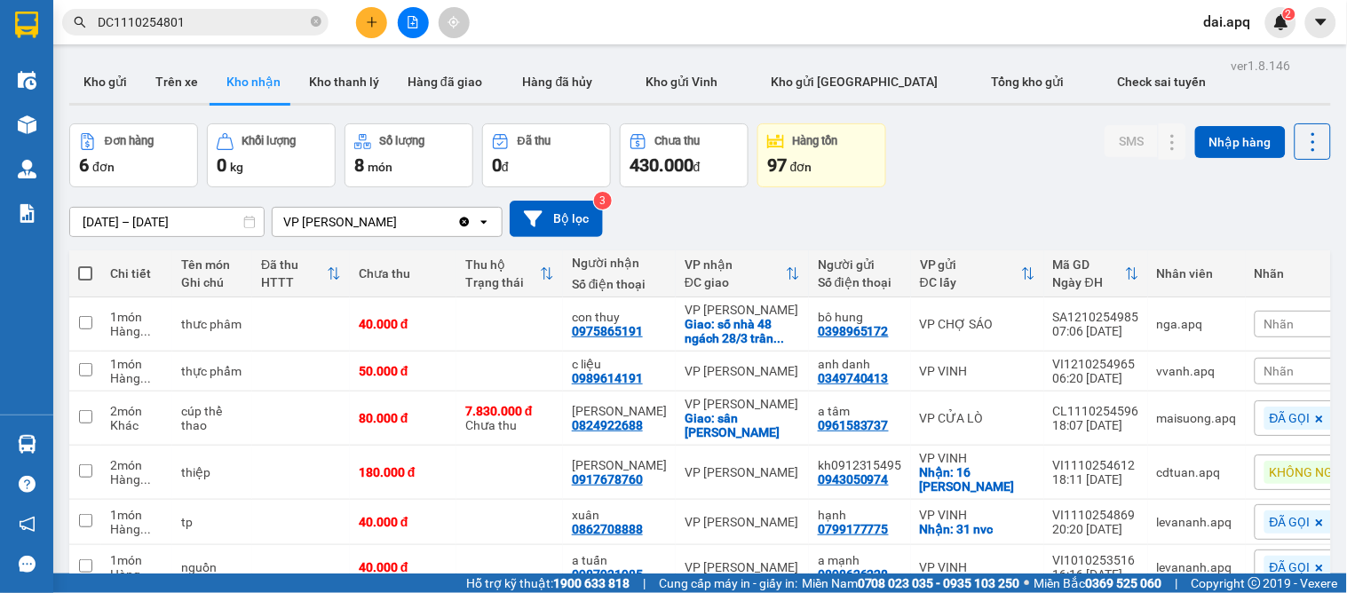
click at [1264, 325] on span "Nhãn" at bounding box center [1279, 324] width 30 height 14
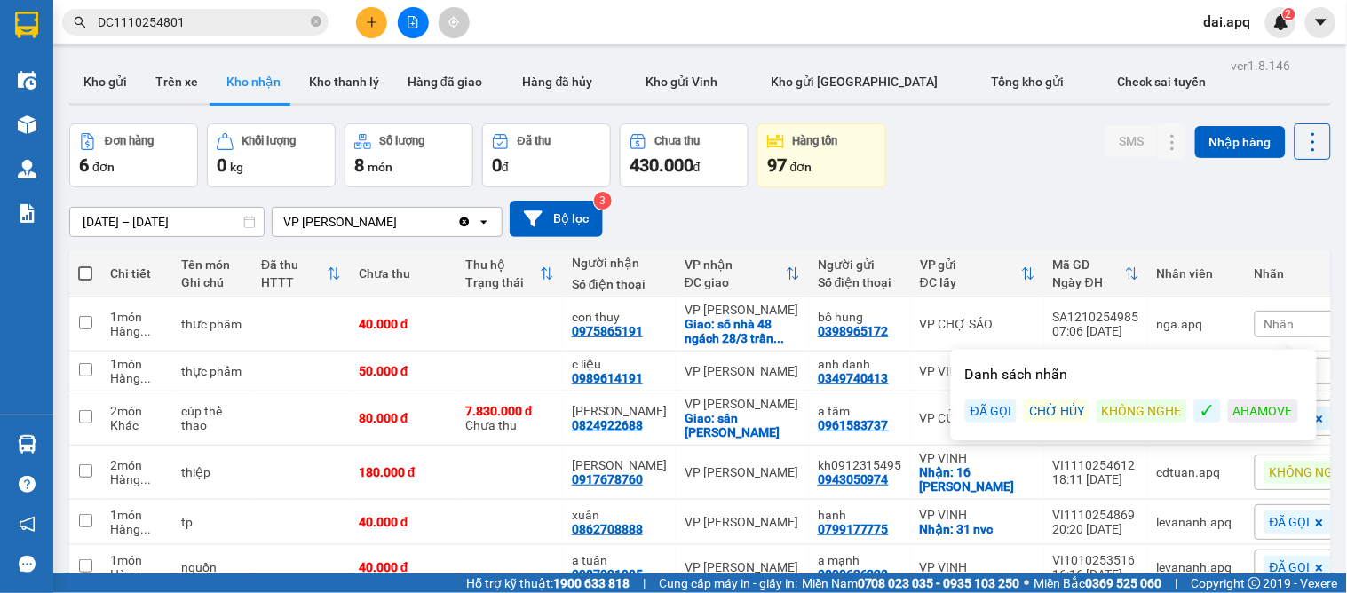
click at [995, 413] on div "ĐÃ GỌI" at bounding box center [991, 411] width 52 height 23
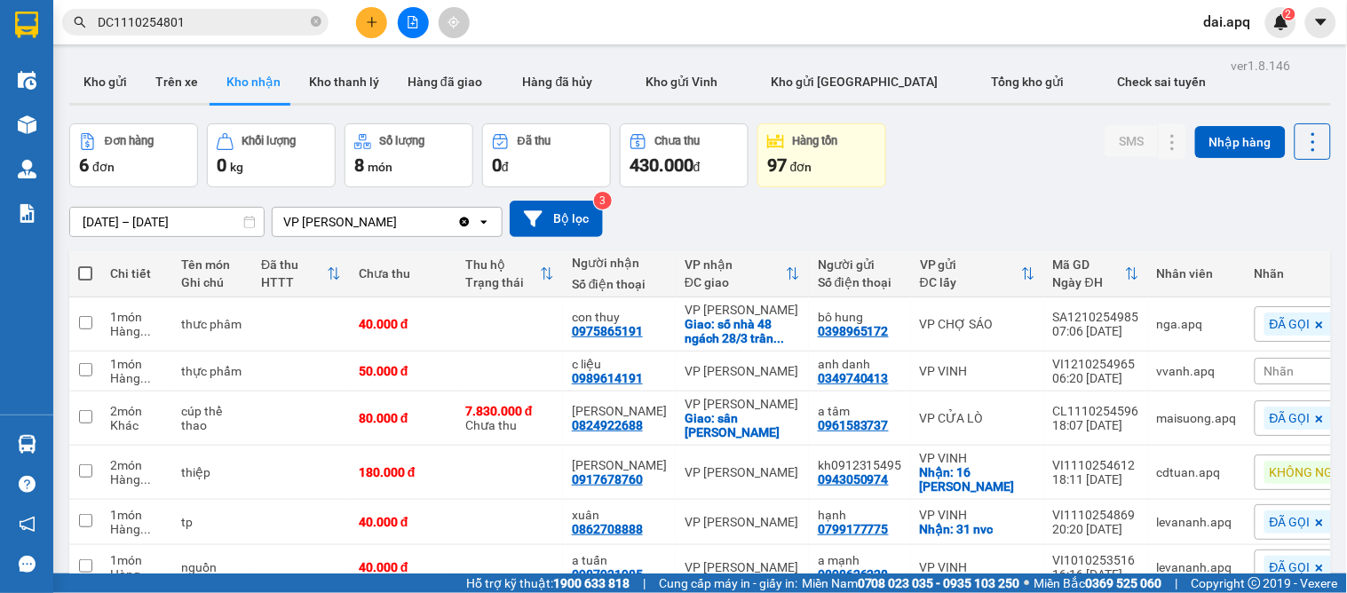
click at [993, 217] on div "[DATE] – [DATE] Press the down arrow key to interact with the calendar and sele…" at bounding box center [700, 219] width 1262 height 36
click at [1264, 369] on span "Nhãn" at bounding box center [1279, 371] width 30 height 14
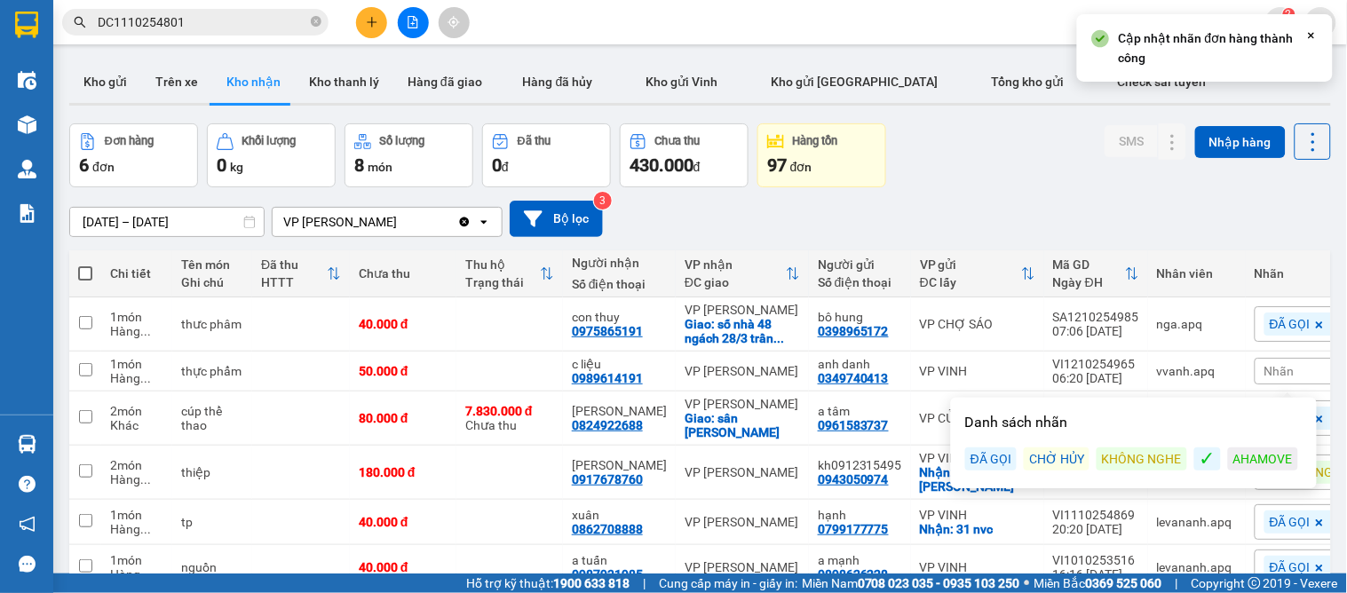
click at [1006, 458] on div "ĐÃ GỌI" at bounding box center [991, 459] width 52 height 23
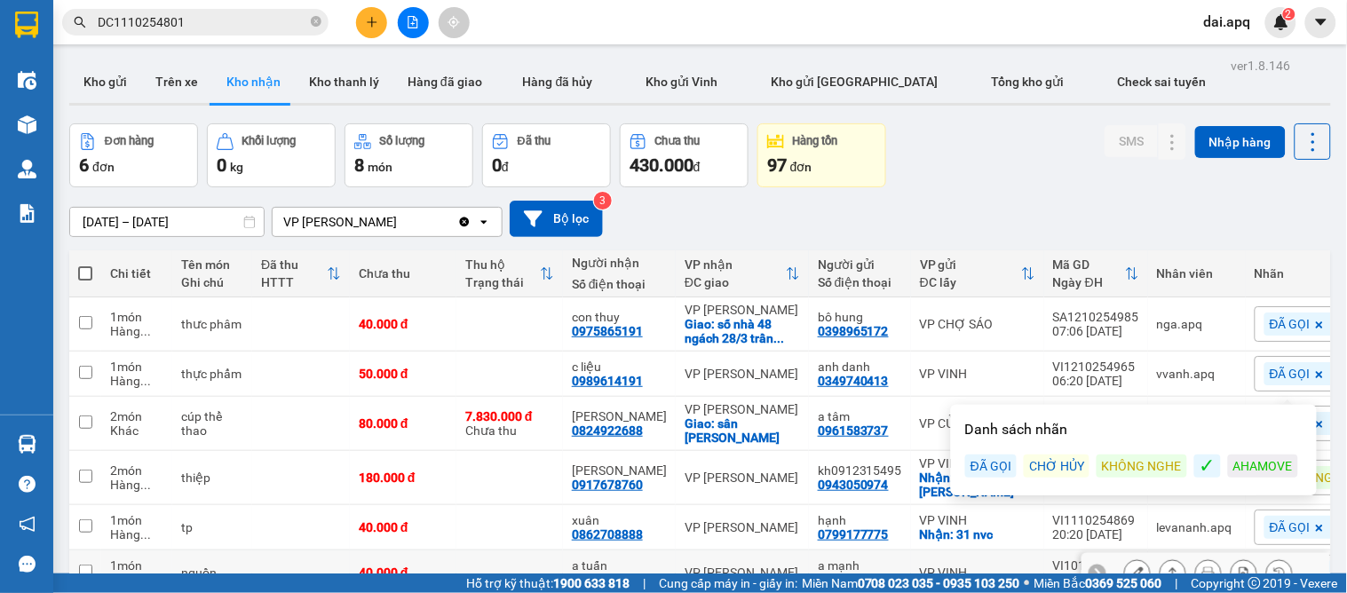
scroll to position [103, 0]
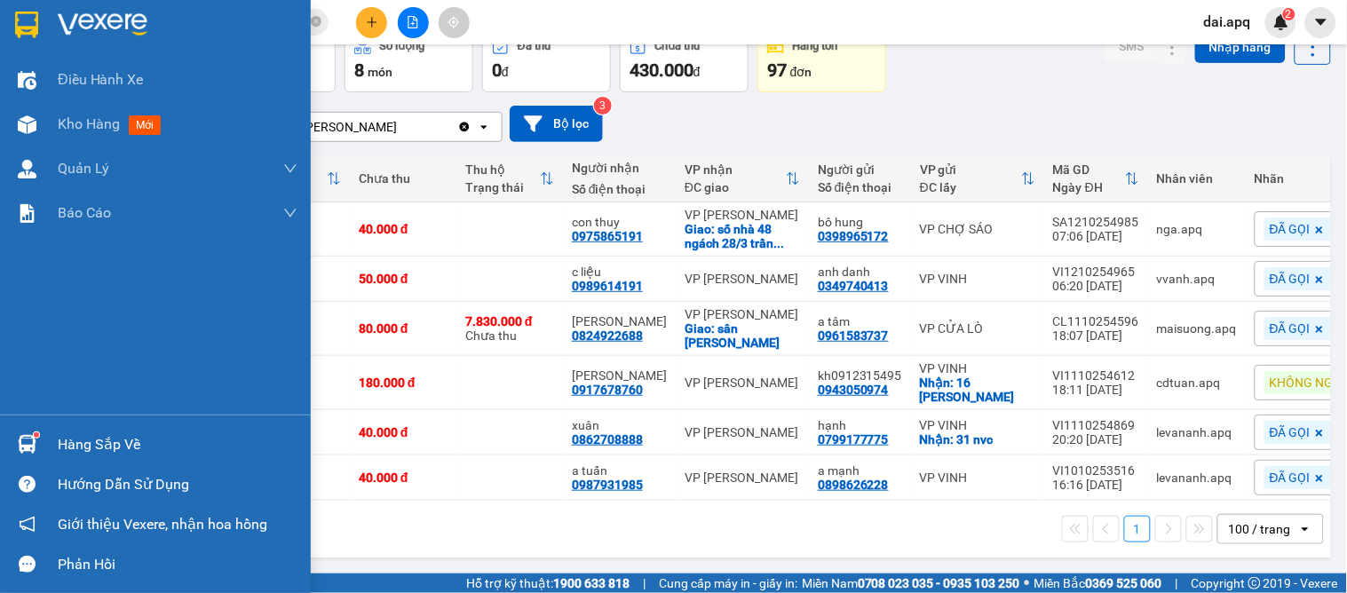
drag, startPoint x: 54, startPoint y: 432, endPoint x: 94, endPoint y: 429, distance: 40.0
click at [55, 432] on div "Hàng sắp về" at bounding box center [155, 444] width 311 height 40
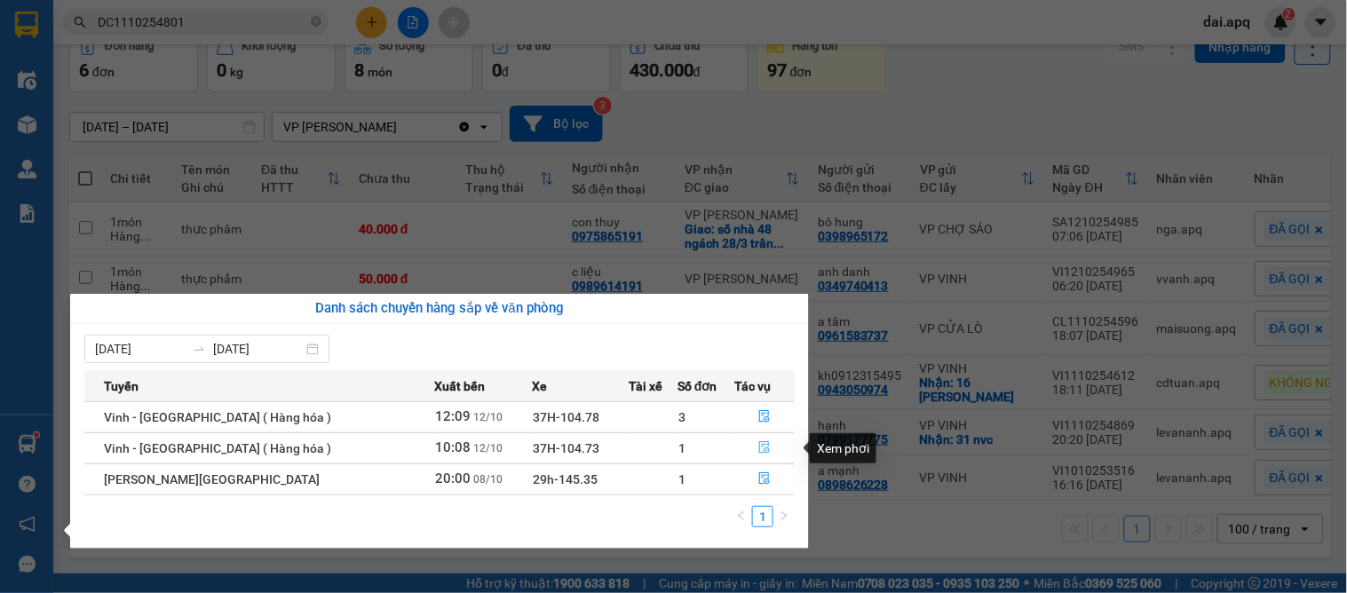
click at [758, 445] on icon "file-done" at bounding box center [764, 447] width 12 height 12
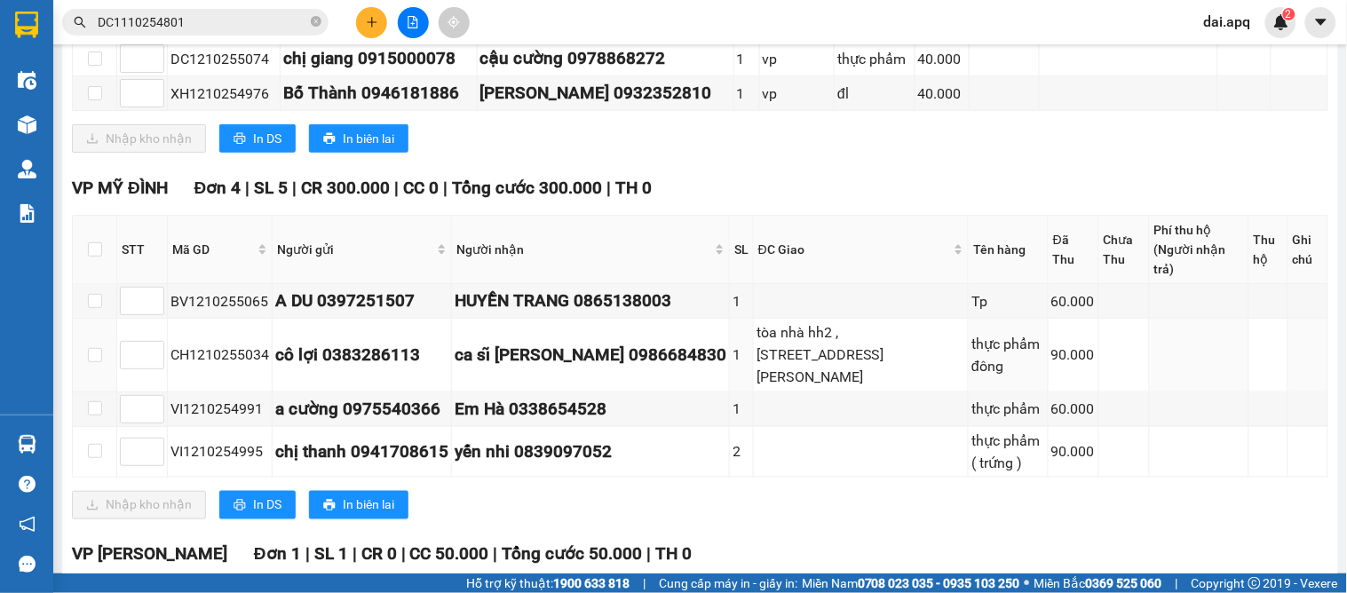
scroll to position [537, 0]
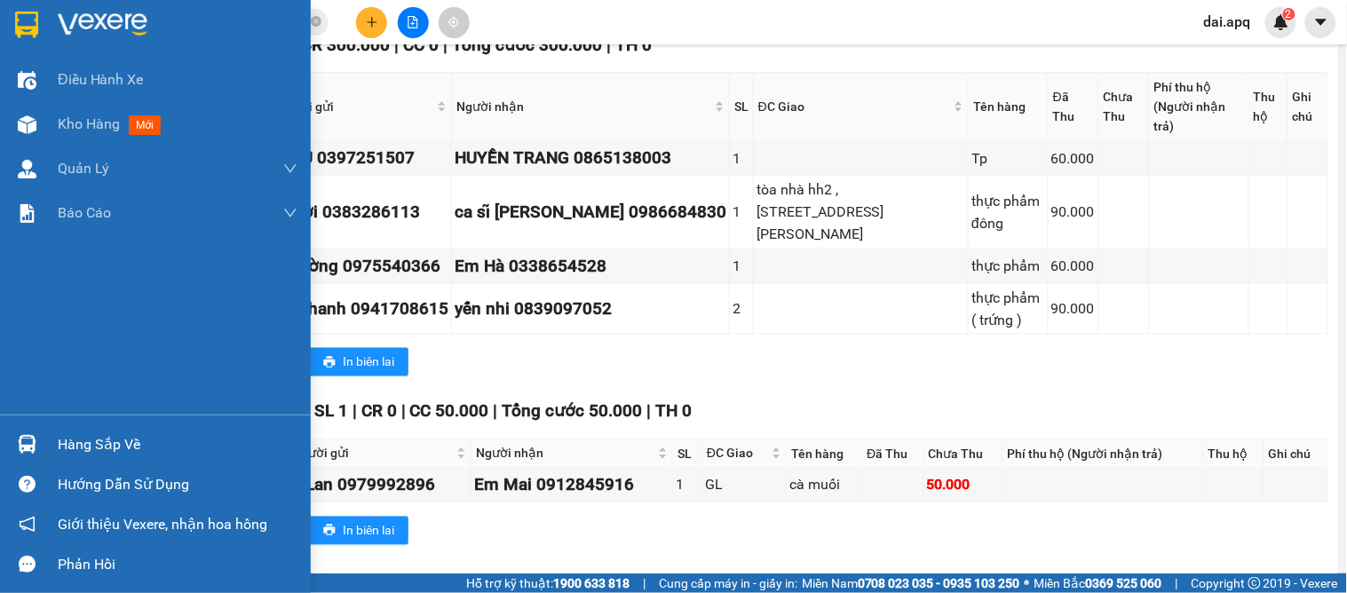
click at [50, 449] on div "Hàng sắp về" at bounding box center [155, 444] width 311 height 40
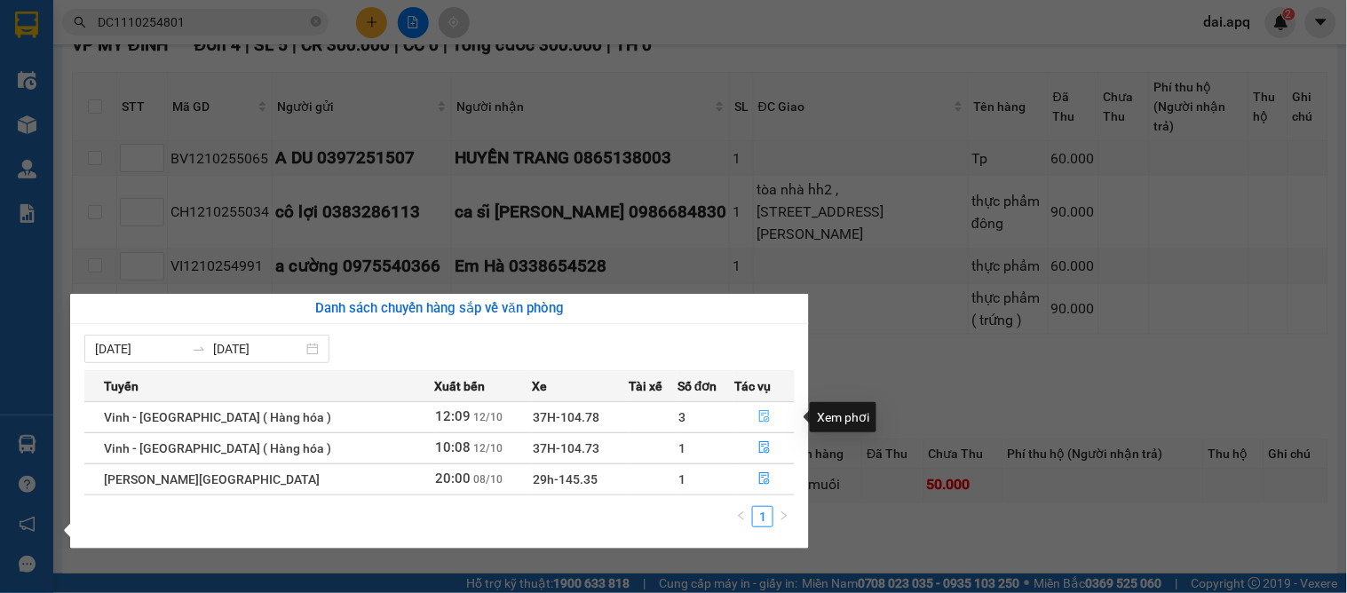
click at [750, 413] on button "button" at bounding box center [764, 417] width 59 height 28
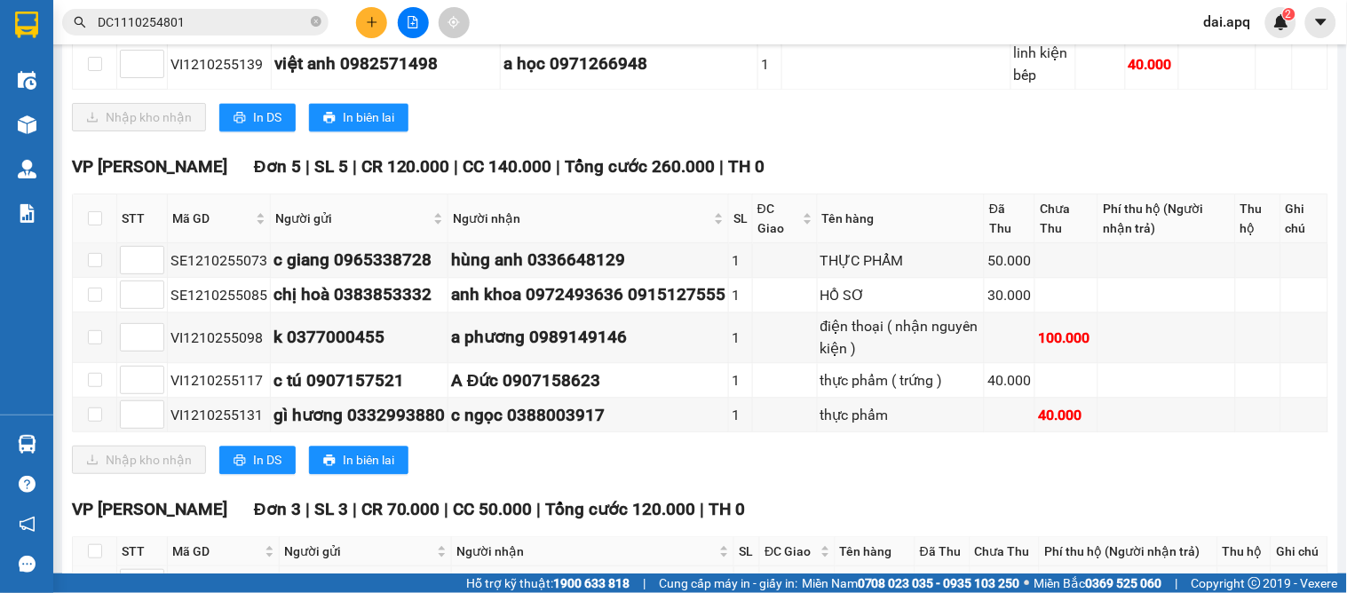
scroll to position [1043, 0]
